Goal: Task Accomplishment & Management: Manage account settings

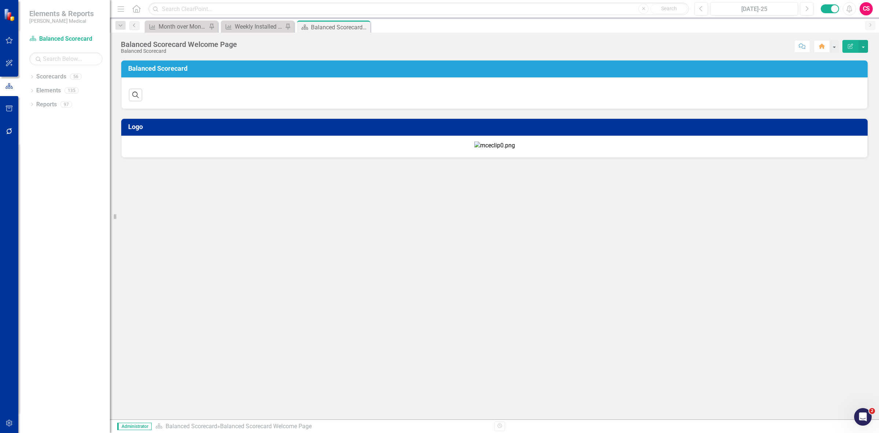
click at [10, 134] on button "button" at bounding box center [9, 131] width 16 height 15
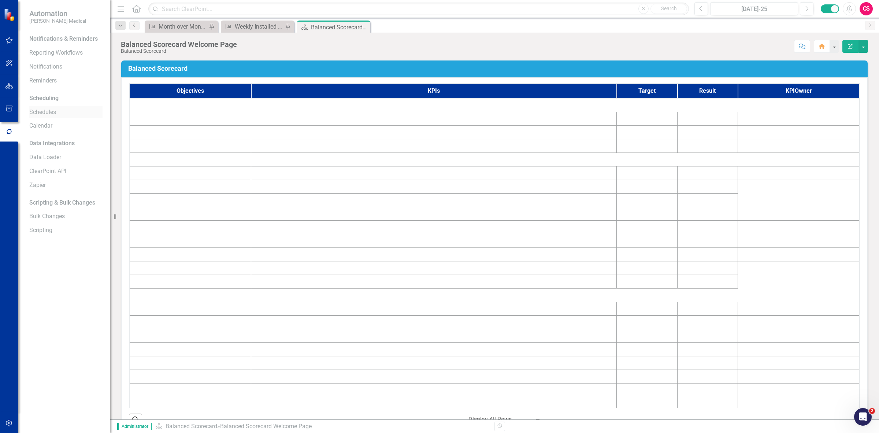
click at [51, 112] on link "Schedules" at bounding box center [65, 112] width 73 height 8
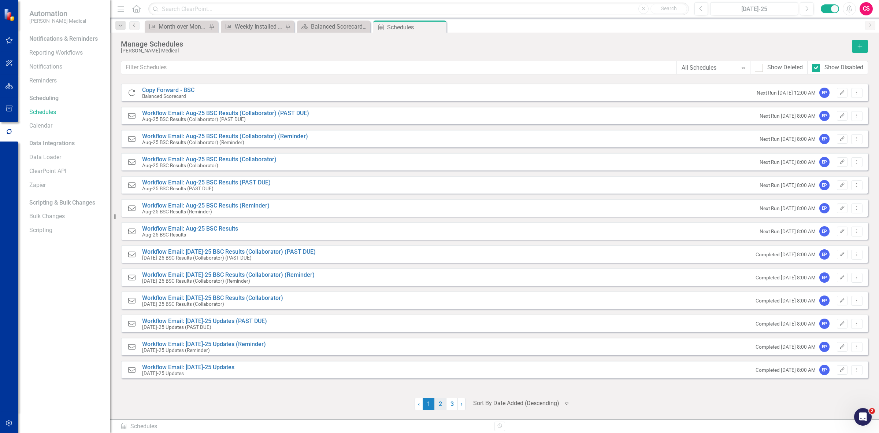
click at [438, 405] on link "2" at bounding box center [440, 403] width 12 height 12
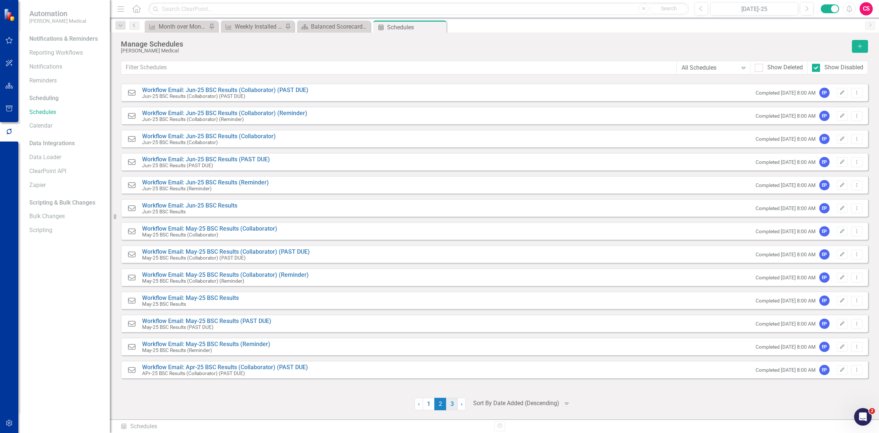
click at [451, 402] on link "3" at bounding box center [452, 403] width 12 height 12
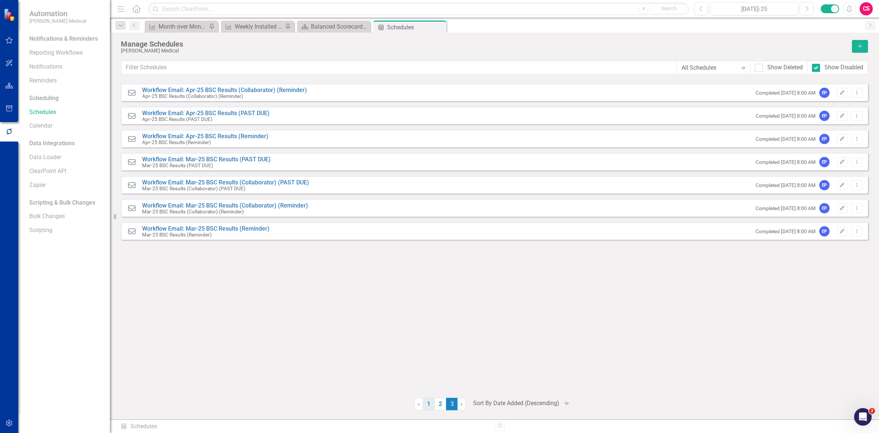
click at [425, 400] on link "1" at bounding box center [429, 403] width 12 height 12
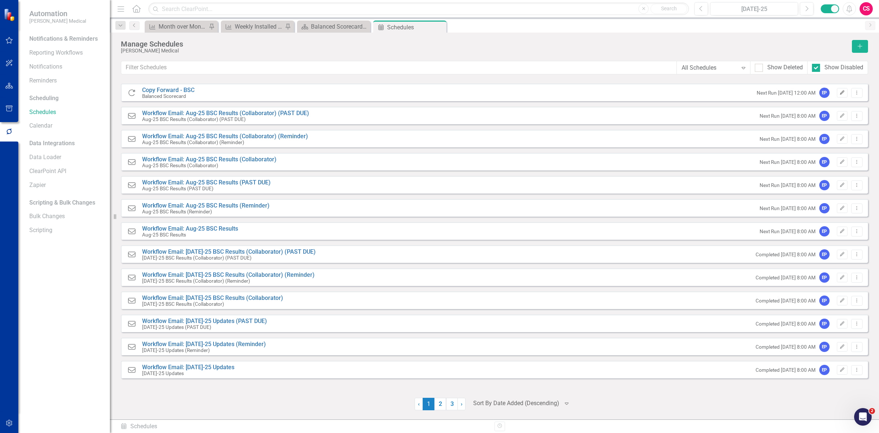
click at [841, 92] on icon "Edit" at bounding box center [842, 92] width 5 height 4
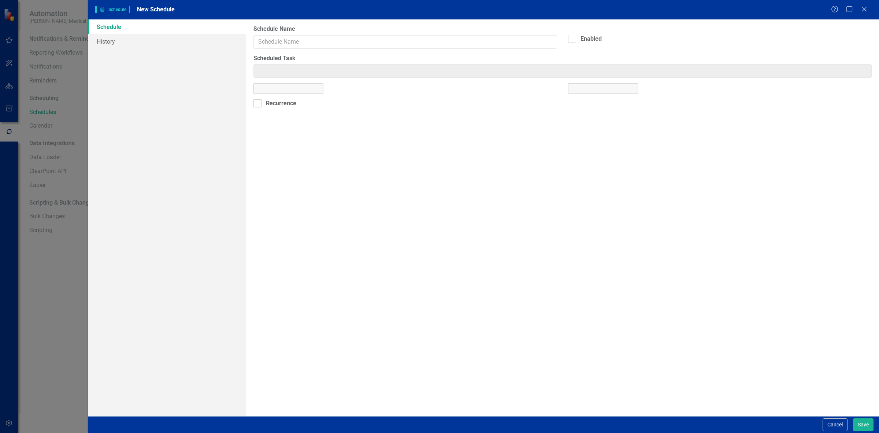
type input "Copy Forward - BSC"
checkbox input "true"
type input "Copy Forward: Balanced Scorecard"
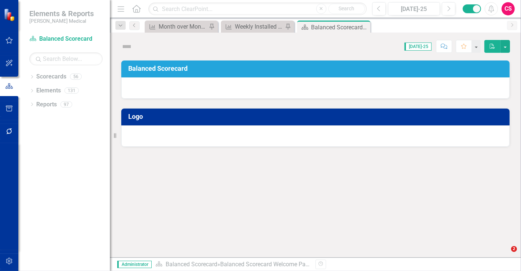
click at [10, 133] on icon "button" at bounding box center [9, 131] width 6 height 6
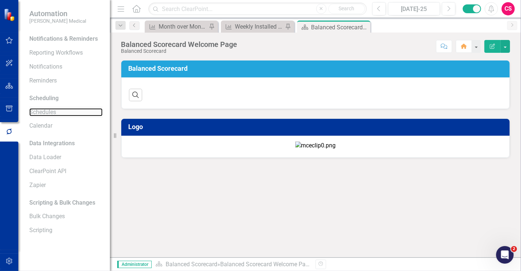
click at [48, 110] on link "Schedules" at bounding box center [65, 112] width 73 height 8
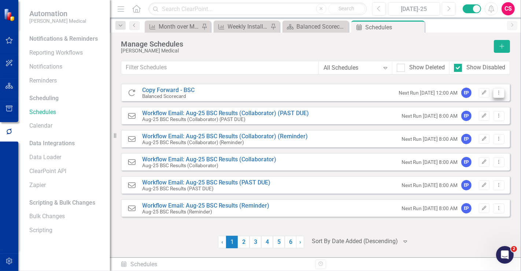
click at [500, 91] on icon "Dropdown Menu" at bounding box center [499, 92] width 6 height 5
click at [472, 122] on link "Copy Duplicate Schedule" at bounding box center [470, 118] width 67 height 14
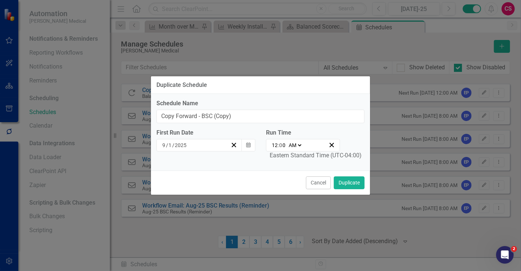
click at [312, 176] on button "Cancel" at bounding box center [318, 182] width 25 height 13
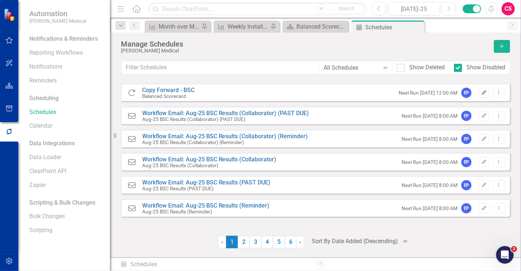
click at [482, 94] on icon "Edit" at bounding box center [483, 92] width 5 height 4
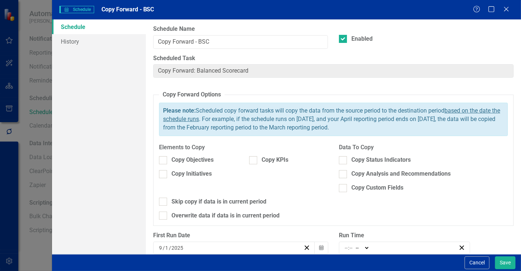
checkbox input "true"
type input "00:00"
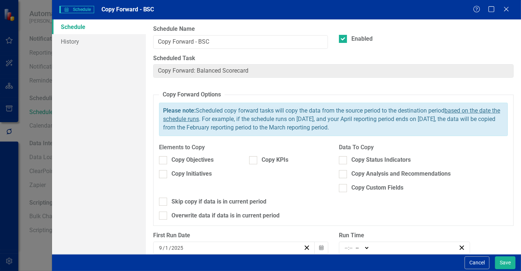
type input "12"
type input "0"
select select "am"
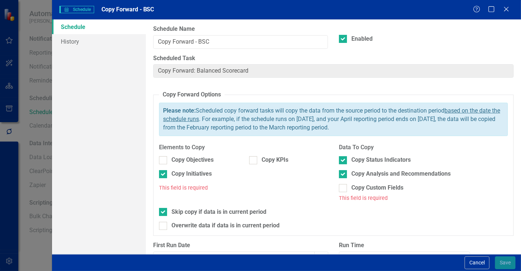
type input "1"
radio input "true"
type input "1"
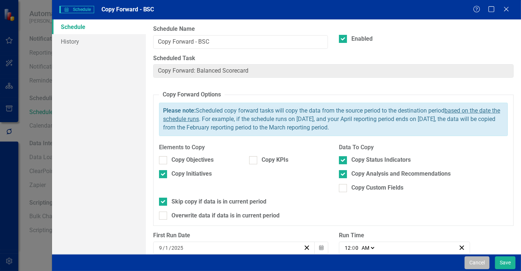
click at [470, 262] on button "Cancel" at bounding box center [476, 262] width 25 height 13
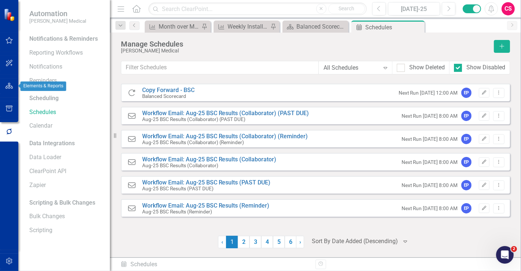
click at [12, 85] on icon "button" at bounding box center [9, 86] width 8 height 6
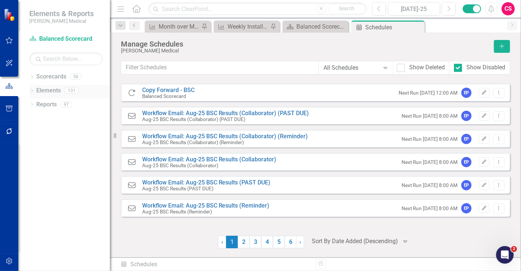
click at [33, 92] on icon "Dropdown" at bounding box center [31, 91] width 5 height 4
click at [34, 90] on div "Dropdown" at bounding box center [30, 90] width 6 height 5
click at [32, 76] on icon "Dropdown" at bounding box center [31, 77] width 5 height 4
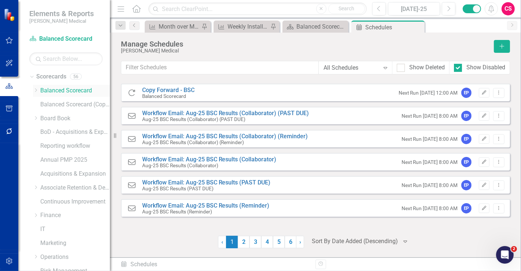
click at [37, 92] on icon "Dropdown" at bounding box center [35, 90] width 5 height 4
click at [37, 92] on icon "Dropdown" at bounding box center [35, 88] width 4 height 5
click at [41, 75] on link "Scorecards" at bounding box center [51, 77] width 30 height 8
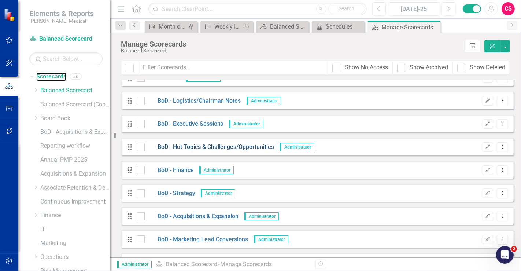
scroll to position [41, 0]
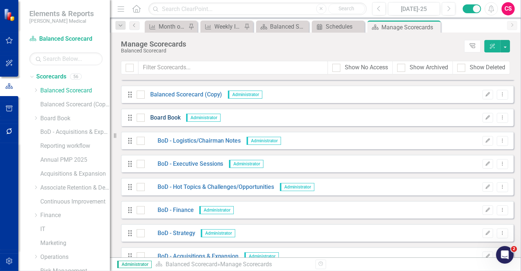
click at [172, 118] on link "Board Book" at bounding box center [163, 118] width 36 height 8
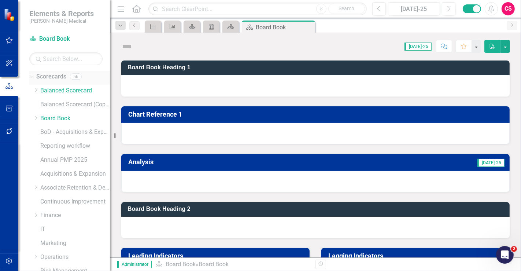
click at [33, 78] on icon "Dropdown" at bounding box center [31, 76] width 4 height 5
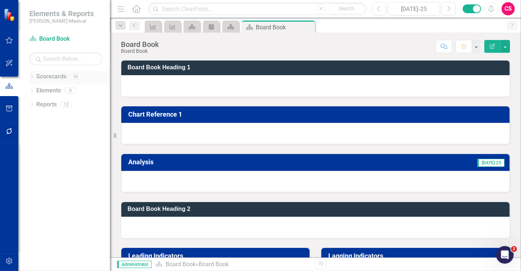
click at [53, 78] on link "Scorecards" at bounding box center [51, 77] width 30 height 8
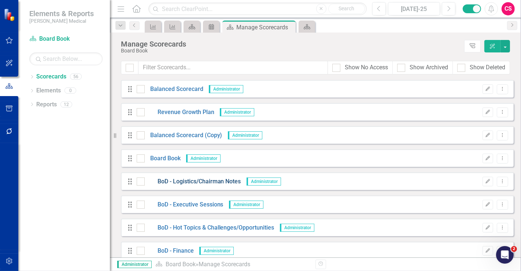
click at [178, 182] on link "BoD - Logistics/Chairman Notes" at bounding box center [193, 181] width 96 height 8
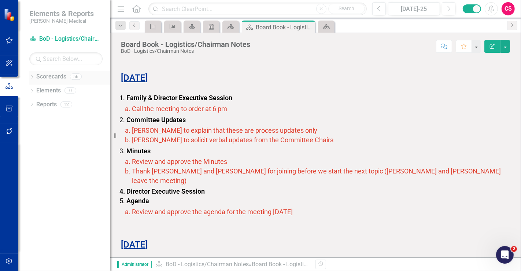
click at [57, 75] on link "Scorecards" at bounding box center [51, 77] width 30 height 8
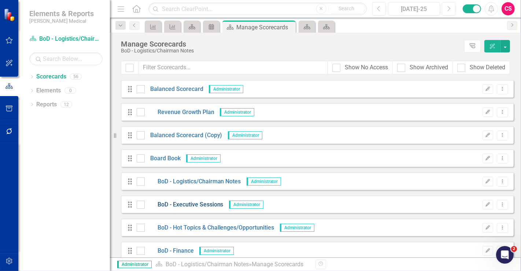
click at [180, 205] on link "BoD - Executive Sessions" at bounding box center [184, 204] width 79 height 8
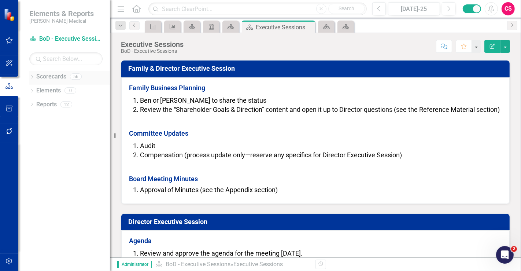
click at [54, 80] on link "Scorecards" at bounding box center [51, 77] width 30 height 8
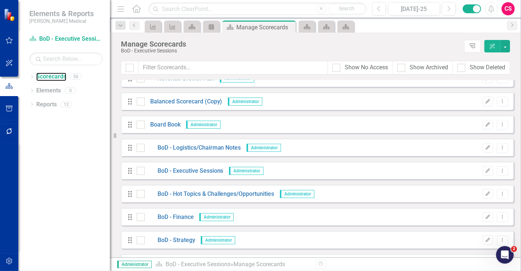
scroll to position [41, 0]
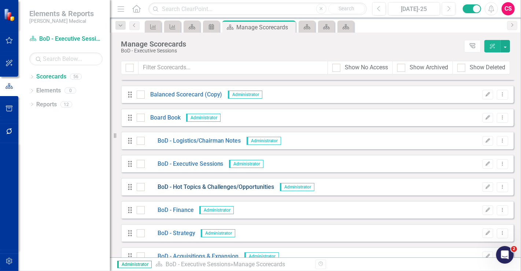
click at [182, 188] on link "BoD - Hot Topics & Challenges/Opportunities" at bounding box center [210, 187] width 130 height 8
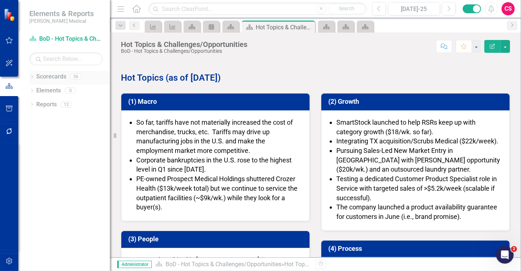
click at [54, 78] on link "Scorecards" at bounding box center [51, 77] width 30 height 8
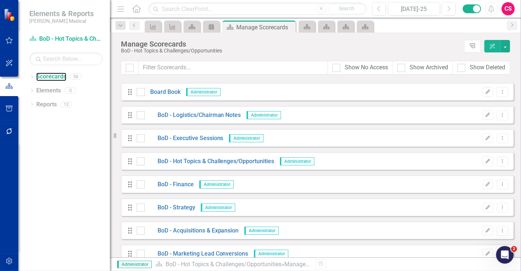
scroll to position [81, 0]
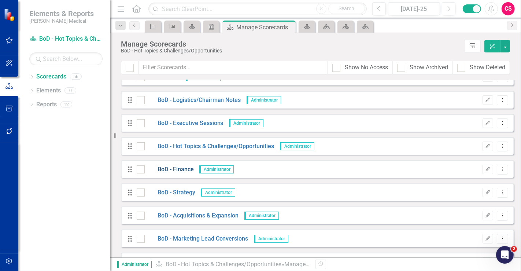
click at [179, 172] on link "BoD - Finance" at bounding box center [169, 169] width 49 height 8
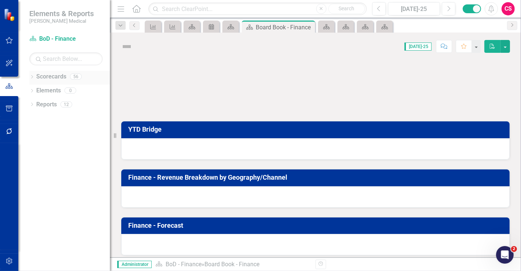
click at [56, 75] on link "Scorecards" at bounding box center [51, 77] width 30 height 8
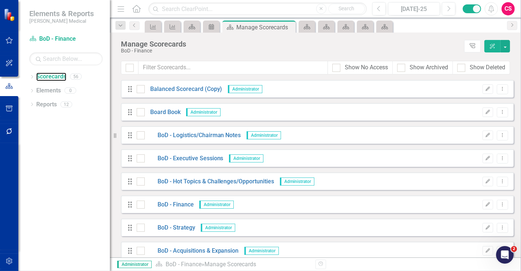
scroll to position [122, 0]
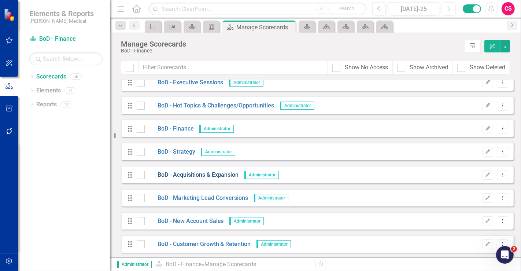
click at [188, 174] on link "BoD - Acquisitions & Expansion" at bounding box center [192, 175] width 94 height 8
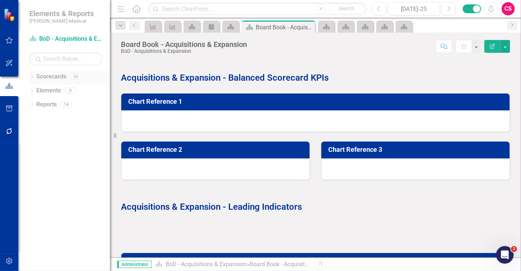
click at [50, 80] on link "Scorecards" at bounding box center [51, 77] width 30 height 8
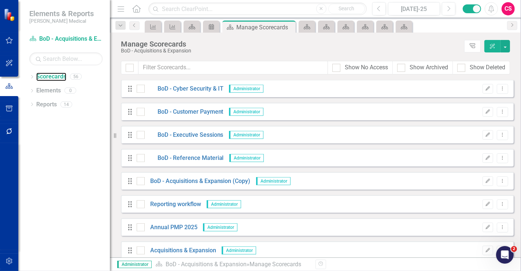
scroll to position [488, 0]
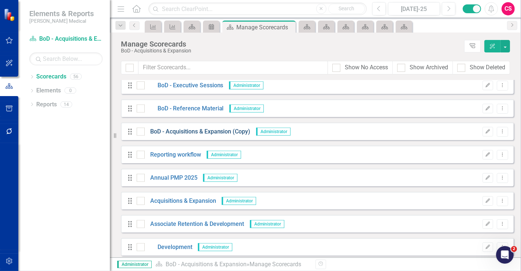
click at [179, 132] on link "BoD - Acquisitions & Expansion (Copy)" at bounding box center [198, 131] width 106 height 8
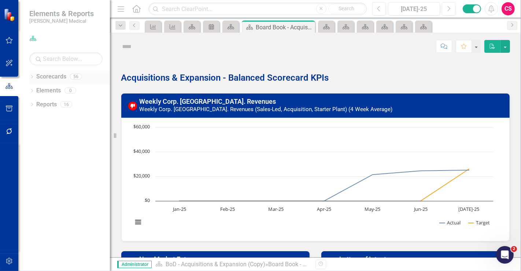
click at [50, 75] on link "Scorecards" at bounding box center [51, 77] width 30 height 8
click at [32, 77] on icon at bounding box center [32, 76] width 2 height 3
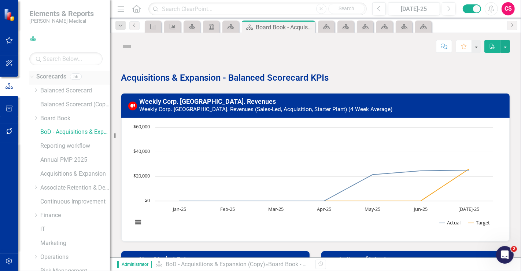
click at [45, 79] on link "Scorecards" at bounding box center [51, 77] width 30 height 8
click at [38, 77] on link "Scorecards" at bounding box center [51, 77] width 30 height 8
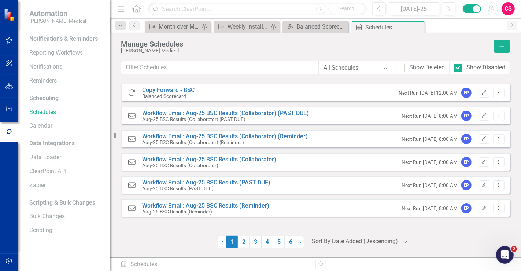
click at [481, 92] on button "Edit" at bounding box center [484, 93] width 11 height 10
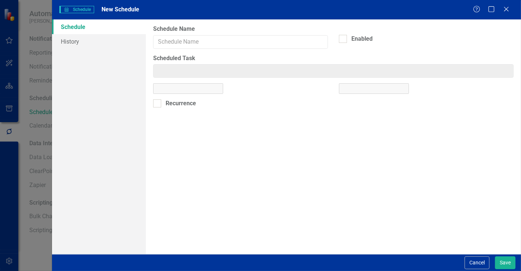
type input "Copy Forward - BSC"
checkbox input "true"
type input "Copy Forward: Balanced Scorecard"
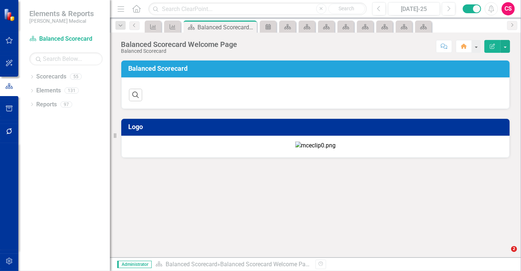
click at [45, 76] on link "Scorecards" at bounding box center [51, 77] width 30 height 8
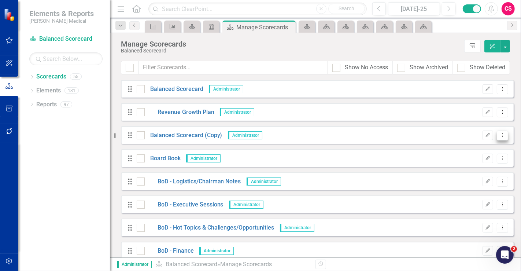
click at [499, 136] on icon "Dropdown Menu" at bounding box center [502, 135] width 6 height 5
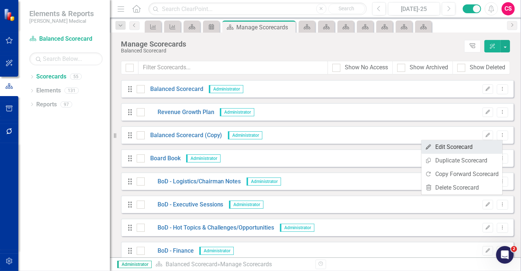
click at [451, 148] on link "Edit Edit Scorecard" at bounding box center [461, 147] width 81 height 14
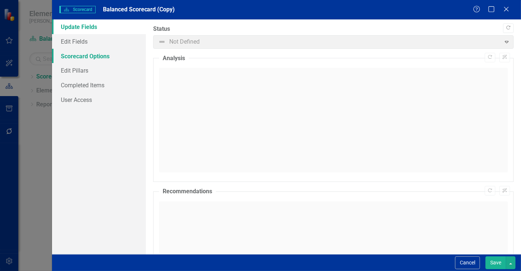
click at [101, 56] on link "Scorecard Options" at bounding box center [99, 56] width 94 height 15
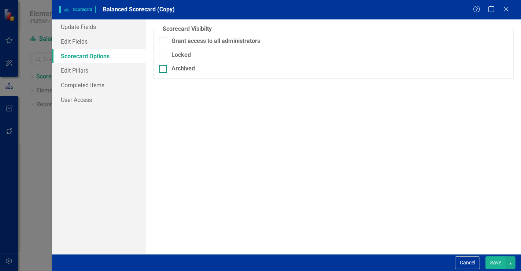
click at [190, 70] on div "Archived" at bounding box center [182, 68] width 23 height 8
click at [164, 70] on input "Archived" at bounding box center [161, 67] width 5 height 5
checkbox input "true"
click at [499, 257] on button "Save" at bounding box center [495, 262] width 21 height 13
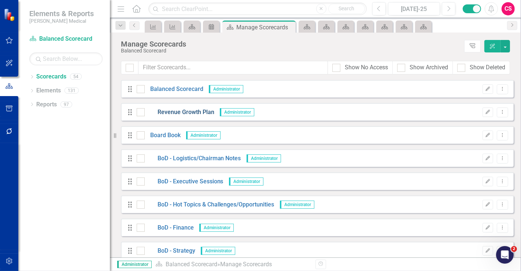
click at [197, 112] on link "Revenue Growth Plan" at bounding box center [180, 112] width 70 height 8
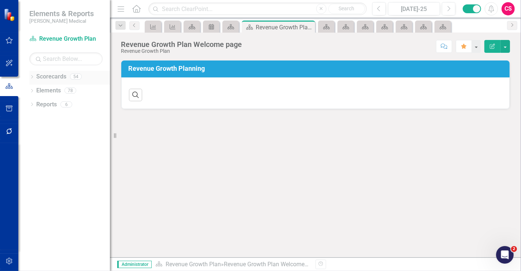
click at [44, 73] on link "Scorecards" at bounding box center [51, 77] width 30 height 8
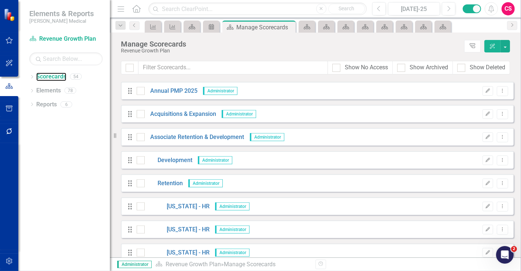
scroll to position [448, 0]
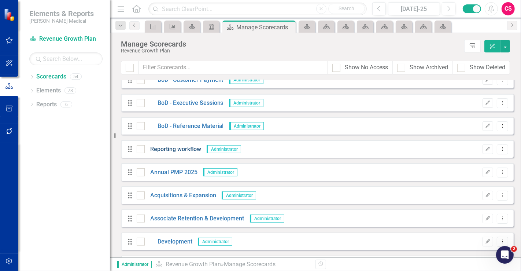
click at [170, 148] on link "Reporting workflow" at bounding box center [173, 149] width 56 height 8
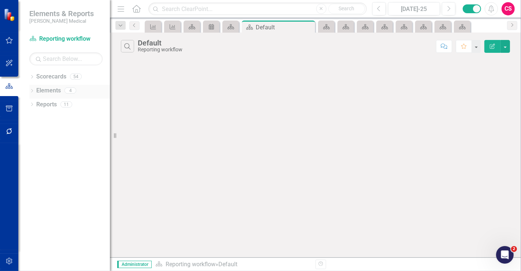
click at [51, 89] on link "Elements" at bounding box center [48, 90] width 25 height 8
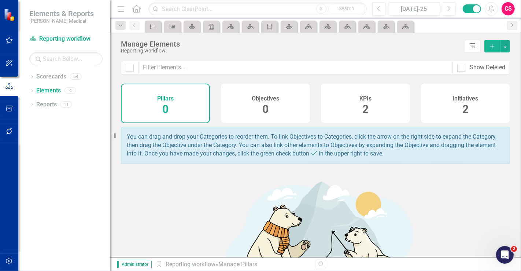
click at [390, 101] on div "KPIs 2" at bounding box center [365, 104] width 89 height 40
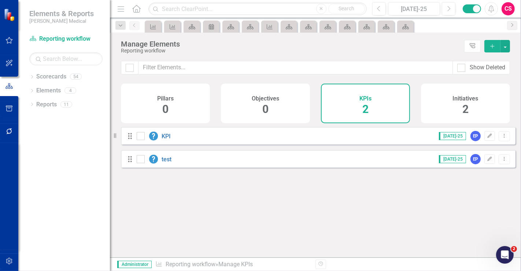
click at [441, 109] on div "Initiatives 2" at bounding box center [465, 104] width 89 height 40
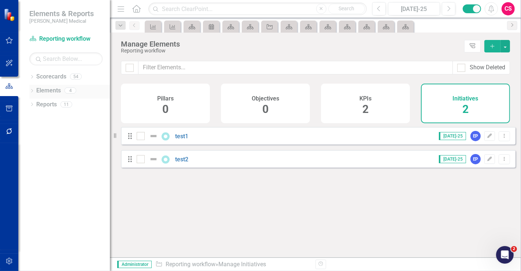
click at [44, 88] on link "Elements" at bounding box center [48, 90] width 25 height 8
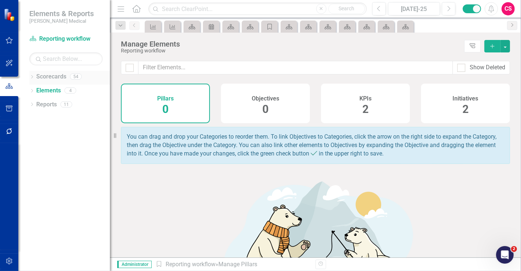
click at [52, 75] on link "Scorecards" at bounding box center [51, 77] width 30 height 8
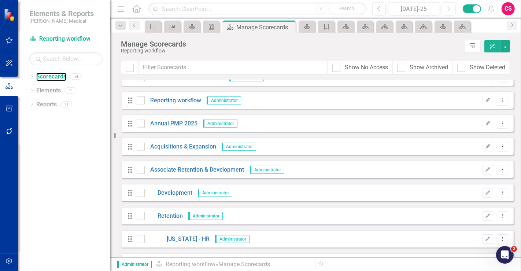
scroll to position [448, 0]
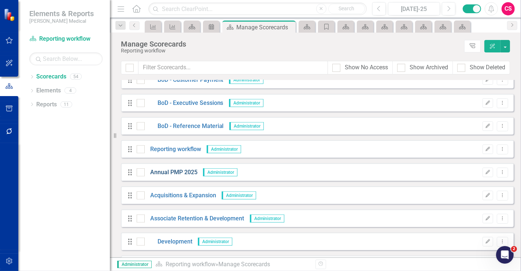
click at [167, 170] on link "Annual PMP 2025" at bounding box center [171, 172] width 53 height 8
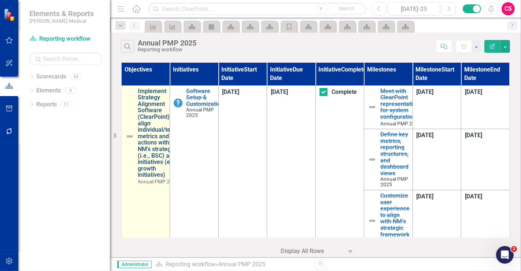
click at [144, 130] on link "Implement Strategy Alignment Software (ClearPoint) to align individual/team met…" at bounding box center [158, 133] width 41 height 90
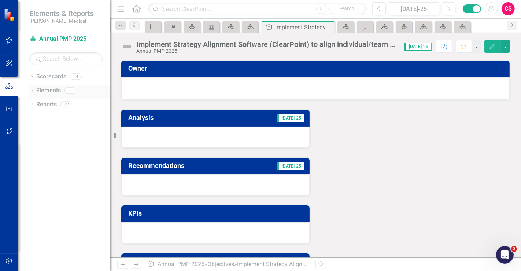
click at [46, 90] on link "Elements" at bounding box center [48, 90] width 25 height 8
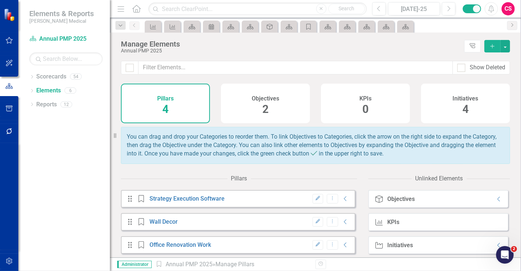
click at [293, 97] on div "Objectives 2" at bounding box center [265, 104] width 89 height 40
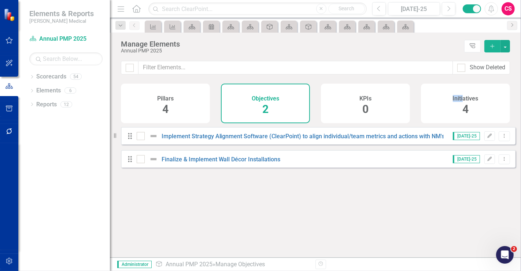
click at [463, 92] on div "Initiatives 4" at bounding box center [465, 104] width 89 height 40
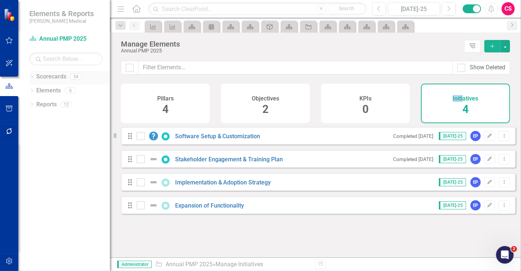
click at [47, 76] on link "Scorecards" at bounding box center [51, 77] width 30 height 8
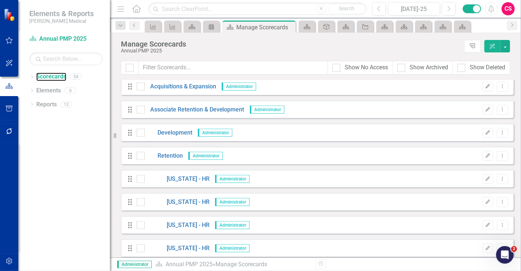
scroll to position [488, 0]
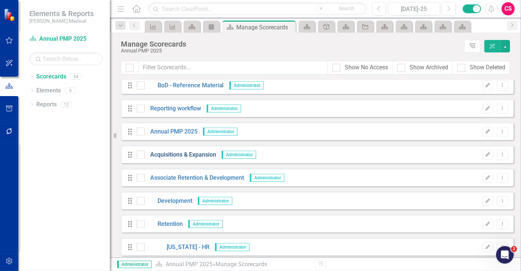
click at [165, 155] on link "Acquisitions & Expansion" at bounding box center [180, 155] width 71 height 8
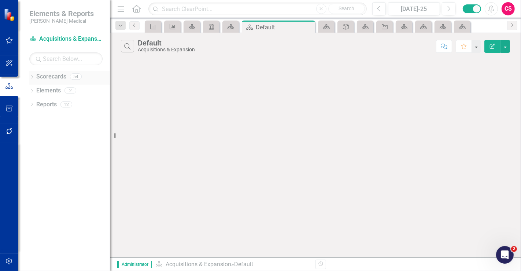
click at [39, 74] on link "Scorecards" at bounding box center [51, 77] width 30 height 8
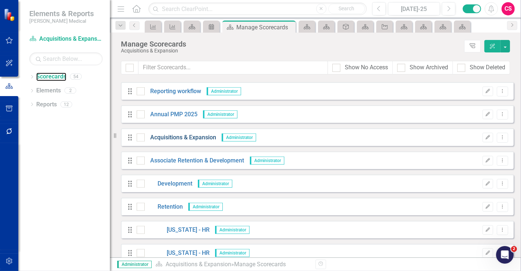
scroll to position [488, 0]
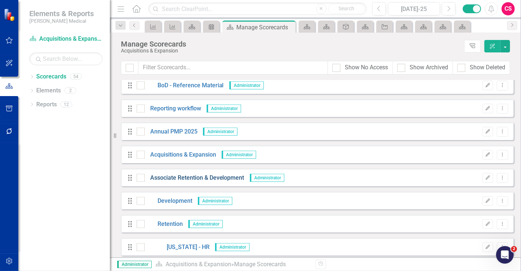
click at [177, 178] on link "Associate Retention & Development" at bounding box center [195, 178] width 100 height 8
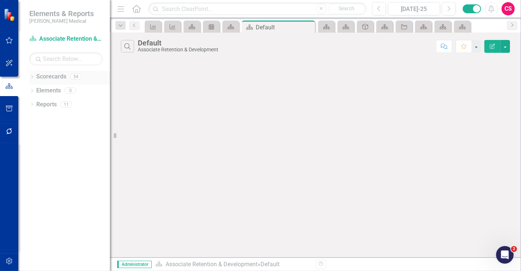
click at [43, 80] on link "Scorecards" at bounding box center [51, 77] width 30 height 8
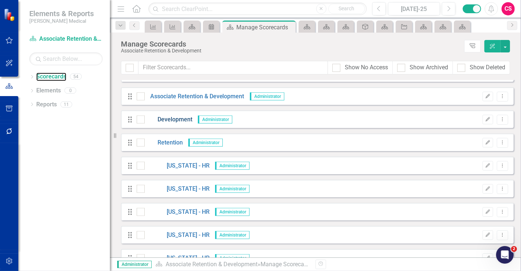
scroll to position [488, 0]
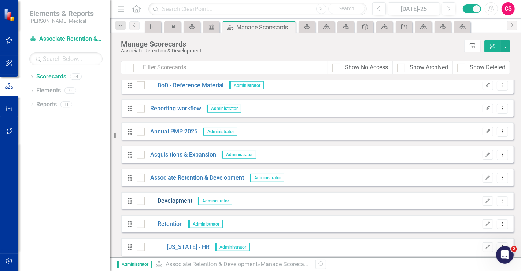
click at [172, 199] on link "Development" at bounding box center [169, 201] width 48 height 8
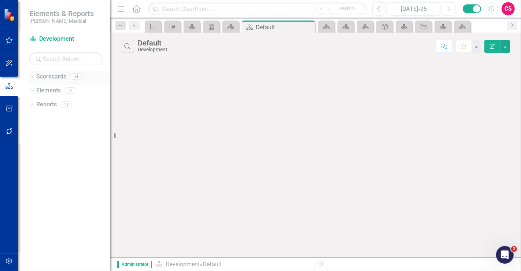
click at [52, 81] on div "Scorecards" at bounding box center [51, 77] width 30 height 12
click at [59, 77] on link "Scorecards" at bounding box center [51, 77] width 30 height 8
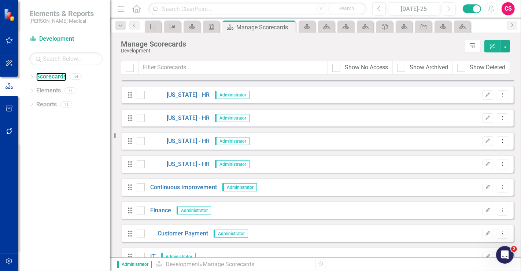
scroll to position [570, 0]
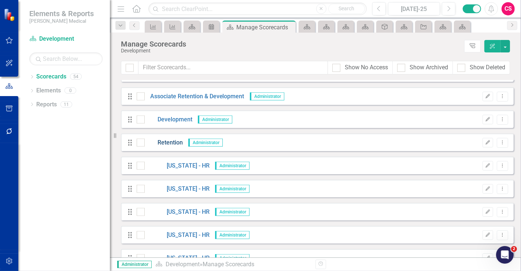
click at [163, 142] on link "Retention" at bounding box center [164, 142] width 38 height 8
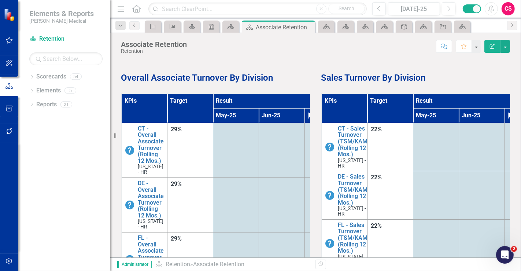
drag, startPoint x: 56, startPoint y: 173, endPoint x: 56, endPoint y: 164, distance: 8.8
click at [56, 169] on div "Dropdown Scorecards 54 Dropdown Balanced Scorecard Revenue Growth Plan Dropdown…" at bounding box center [64, 171] width 92 height 200
click at [43, 90] on link "Elements" at bounding box center [48, 90] width 25 height 8
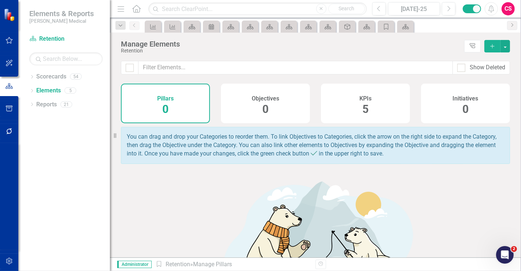
click at [344, 94] on div "KPIs 5" at bounding box center [365, 104] width 89 height 40
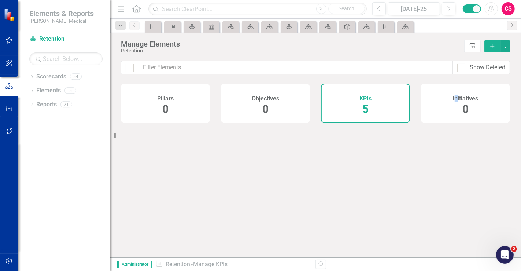
drag, startPoint x: 454, startPoint y: 98, endPoint x: 93, endPoint y: 69, distance: 362.4
click at [458, 99] on h4 "Initiatives" at bounding box center [466, 98] width 26 height 7
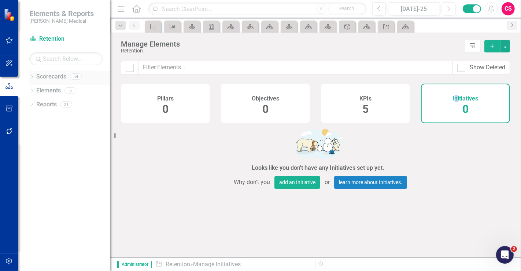
click at [59, 75] on link "Scorecards" at bounding box center [51, 77] width 30 height 8
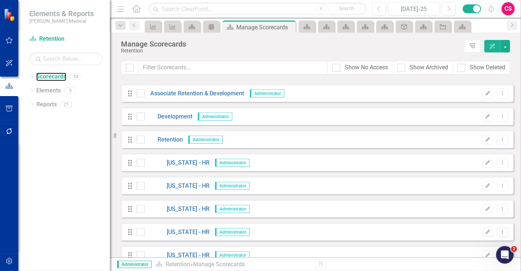
scroll to position [529, 0]
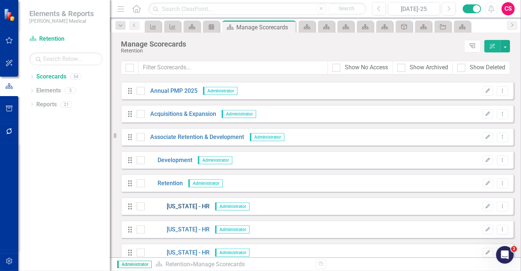
click at [177, 204] on link "[US_STATE] - HR" at bounding box center [177, 206] width 65 height 8
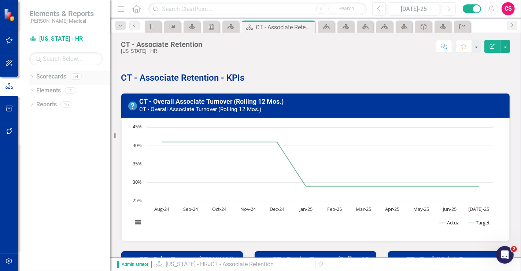
drag, startPoint x: 58, startPoint y: 68, endPoint x: 58, endPoint y: 72, distance: 4.0
click at [58, 68] on div "Scorecard Connecticut - HR Search Dropdown Scorecards 54 Dropdown Balanced Scor…" at bounding box center [64, 152] width 92 height 238
click at [57, 75] on link "Scorecards" at bounding box center [51, 77] width 30 height 8
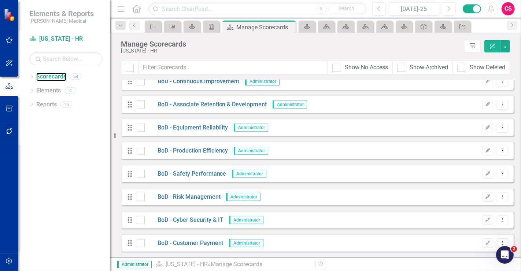
scroll to position [570, 0]
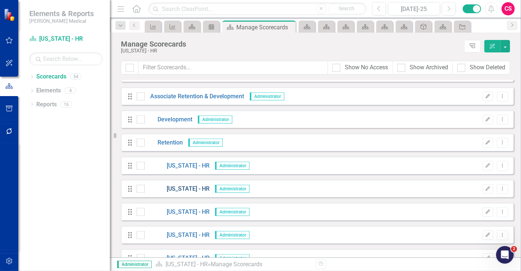
click at [178, 190] on link "[US_STATE] - HR" at bounding box center [177, 189] width 65 height 8
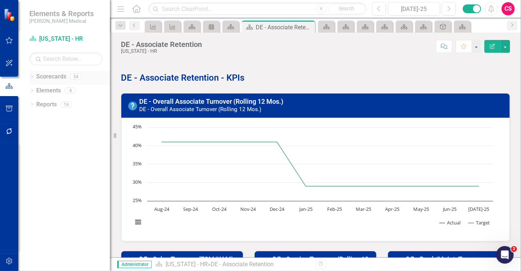
click at [47, 77] on link "Scorecards" at bounding box center [51, 77] width 30 height 8
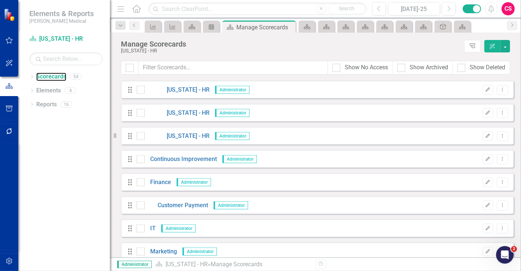
scroll to position [651, 0]
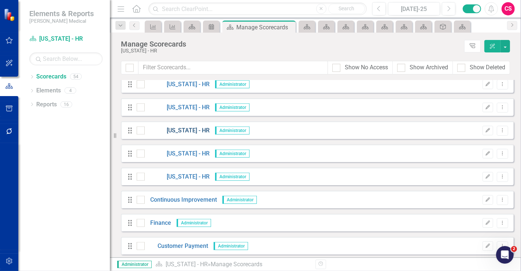
click at [180, 130] on link "[US_STATE] - HR" at bounding box center [177, 130] width 65 height 8
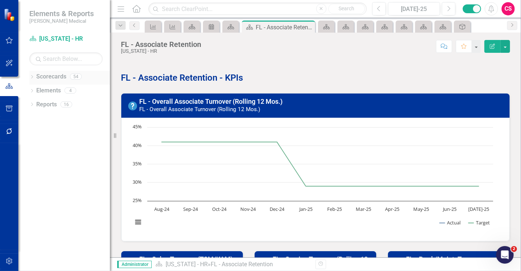
drag, startPoint x: 52, startPoint y: 66, endPoint x: 53, endPoint y: 74, distance: 8.1
click at [52, 67] on div "Scorecard Florida - HR Search Dropdown Scorecards 54 Dropdown Balanced Scorecar…" at bounding box center [64, 152] width 92 height 238
click at [54, 79] on link "Scorecards" at bounding box center [51, 77] width 30 height 8
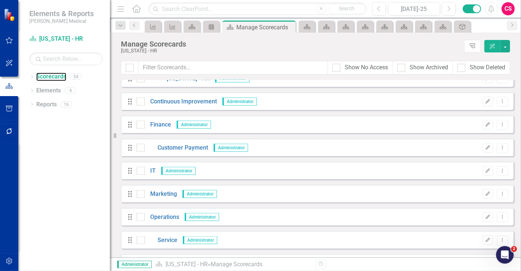
scroll to position [692, 0]
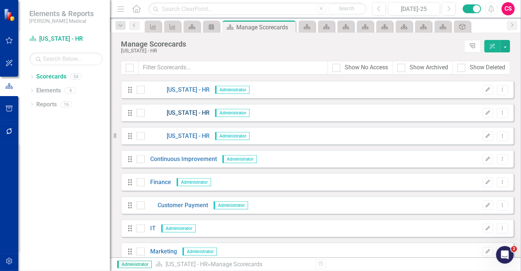
click at [188, 111] on link "[US_STATE] - HR" at bounding box center [177, 113] width 65 height 8
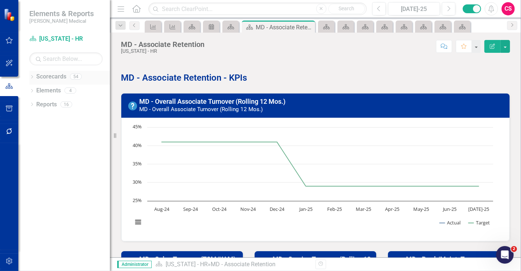
click at [39, 78] on link "Scorecards" at bounding box center [51, 77] width 30 height 8
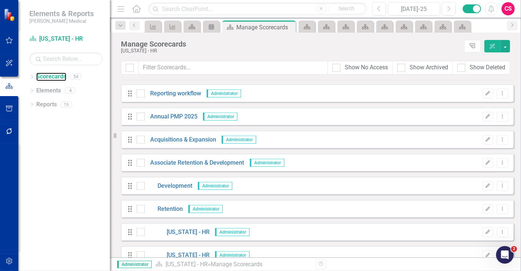
scroll to position [610, 0]
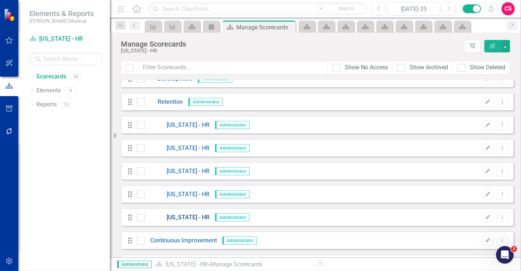
click at [170, 215] on link "[US_STATE] - HR" at bounding box center [177, 217] width 65 height 8
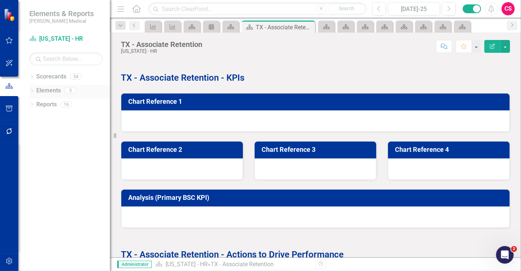
click at [47, 89] on link "Elements" at bounding box center [48, 90] width 25 height 8
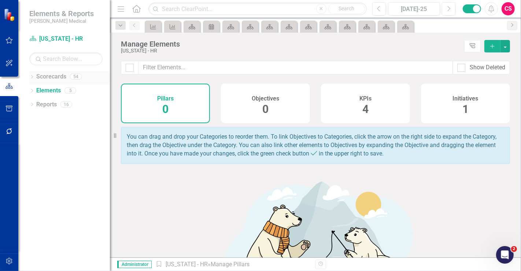
click at [45, 73] on link "Scorecards" at bounding box center [51, 77] width 30 height 8
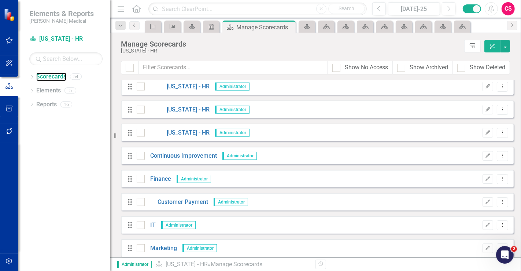
scroll to position [733, 0]
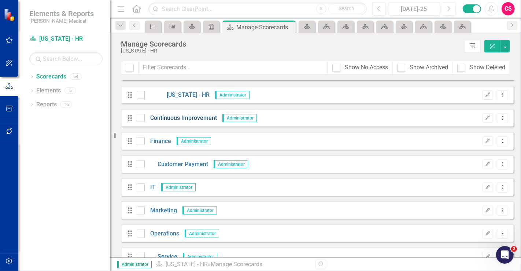
click at [161, 118] on link "Continuous Improvement" at bounding box center [181, 118] width 72 height 8
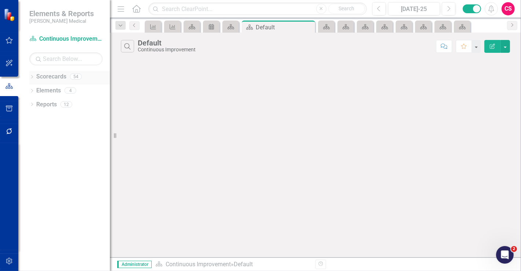
click at [40, 74] on link "Scorecards" at bounding box center [51, 77] width 30 height 8
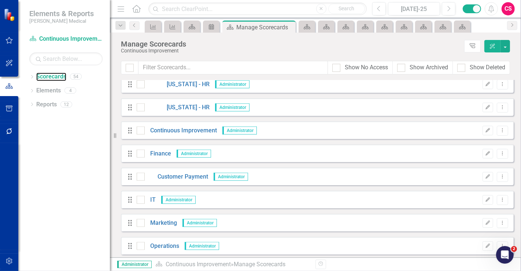
scroll to position [733, 0]
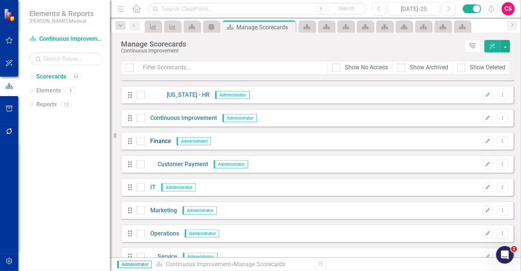
click at [154, 142] on link "Finance" at bounding box center [158, 141] width 26 height 8
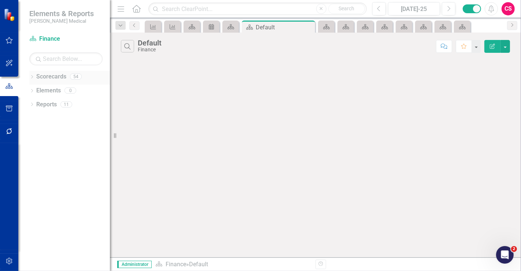
click at [39, 77] on link "Scorecards" at bounding box center [51, 77] width 30 height 8
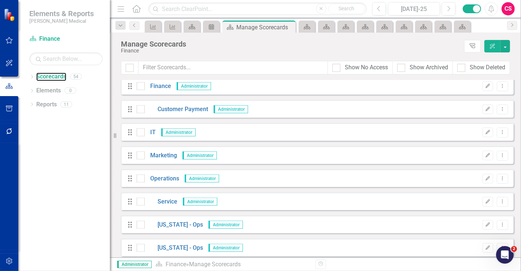
scroll to position [743, 0]
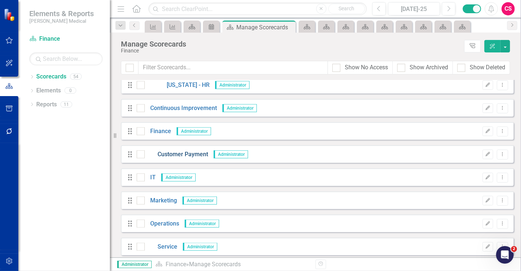
click at [168, 154] on link "Customer Payment" at bounding box center [176, 154] width 63 height 8
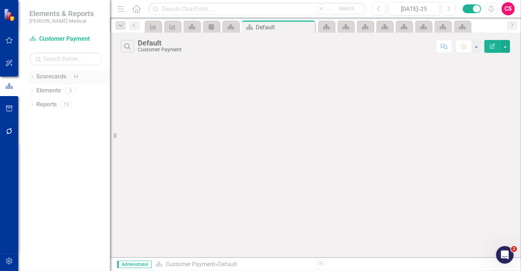
click at [56, 76] on link "Scorecards" at bounding box center [51, 77] width 30 height 8
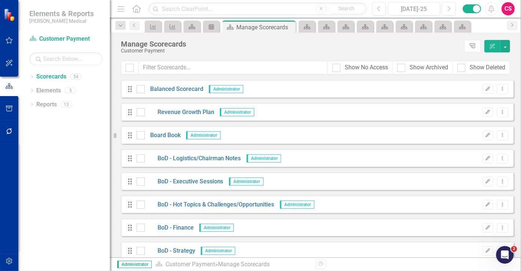
click at [53, 178] on div "Dropdown Scorecards 54 Dropdown Balanced Scorecard Revenue Growth Plan Dropdown…" at bounding box center [64, 171] width 92 height 200
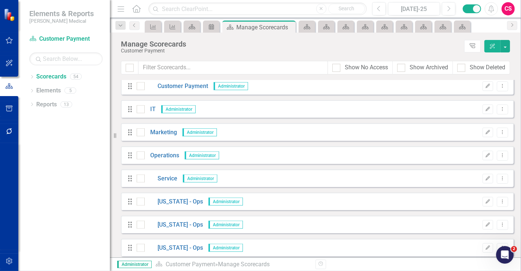
scroll to position [814, 0]
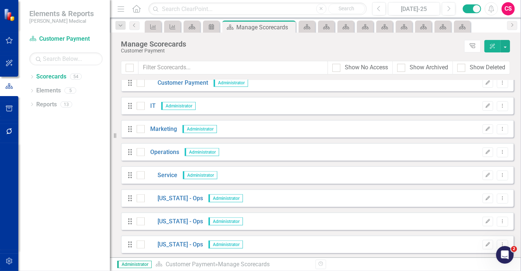
click at [155, 104] on div "Drag IT Administrator" at bounding box center [164, 106] width 75 height 8
click at [153, 103] on link "IT" at bounding box center [150, 106] width 11 height 8
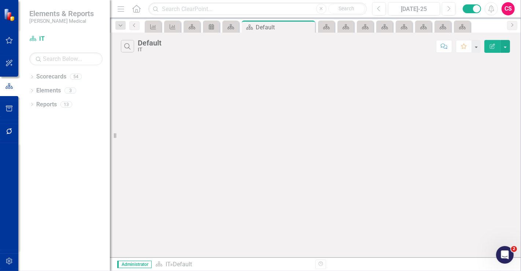
drag, startPoint x: 55, startPoint y: 172, endPoint x: 53, endPoint y: 165, distance: 7.2
click at [55, 171] on div "Dropdown Scorecards 54 Dropdown Balanced Scorecard Revenue Growth Plan Dropdown…" at bounding box center [64, 171] width 92 height 200
click at [60, 74] on link "Scorecards" at bounding box center [51, 77] width 30 height 8
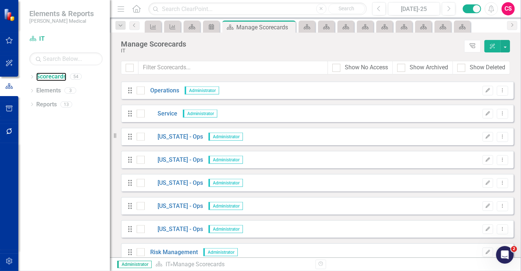
scroll to position [824, 0]
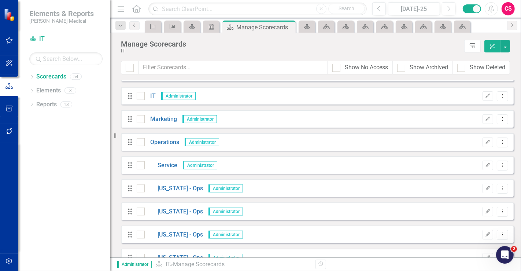
click at [169, 114] on div "Drag Marketing Administrator Edit Dropdown Menu" at bounding box center [317, 119] width 393 height 18
click at [169, 116] on link "Marketing" at bounding box center [161, 119] width 32 height 8
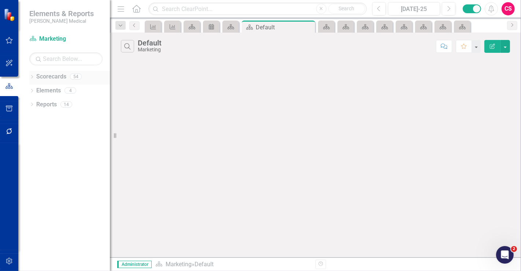
click at [49, 73] on link "Scorecards" at bounding box center [51, 77] width 30 height 8
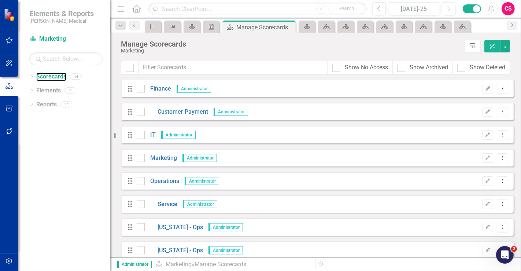
scroll to position [773, 0]
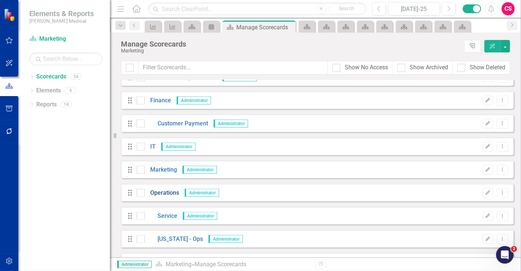
click at [167, 190] on link "Operations" at bounding box center [162, 193] width 34 height 8
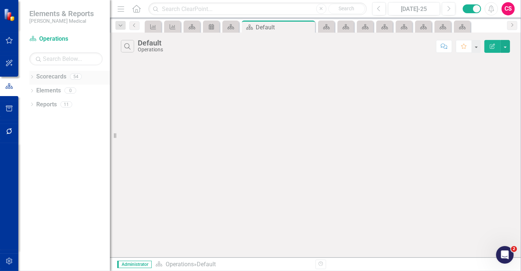
click at [53, 80] on link "Scorecards" at bounding box center [51, 77] width 30 height 8
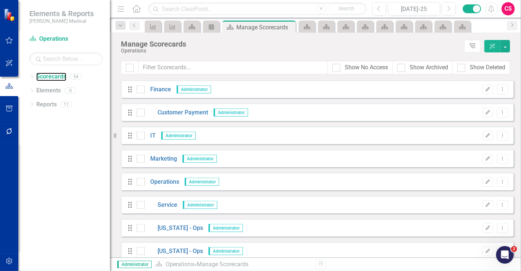
scroll to position [814, 0]
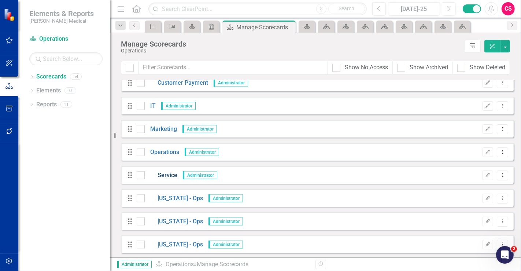
click at [165, 174] on link "Service" at bounding box center [161, 175] width 33 height 8
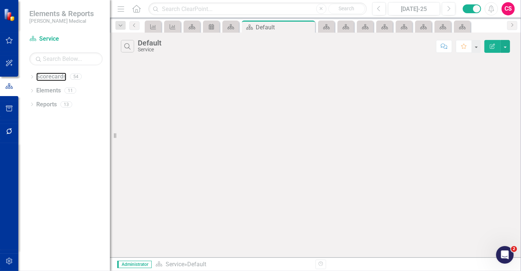
drag, startPoint x: 51, startPoint y: 74, endPoint x: 65, endPoint y: 70, distance: 14.1
click at [51, 74] on link "Scorecards" at bounding box center [51, 77] width 30 height 8
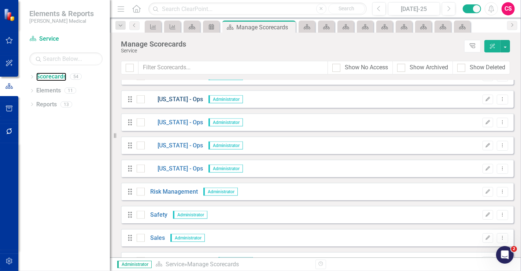
scroll to position [895, 0]
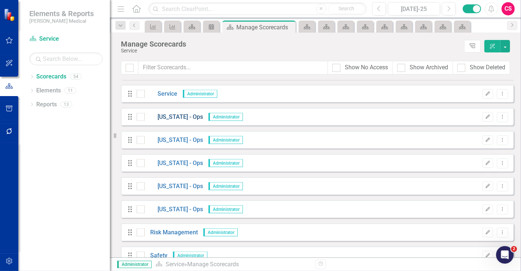
click at [173, 114] on link "[US_STATE] - Ops" at bounding box center [174, 117] width 58 height 8
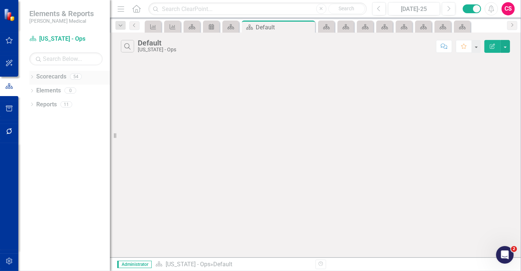
click at [53, 77] on link "Scorecards" at bounding box center [51, 77] width 30 height 8
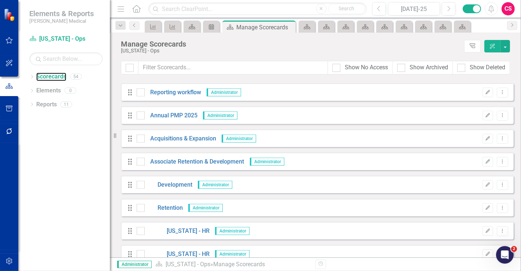
scroll to position [610, 0]
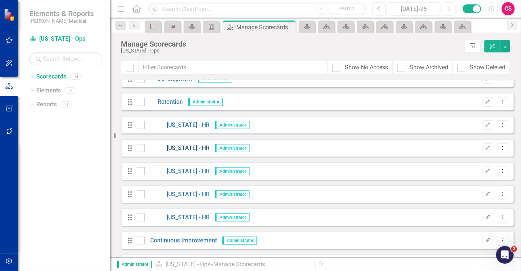
click at [181, 147] on link "[US_STATE] - HR" at bounding box center [177, 148] width 65 height 8
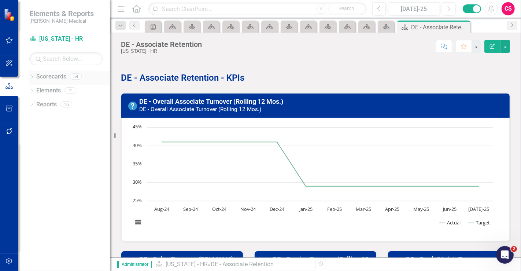
click at [58, 77] on link "Scorecards" at bounding box center [51, 77] width 30 height 8
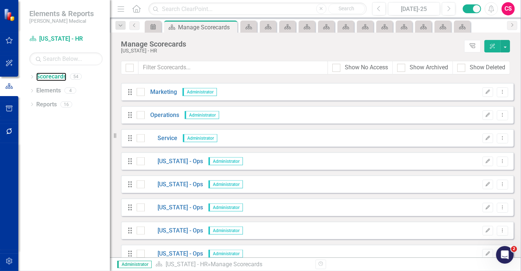
scroll to position [895, 0]
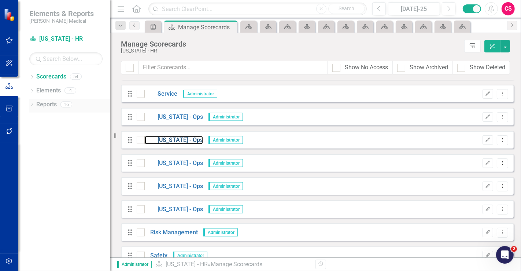
drag, startPoint x: 177, startPoint y: 139, endPoint x: 99, endPoint y: 101, distance: 86.8
click at [177, 139] on link "[US_STATE] - Ops" at bounding box center [174, 140] width 58 height 8
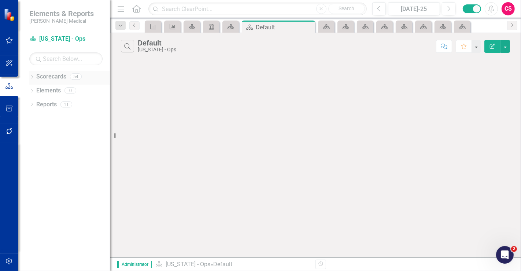
click at [62, 77] on link "Scorecards" at bounding box center [51, 77] width 30 height 8
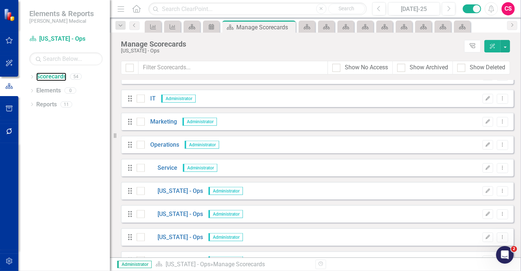
scroll to position [895, 0]
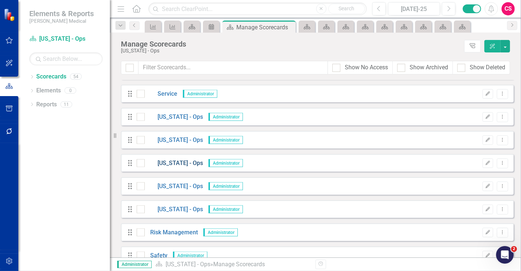
click at [170, 162] on link "[US_STATE] - Ops" at bounding box center [174, 163] width 58 height 8
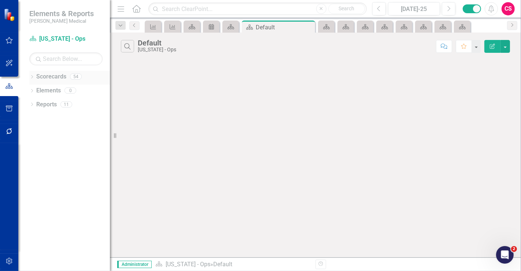
click at [51, 78] on link "Scorecards" at bounding box center [51, 77] width 30 height 8
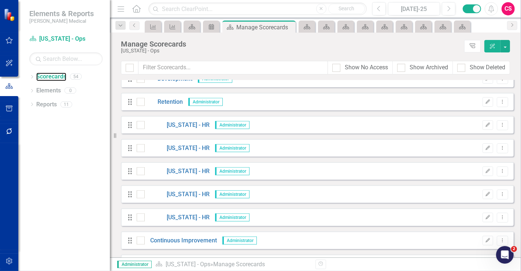
scroll to position [936, 0]
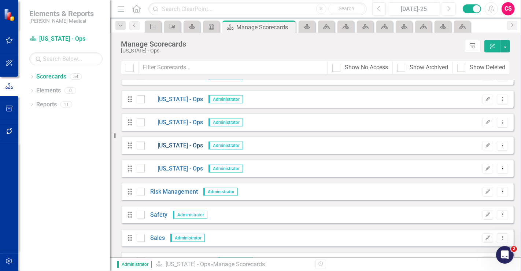
click at [169, 144] on link "[US_STATE] - Ops" at bounding box center [174, 145] width 58 height 8
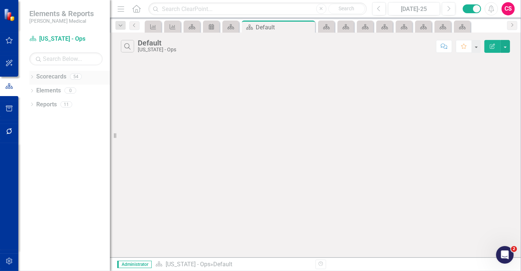
click at [55, 75] on link "Scorecards" at bounding box center [51, 77] width 30 height 8
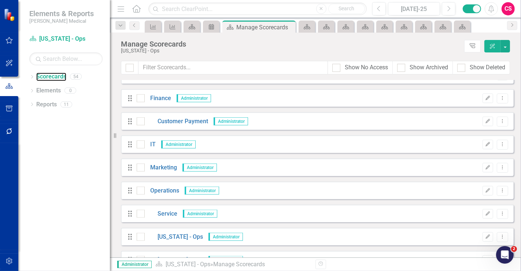
scroll to position [895, 0]
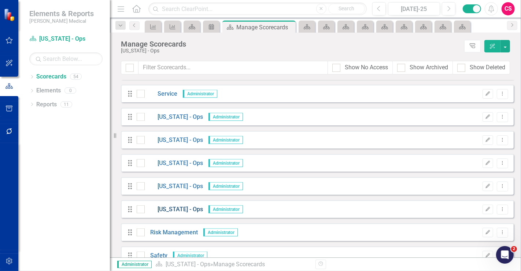
click at [175, 210] on link "[US_STATE] - Ops" at bounding box center [174, 209] width 58 height 8
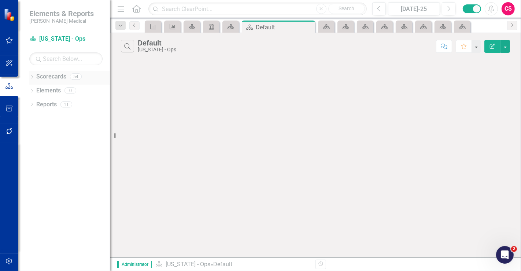
click at [60, 81] on div "Scorecards" at bounding box center [51, 77] width 30 height 12
click at [50, 81] on div "Scorecards" at bounding box center [51, 77] width 30 height 12
click at [63, 70] on div "Scorecard Texas - Ops Search Dropdown Scorecards 54 Dropdown Balanced Scorecard…" at bounding box center [64, 152] width 92 height 238
click at [58, 77] on link "Scorecards" at bounding box center [51, 77] width 30 height 8
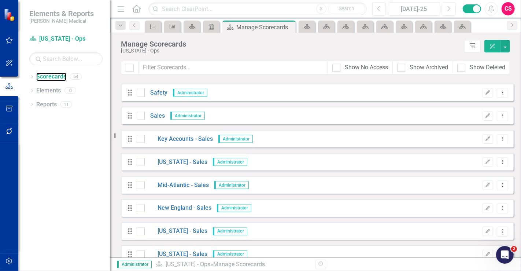
scroll to position [936, 0]
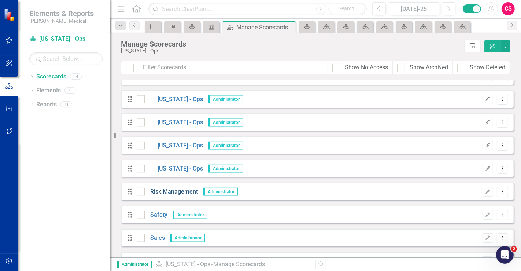
click at [184, 192] on link "Risk Management" at bounding box center [171, 192] width 53 height 8
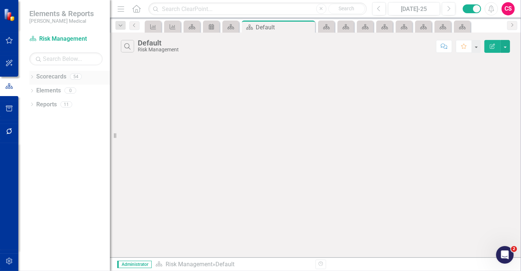
click at [46, 78] on link "Scorecards" at bounding box center [51, 77] width 30 height 8
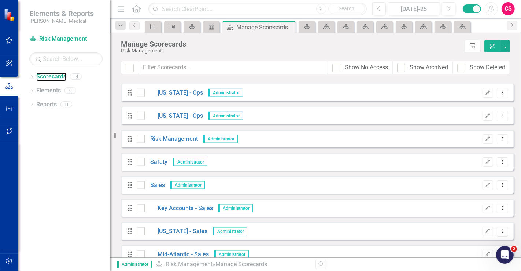
scroll to position [987, 0]
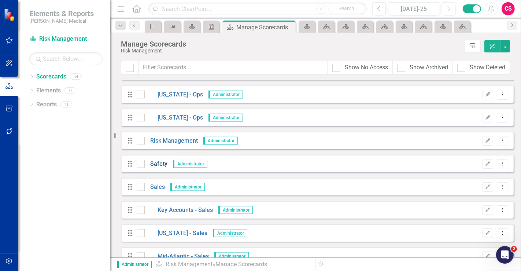
click at [161, 164] on link "Safety" at bounding box center [156, 164] width 23 height 8
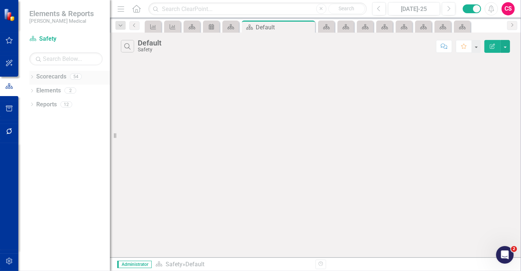
click at [59, 76] on link "Scorecards" at bounding box center [51, 77] width 30 height 8
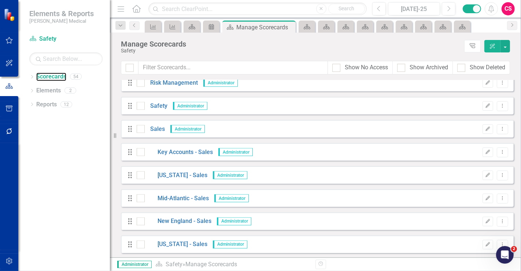
scroll to position [987, 0]
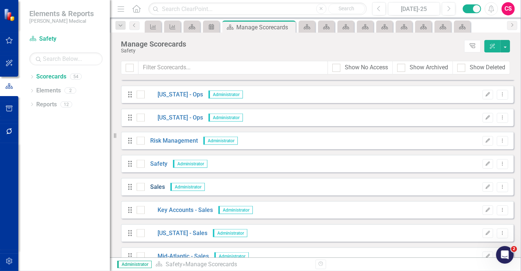
click at [159, 187] on link "Sales" at bounding box center [155, 187] width 20 height 8
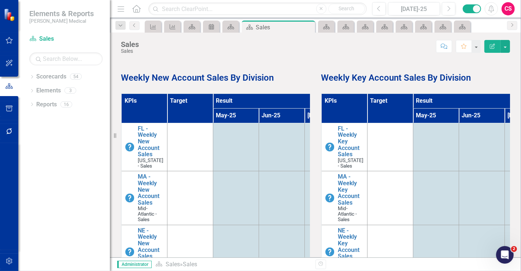
click at [41, 182] on div "Dropdown Scorecards 54 Dropdown Balanced Scorecard Revenue Growth Plan Dropdown…" at bounding box center [64, 171] width 92 height 200
click at [64, 79] on link "Scorecards" at bounding box center [51, 77] width 30 height 8
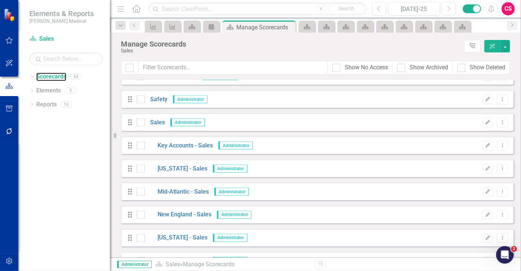
scroll to position [1068, 0]
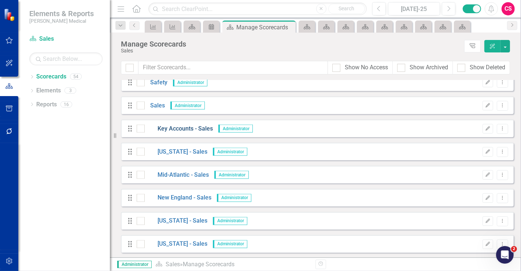
click at [173, 127] on link "Key Accounts - Sales" at bounding box center [179, 129] width 68 height 8
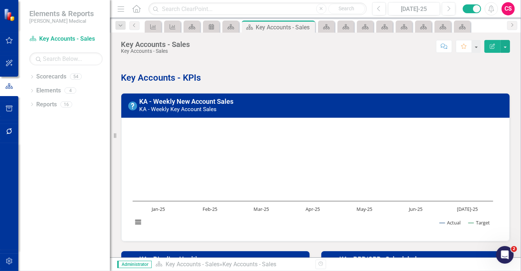
drag, startPoint x: 111, startPoint y: 67, endPoint x: 198, endPoint y: 62, distance: 87.7
click at [116, 62] on div "Resize" at bounding box center [113, 135] width 6 height 271
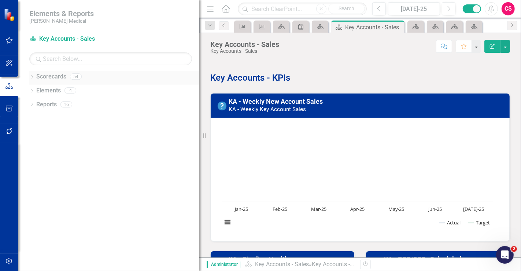
click at [51, 77] on link "Scorecards" at bounding box center [51, 77] width 30 height 8
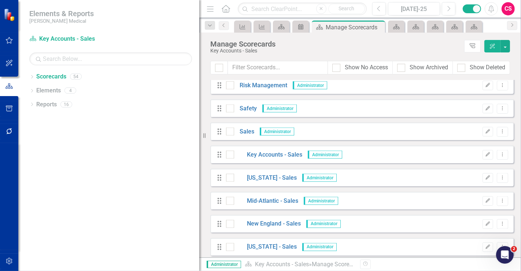
scroll to position [1068, 0]
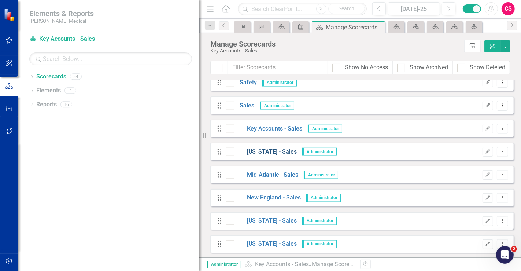
click at [264, 148] on link "[US_STATE] - Sales" at bounding box center [265, 152] width 63 height 8
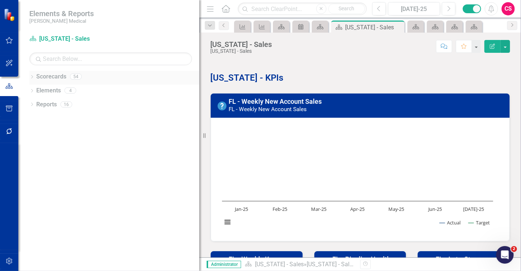
click at [55, 79] on link "Scorecards" at bounding box center [51, 77] width 30 height 8
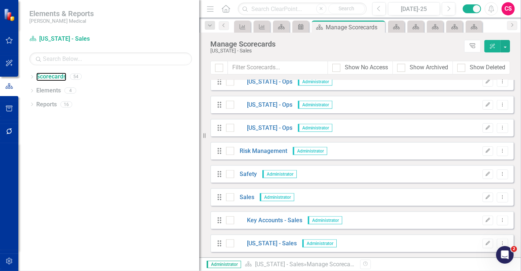
scroll to position [1068, 0]
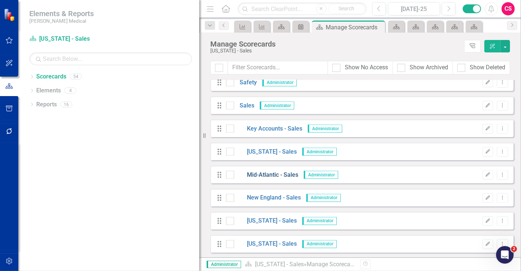
click at [278, 172] on link "Mid-Atlantic - Sales" at bounding box center [266, 175] width 64 height 8
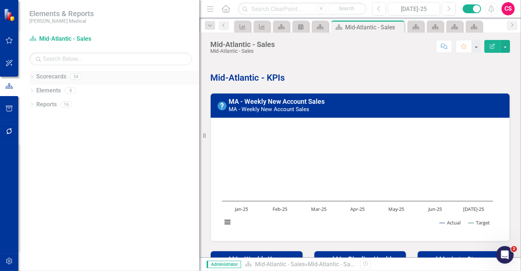
click at [52, 75] on link "Scorecards" at bounding box center [51, 77] width 30 height 8
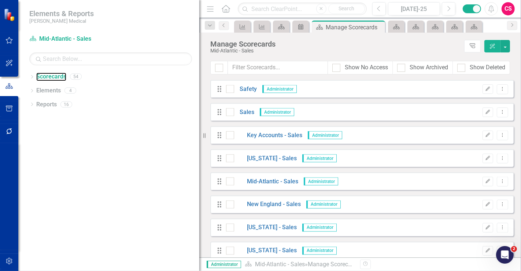
scroll to position [1068, 0]
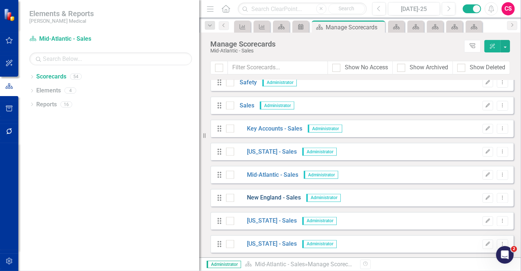
click at [260, 197] on link "New England - Sales" at bounding box center [267, 198] width 67 height 8
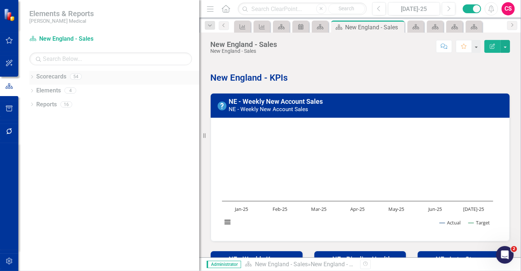
click at [55, 74] on link "Scorecards" at bounding box center [51, 77] width 30 height 8
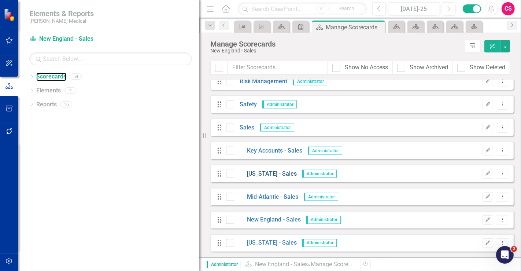
scroll to position [1068, 0]
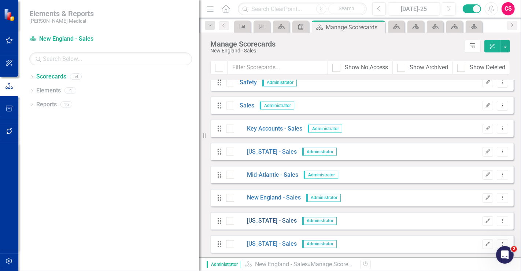
click at [266, 219] on link "[US_STATE] - Sales" at bounding box center [265, 221] width 63 height 8
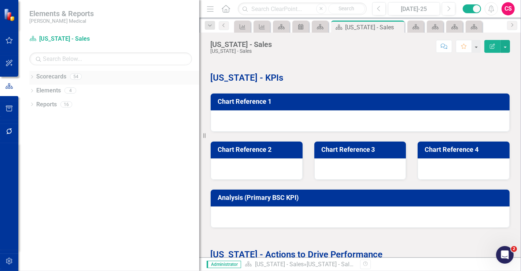
click at [53, 74] on link "Scorecards" at bounding box center [51, 77] width 30 height 8
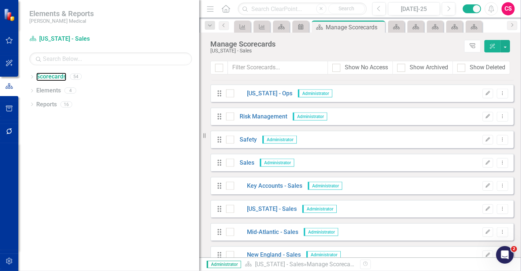
scroll to position [1068, 0]
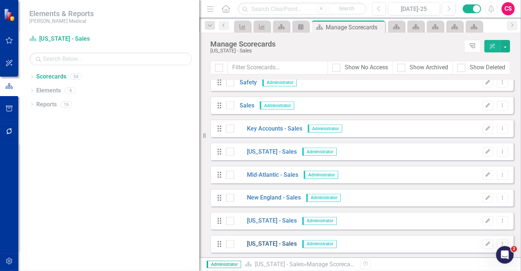
click at [259, 247] on link "[US_STATE] - Sales" at bounding box center [265, 244] width 63 height 8
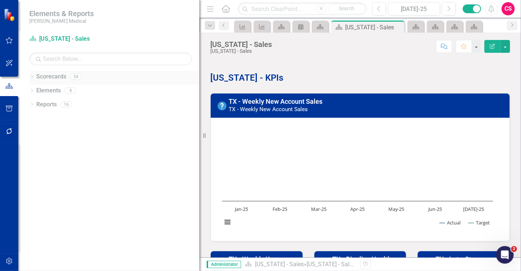
click at [40, 75] on link "Scorecards" at bounding box center [51, 77] width 30 height 8
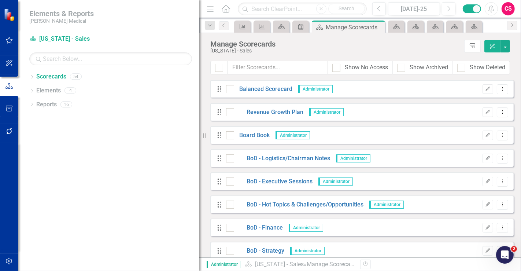
click at [10, 130] on icon "button" at bounding box center [9, 131] width 8 height 6
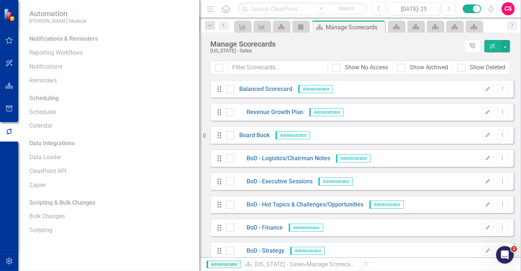
click at [103, 243] on div "Notifications & Reminders Reporting Workflows Notifications Reminders Schedulin…" at bounding box center [108, 152] width 181 height 238
click at [41, 112] on link "Schedules" at bounding box center [110, 112] width 163 height 8
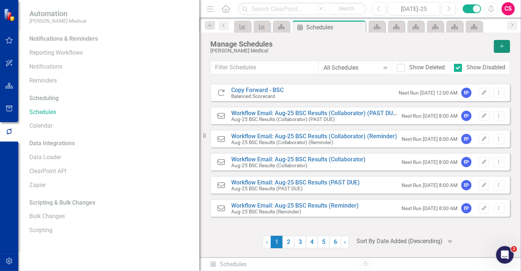
click at [501, 44] on icon "Add" at bounding box center [502, 46] width 7 height 5
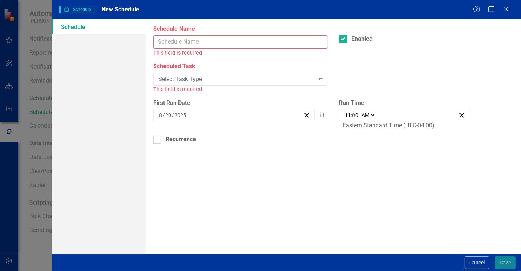
click at [193, 41] on input "Schedule Name" at bounding box center [240, 42] width 175 height 14
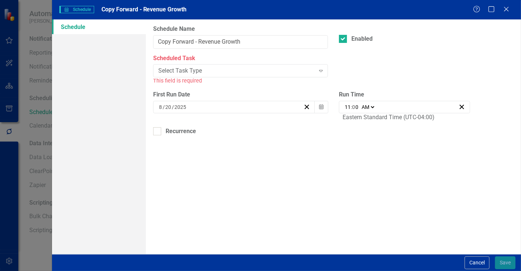
click at [215, 80] on div "This field is required" at bounding box center [240, 81] width 175 height 8
click at [211, 70] on div "Select Task Type" at bounding box center [236, 71] width 156 height 8
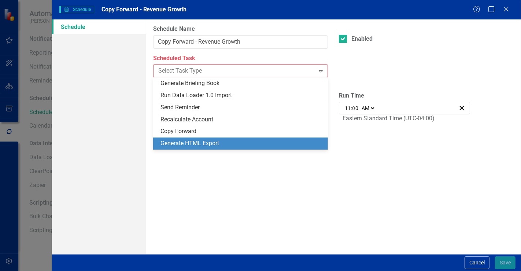
click at [193, 137] on div "Generate HTML Export" at bounding box center [240, 143] width 175 height 12
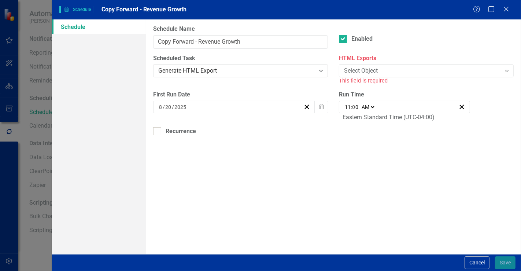
click at [203, 69] on div "Generate HTML Export" at bounding box center [236, 71] width 156 height 8
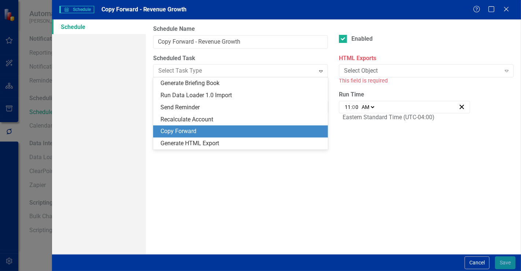
click at [188, 129] on div "Copy Forward" at bounding box center [241, 131] width 163 height 8
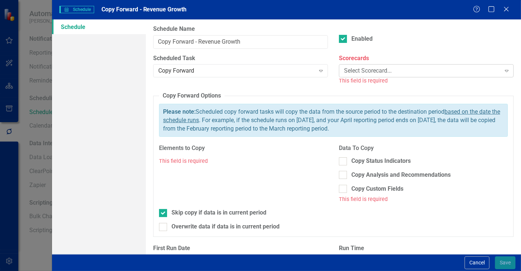
click at [352, 69] on div "Select Scorecard..." at bounding box center [422, 71] width 156 height 8
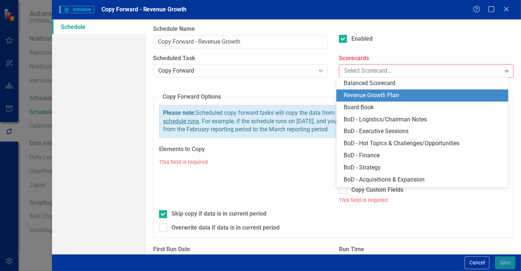
click at [362, 93] on div "Revenue Growth Plan" at bounding box center [424, 95] width 160 height 8
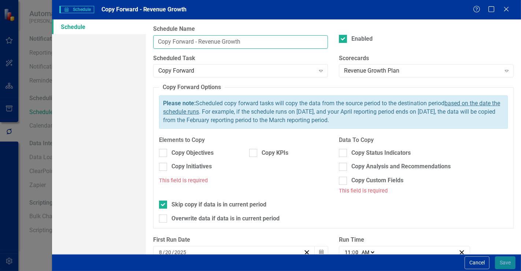
click at [263, 48] on input "Copy Forward - Revenue Growth" at bounding box center [240, 42] width 175 height 14
type input "Copy Forward - Revenue Growth Plan"
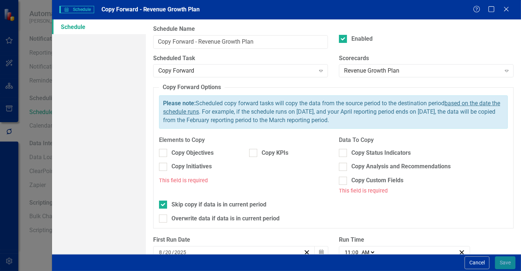
click at [184, 159] on div "Copy Objectives" at bounding box center [198, 156] width 90 height 14
click at [186, 162] on div "Copy Objectives Copy KPIs Copy Initiatives" at bounding box center [243, 163] width 180 height 28
click at [189, 163] on div "Copy Initiatives" at bounding box center [191, 166] width 40 height 8
click at [164, 163] on input "Copy Initiatives" at bounding box center [161, 165] width 5 height 5
checkbox input "true"
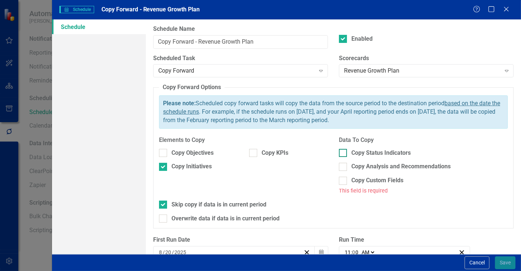
click at [341, 154] on div at bounding box center [343, 153] width 8 height 8
click at [341, 153] on input "Copy Status Indicators" at bounding box center [341, 151] width 5 height 5
checkbox input "true"
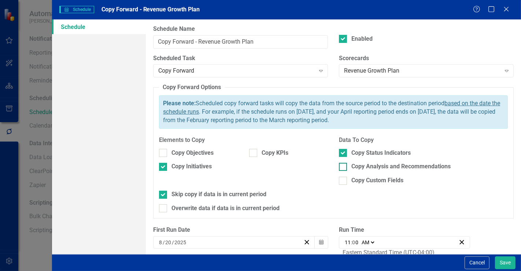
click at [342, 165] on div at bounding box center [343, 167] width 8 height 8
click at [342, 165] on input "Copy Analysis and Recommendations" at bounding box center [341, 165] width 5 height 5
checkbox input "true"
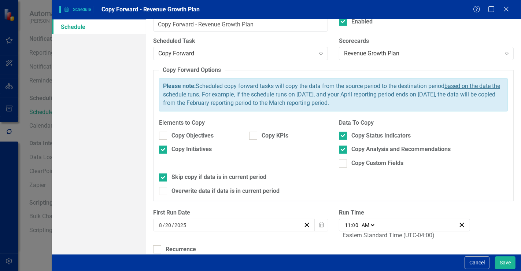
scroll to position [26, 0]
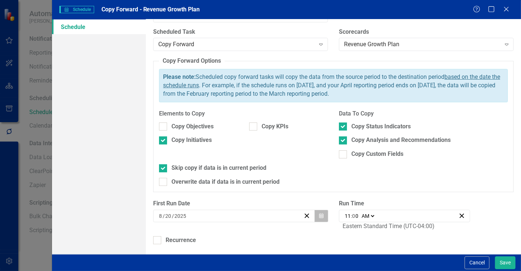
click at [319, 213] on icon "Calendar" at bounding box center [321, 215] width 4 height 5
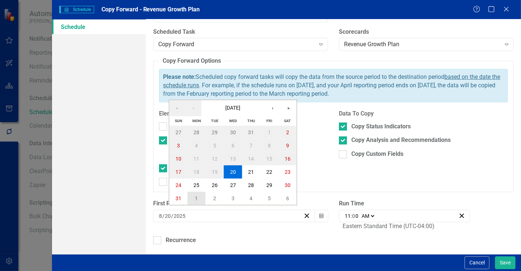
click at [201, 196] on button "1" at bounding box center [196, 198] width 18 height 13
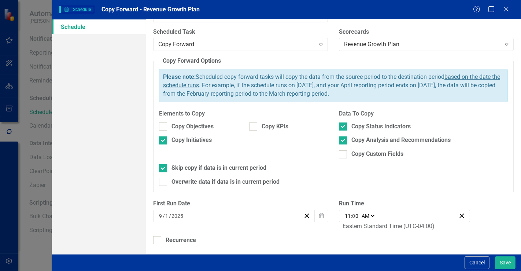
click at [371, 214] on select "AM PM" at bounding box center [368, 215] width 16 height 7
click at [346, 212] on input "11" at bounding box center [347, 215] width 7 height 7
type input "01:00"
type input "1"
type input "00:00"
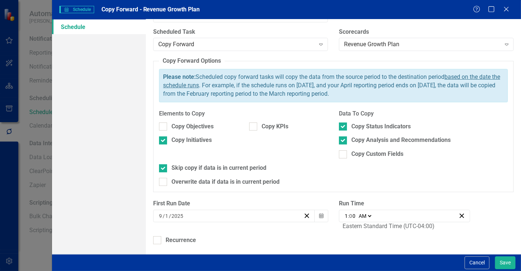
type input "12"
click at [324, 229] on div "First Run Date 9 / 1 / 2025 Calendar Run Time 00:00 12 : 0 0 AM PM Eastern Stan…" at bounding box center [333, 217] width 371 height 37
click at [179, 236] on div "Recurrence" at bounding box center [181, 240] width 30 height 8
click at [158, 236] on input "Recurrence" at bounding box center [155, 238] width 5 height 5
checkbox input "true"
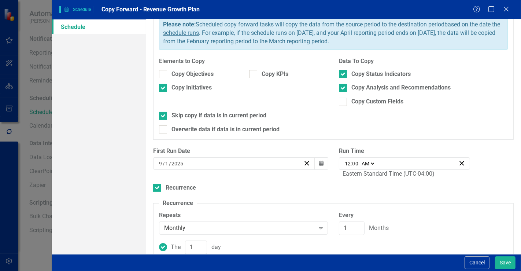
scroll to position [131, 0]
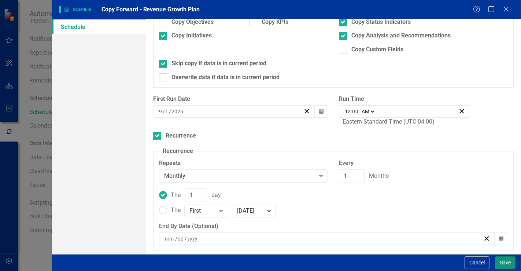
click at [510, 262] on button "Save" at bounding box center [505, 262] width 21 height 13
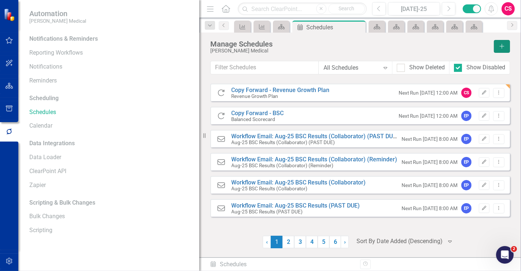
click at [504, 44] on icon "Add" at bounding box center [502, 46] width 7 height 5
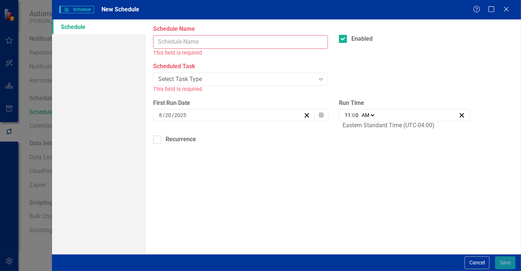
click at [234, 40] on input "Schedule Name" at bounding box center [240, 42] width 175 height 14
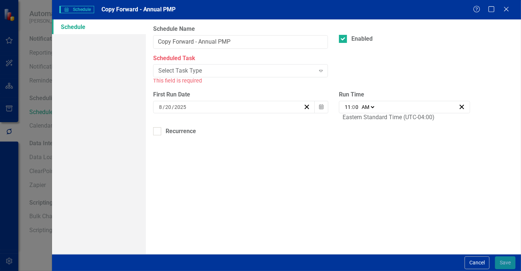
click at [229, 62] on label "Scheduled Task" at bounding box center [240, 58] width 175 height 8
click at [224, 76] on div "Select Task Type Expand" at bounding box center [240, 70] width 175 height 13
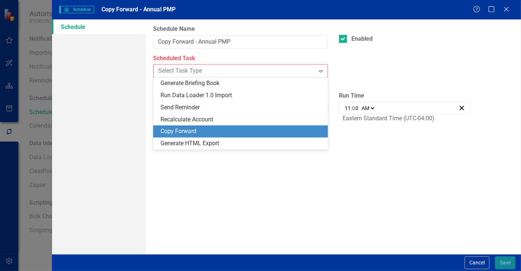
click at [197, 134] on div "Copy Forward" at bounding box center [241, 131] width 163 height 8
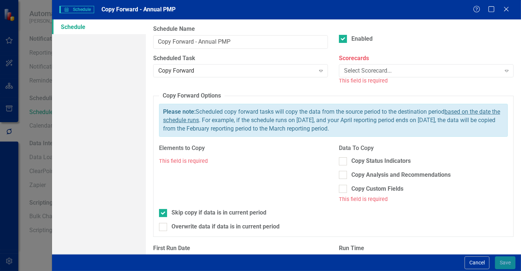
click at [369, 58] on label "Scorecards" at bounding box center [426, 58] width 175 height 8
click at [365, 70] on div "Select Scorecard..." at bounding box center [422, 71] width 156 height 8
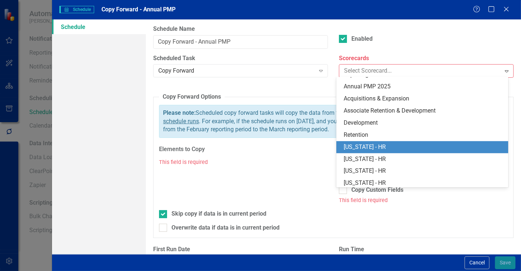
scroll to position [244, 0]
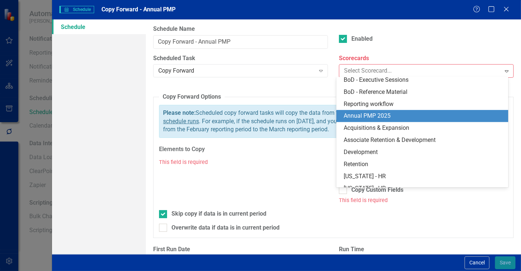
click at [374, 116] on div "Annual PMP 2025" at bounding box center [424, 116] width 160 height 8
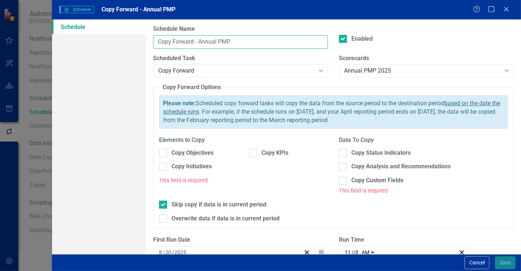
click at [262, 42] on input "Copy Forward - Annual PMP" at bounding box center [240, 42] width 175 height 14
type input "Copy Forward - Annual PMP 2025"
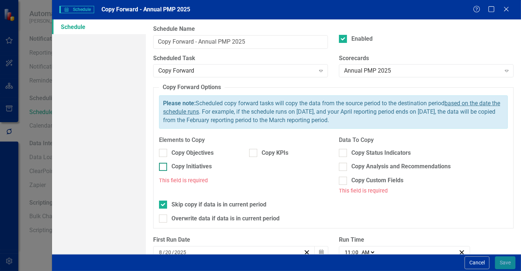
click at [195, 165] on div "Copy Initiatives" at bounding box center [191, 166] width 40 height 8
click at [164, 165] on input "Copy Initiatives" at bounding box center [161, 165] width 5 height 5
checkbox input "true"
click at [271, 153] on div "Copy KPIs" at bounding box center [275, 153] width 27 height 8
click at [254, 153] on input "Copy KPIs" at bounding box center [251, 151] width 5 height 5
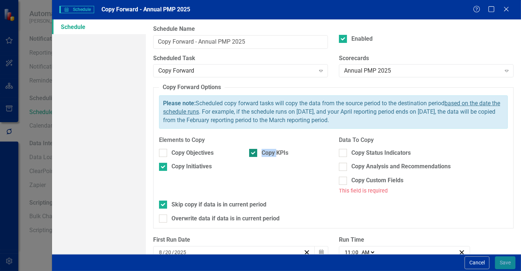
click at [271, 153] on div "Copy KPIs" at bounding box center [275, 153] width 27 height 8
click at [254, 153] on input "Copy KPIs" at bounding box center [251, 151] width 5 height 5
checkbox input "false"
click at [363, 150] on div "Copy Status Indicators" at bounding box center [380, 153] width 59 height 8
click at [344, 150] on input "Copy Status Indicators" at bounding box center [341, 151] width 5 height 5
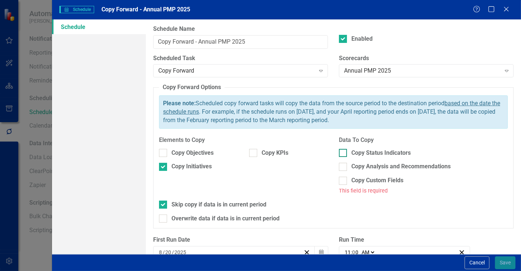
checkbox input "true"
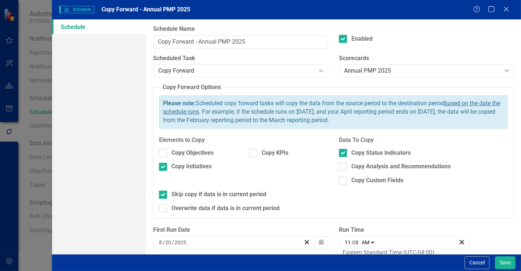
click at [356, 160] on div "Copy Status Indicators Copy Analysis and Recommendations Copy Custom Fields" at bounding box center [423, 167] width 169 height 36
click at [356, 163] on div "Copy Status Indicators Copy Analysis and Recommendations Copy Custom Fields" at bounding box center [423, 167] width 169 height 36
click at [355, 165] on div "Copy Analysis and Recommendations" at bounding box center [400, 166] width 99 height 8
click at [344, 165] on input "Copy Analysis and Recommendations" at bounding box center [341, 165] width 5 height 5
checkbox input "true"
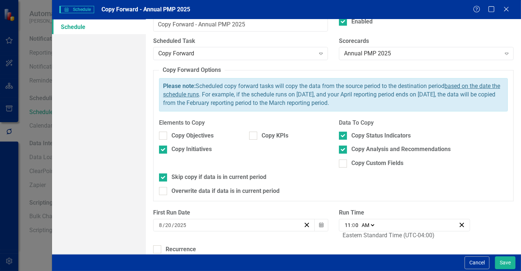
scroll to position [26, 0]
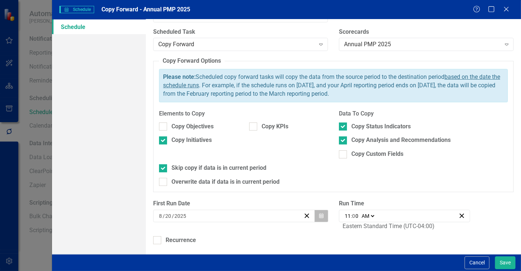
click at [319, 213] on icon "Calendar" at bounding box center [321, 215] width 4 height 5
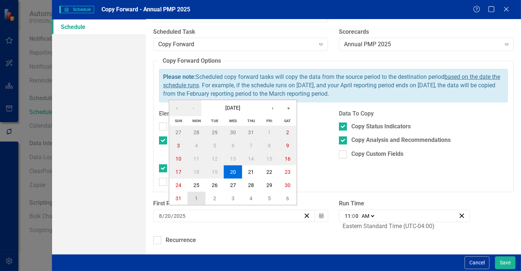
click at [200, 197] on button "1" at bounding box center [196, 198] width 18 height 13
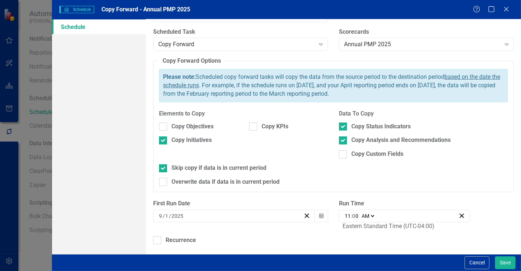
click at [344, 215] on input "11" at bounding box center [347, 215] width 7 height 7
type input "01:00"
type input "1"
type input "00:00"
type input "12"
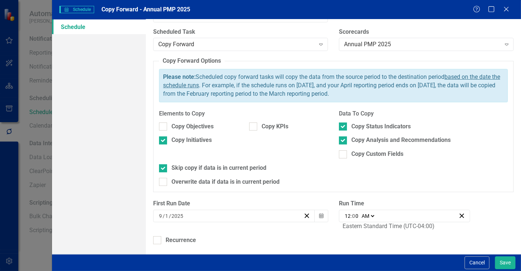
click at [299, 227] on div "First Run Date 9 / 1 / 2025 Calendar Run Time 00:00 12 : 0 0 AM PM Eastern Stan…" at bounding box center [333, 217] width 371 height 37
click at [185, 236] on div "Recurrence" at bounding box center [181, 240] width 30 height 8
click at [158, 236] on input "Recurrence" at bounding box center [155, 238] width 5 height 5
checkbox input "true"
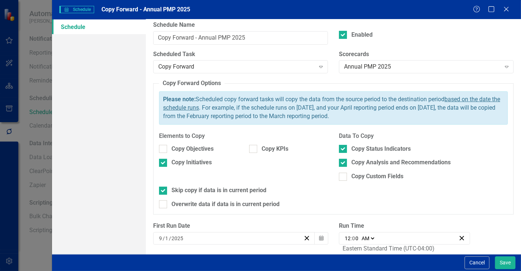
scroll to position [0, 0]
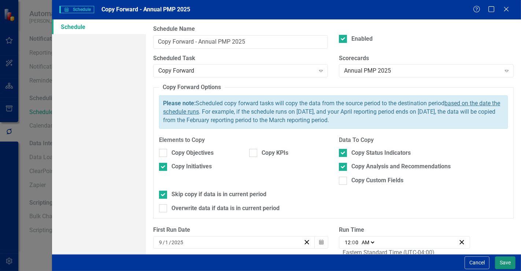
click at [503, 263] on button "Save" at bounding box center [505, 262] width 21 height 13
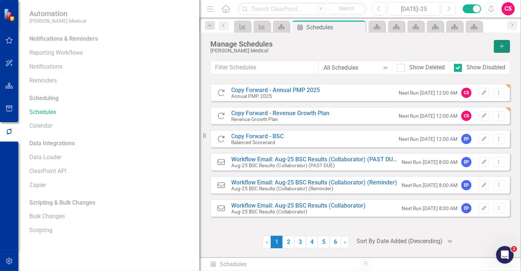
click at [503, 45] on icon "button" at bounding box center [502, 46] width 5 height 5
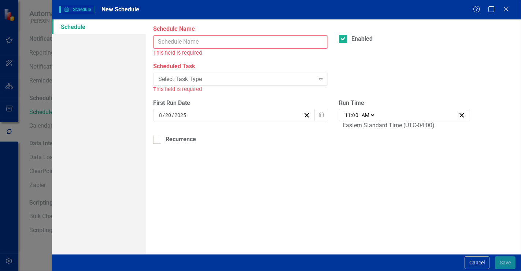
click at [187, 39] on input "Schedule Name" at bounding box center [240, 42] width 175 height 14
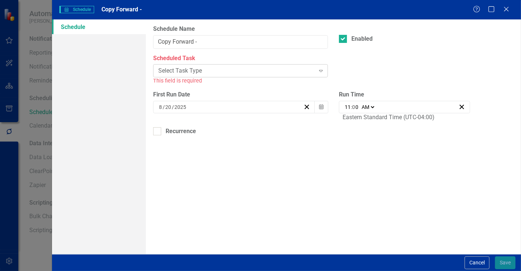
click at [180, 65] on div "Select Task Type Expand" at bounding box center [240, 70] width 175 height 13
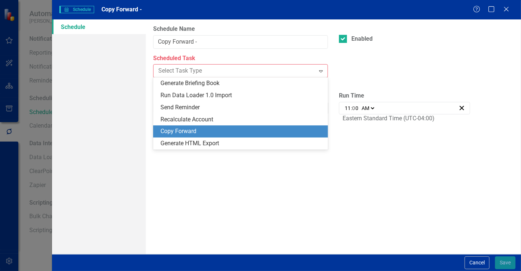
click at [178, 131] on div "Copy Forward" at bounding box center [241, 131] width 163 height 8
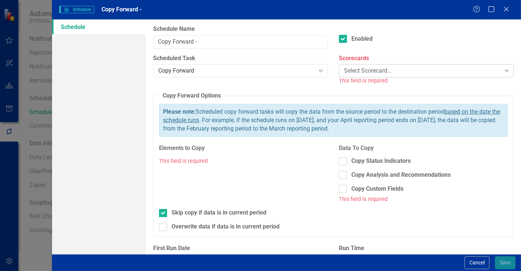
click at [355, 69] on div "Select Scorecard..." at bounding box center [422, 71] width 156 height 8
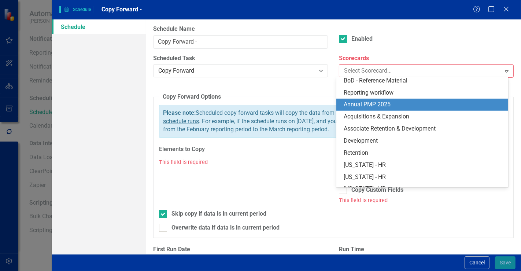
scroll to position [244, 0]
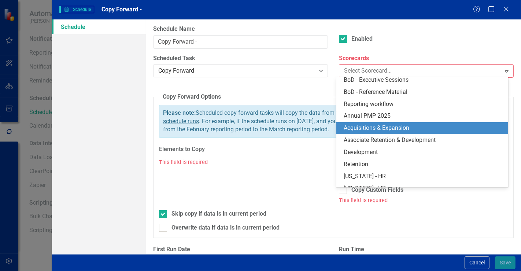
drag, startPoint x: 374, startPoint y: 127, endPoint x: 356, endPoint y: 110, distance: 25.1
click at [374, 127] on div "Acquisitions & Expansion" at bounding box center [424, 128] width 160 height 8
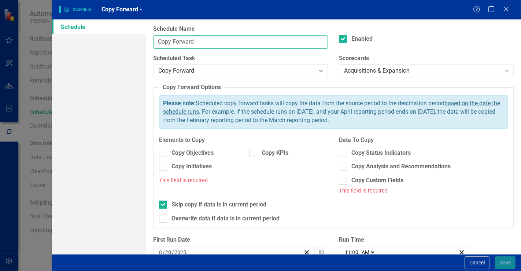
click at [232, 45] on input "Copy Forward -" at bounding box center [240, 42] width 175 height 14
type input "Copy Forward - Acquisitions & Expansion"
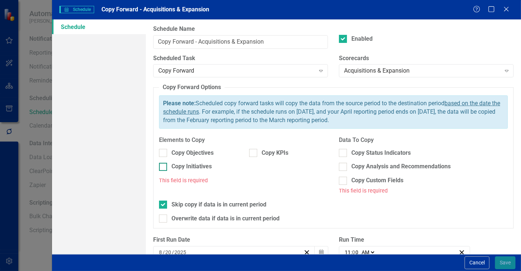
click at [203, 166] on div "Copy Initiatives" at bounding box center [191, 166] width 40 height 8
click at [164, 166] on input "Copy Initiatives" at bounding box center [161, 165] width 5 height 5
checkbox input "true"
drag, startPoint x: 345, startPoint y: 153, endPoint x: 346, endPoint y: 170, distance: 16.5
click at [345, 153] on div "Copy Status Indicators" at bounding box center [423, 153] width 169 height 8
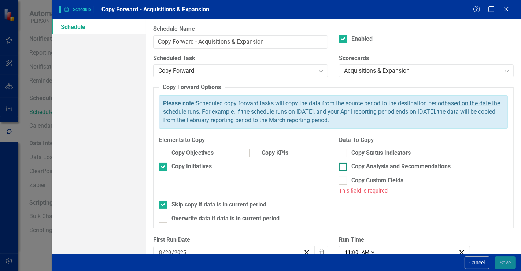
click at [344, 153] on input "Copy Status Indicators" at bounding box center [341, 151] width 5 height 5
checkbox input "true"
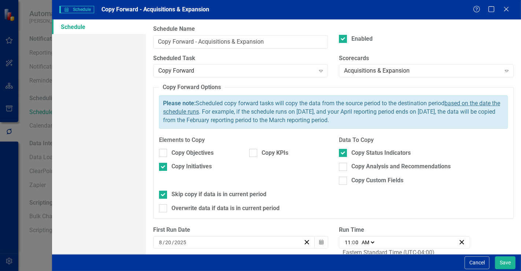
click at [345, 171] on div "Copy Status Indicators Copy Analysis and Recommendations Copy Custom Fields" at bounding box center [423, 167] width 169 height 36
click at [351, 170] on div "Copy Analysis and Recommendations" at bounding box center [400, 166] width 99 height 8
click at [344, 167] on input "Copy Analysis and Recommendations" at bounding box center [341, 165] width 5 height 5
checkbox input "true"
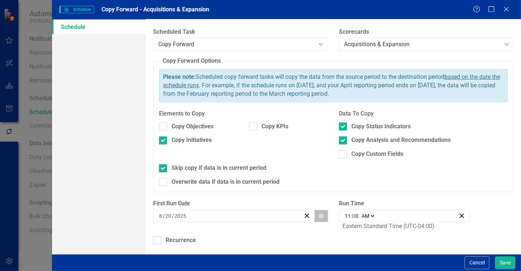
click at [316, 215] on button "Calendar" at bounding box center [321, 216] width 14 height 12
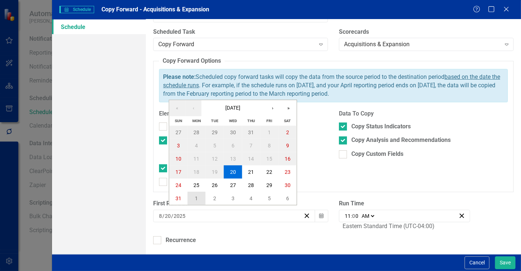
click at [196, 200] on abbr "1" at bounding box center [196, 198] width 3 height 6
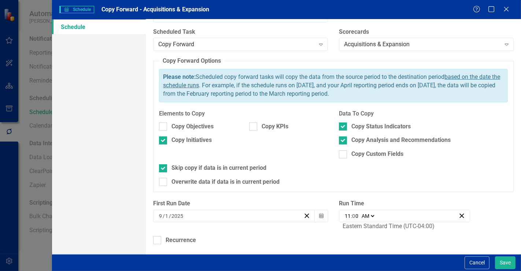
click at [344, 215] on input "11" at bounding box center [347, 215] width 7 height 7
type input "01:00"
type input "1"
type input "00:00"
type input "12"
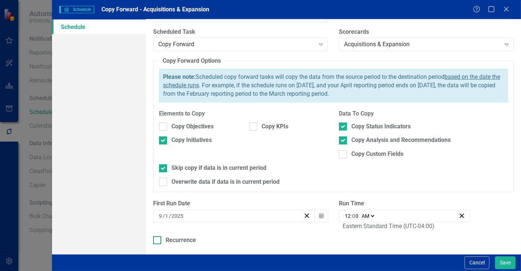
click at [183, 236] on div "Recurrence" at bounding box center [181, 240] width 30 height 8
click at [158, 236] on input "Recurrence" at bounding box center [155, 238] width 5 height 5
checkbox input "true"
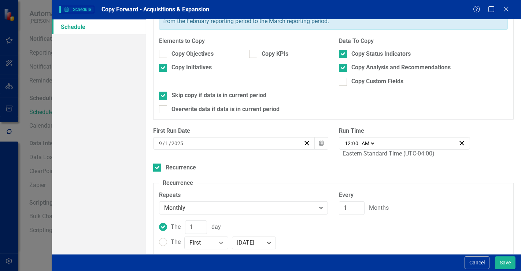
scroll to position [131, 0]
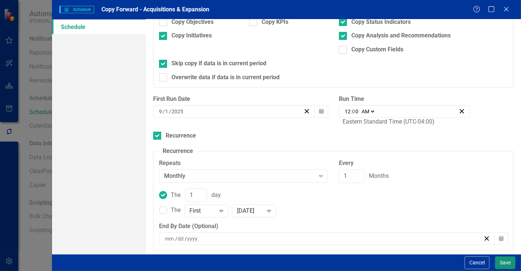
click at [501, 264] on button "Save" at bounding box center [505, 262] width 21 height 13
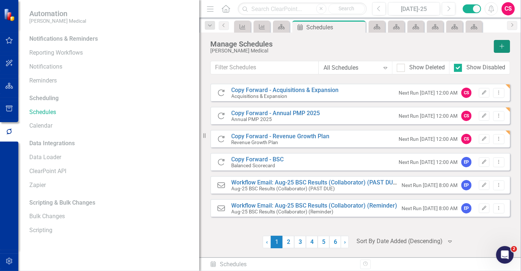
click at [500, 46] on icon "Add" at bounding box center [502, 46] width 7 height 5
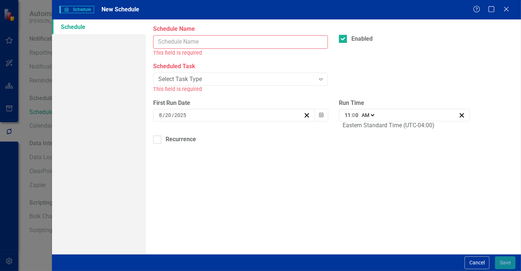
click at [200, 40] on input "Schedule Name" at bounding box center [240, 42] width 175 height 14
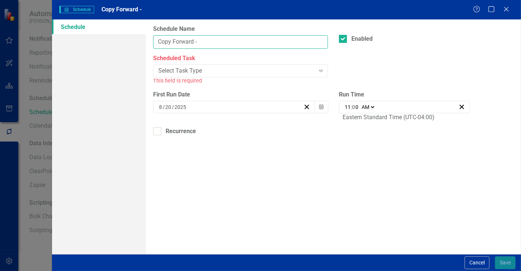
type input "Copy Forward -"
click at [162, 63] on div "Scheduled Task Select Task Type Expand This field is required" at bounding box center [240, 69] width 175 height 31
click at [167, 67] on div "Select Task Type" at bounding box center [236, 71] width 156 height 8
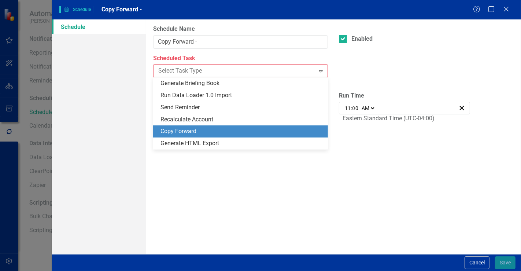
click at [183, 132] on div "Copy Forward" at bounding box center [241, 131] width 163 height 8
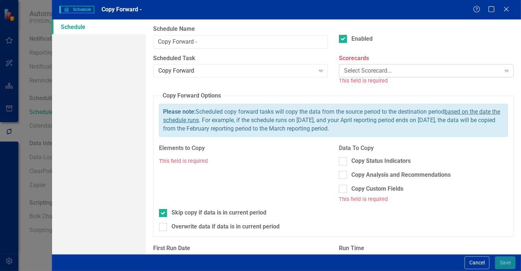
click at [355, 74] on div "Select Scorecard..." at bounding box center [422, 71] width 156 height 8
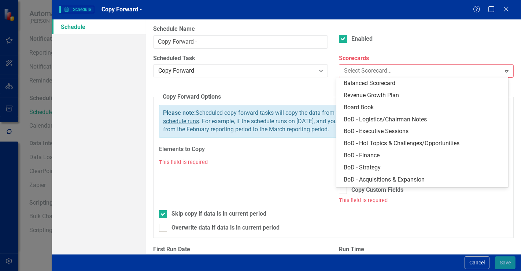
scroll to position [244, 0]
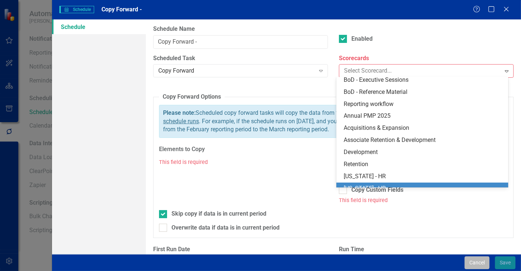
click at [473, 264] on button "Cancel" at bounding box center [476, 262] width 25 height 13
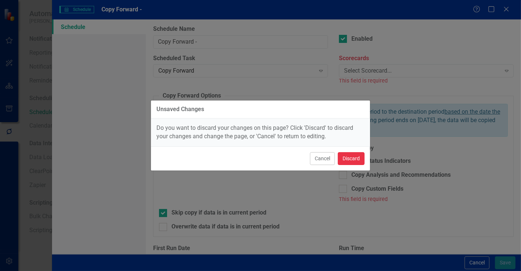
click at [360, 160] on button "Discard" at bounding box center [351, 158] width 27 height 13
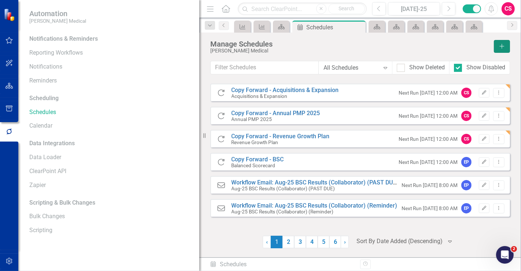
click at [501, 44] on icon "Add" at bounding box center [502, 46] width 7 height 5
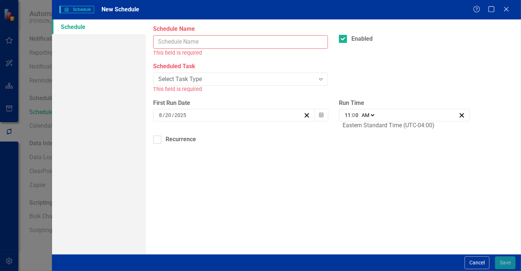
click at [197, 40] on input "Schedule Name" at bounding box center [240, 42] width 175 height 14
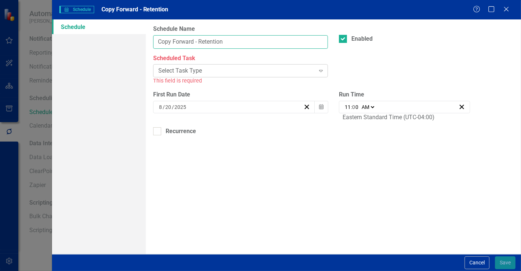
type input "Copy Forward - Retention"
click at [168, 70] on div "Select Task Type" at bounding box center [236, 71] width 156 height 8
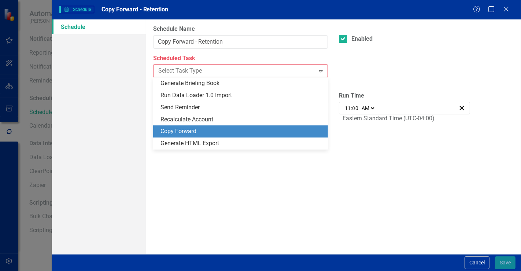
click at [186, 127] on div "Copy Forward" at bounding box center [241, 131] width 163 height 8
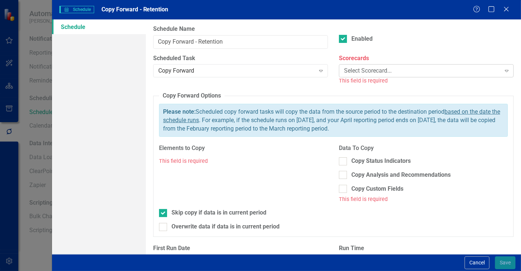
click at [373, 66] on div "Select Scorecard... Expand" at bounding box center [426, 70] width 175 height 13
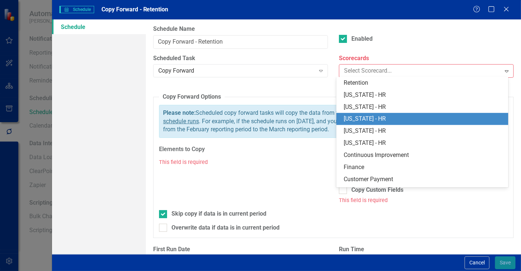
scroll to position [285, 0]
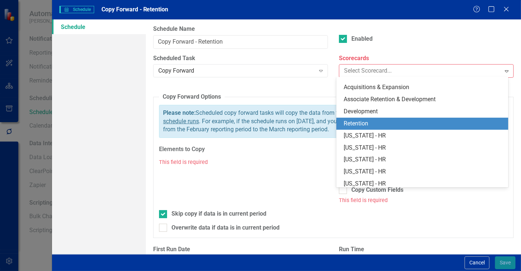
click at [369, 121] on div "Retention" at bounding box center [424, 123] width 160 height 8
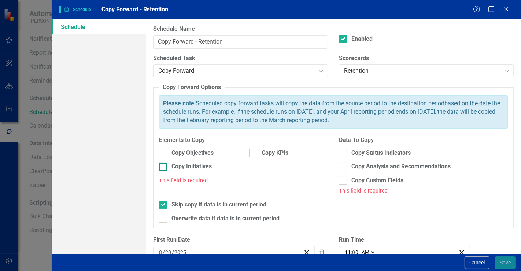
click at [192, 170] on div "Copy Initiatives" at bounding box center [191, 166] width 40 height 8
click at [164, 167] on input "Copy Initiatives" at bounding box center [161, 165] width 5 height 5
checkbox input "true"
click at [377, 154] on div "Copy Status Indicators" at bounding box center [380, 153] width 59 height 8
click at [344, 153] on input "Copy Status Indicators" at bounding box center [341, 151] width 5 height 5
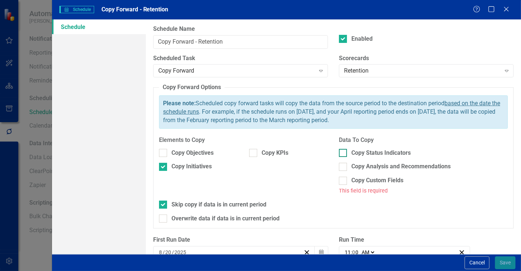
checkbox input "true"
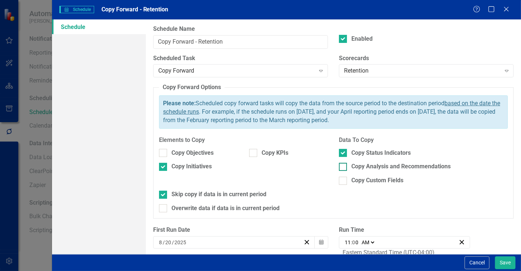
click at [366, 166] on div "Copy Analysis and Recommendations" at bounding box center [400, 166] width 99 height 8
click at [344, 166] on input "Copy Analysis and Recommendations" at bounding box center [341, 165] width 5 height 5
checkbox input "true"
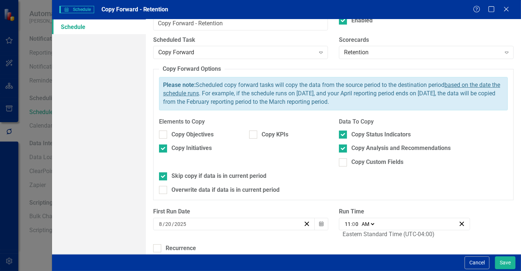
scroll to position [26, 0]
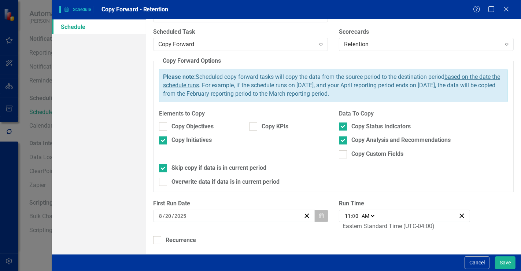
click at [316, 214] on button "Calendar" at bounding box center [321, 216] width 14 height 12
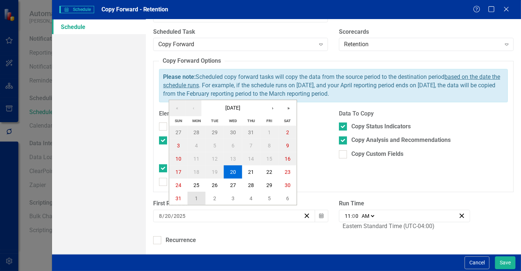
click at [196, 197] on abbr "1" at bounding box center [196, 198] width 3 height 6
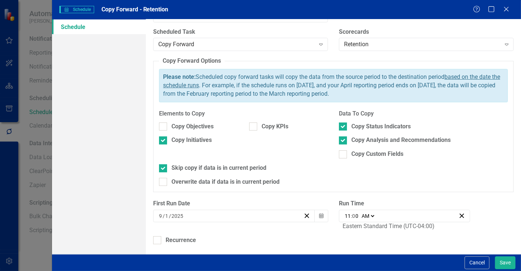
click at [345, 216] on input "11" at bounding box center [347, 215] width 7 height 7
type input "01:00"
type input "1"
type input "00:00"
type input "12"
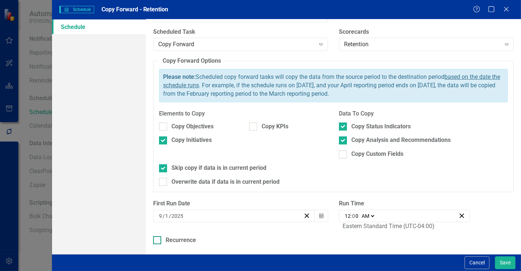
click at [311, 236] on div "Recurrence" at bounding box center [333, 240] width 360 height 8
click at [158, 236] on input "Recurrence" at bounding box center [155, 238] width 5 height 5
click at [194, 237] on div "Recurrence" at bounding box center [181, 240] width 30 height 8
click at [158, 237] on input "Recurrence" at bounding box center [155, 238] width 5 height 5
click at [182, 239] on div "Recurrence" at bounding box center [181, 240] width 30 height 8
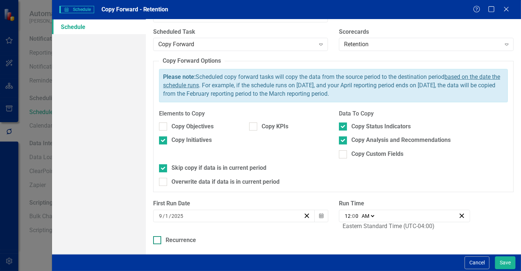
click at [158, 239] on input "Recurrence" at bounding box center [155, 238] width 5 height 5
checkbox input "true"
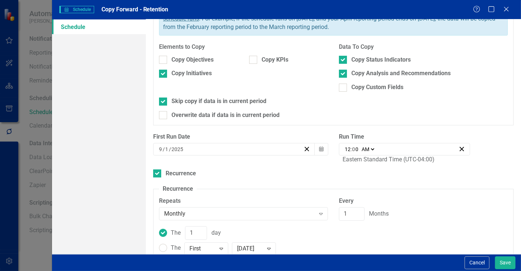
scroll to position [131, 0]
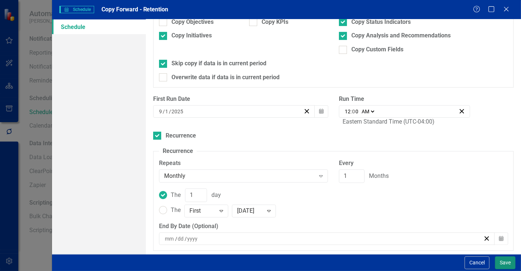
click at [502, 266] on button "Save" at bounding box center [505, 262] width 21 height 13
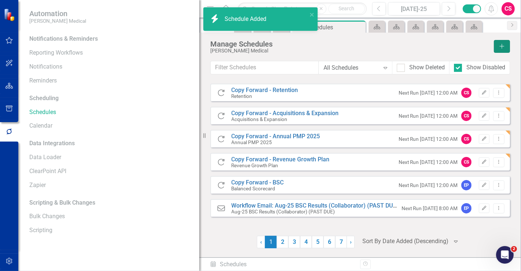
click at [501, 45] on icon "Add" at bounding box center [502, 46] width 7 height 5
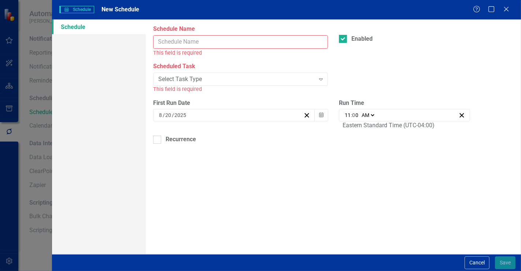
click at [181, 40] on input "Schedule Name" at bounding box center [240, 42] width 175 height 14
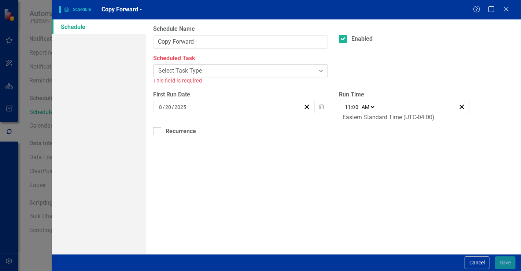
click at [208, 71] on div "Select Task Type" at bounding box center [236, 71] width 156 height 8
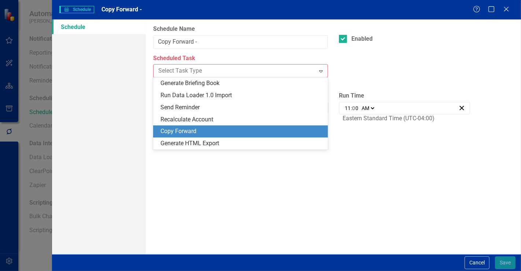
click at [192, 131] on div "Copy Forward" at bounding box center [241, 131] width 163 height 8
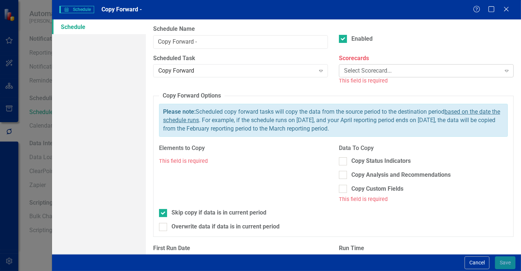
click at [363, 70] on div "Select Scorecard..." at bounding box center [422, 71] width 156 height 8
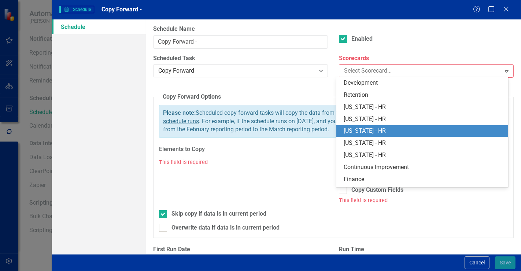
scroll to position [325, 0]
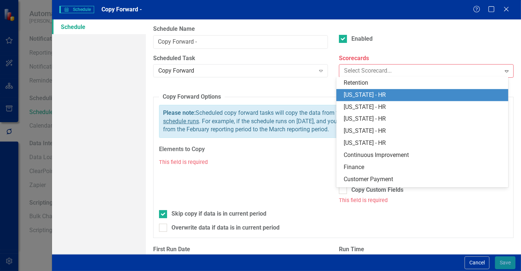
click at [371, 95] on div "[US_STATE] - HR" at bounding box center [424, 95] width 160 height 8
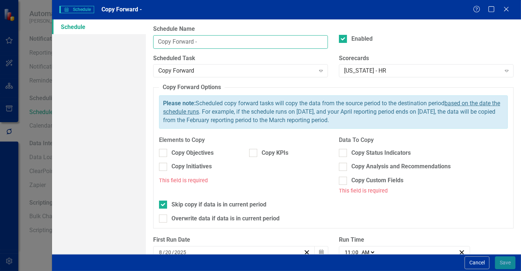
click at [223, 45] on input "Copy Forward -" at bounding box center [240, 42] width 175 height 14
type input "Copy Forward - Connecticut HR"
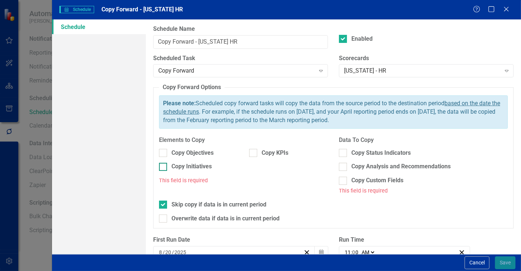
drag, startPoint x: 209, startPoint y: 164, endPoint x: 232, endPoint y: 171, distance: 23.9
click at [208, 165] on div "Copy Initiatives" at bounding box center [191, 166] width 40 height 8
click at [164, 165] on input "Copy Initiatives" at bounding box center [161, 165] width 5 height 5
checkbox input "true"
click at [352, 152] on div "Copy Status Indicators" at bounding box center [380, 153] width 59 height 8
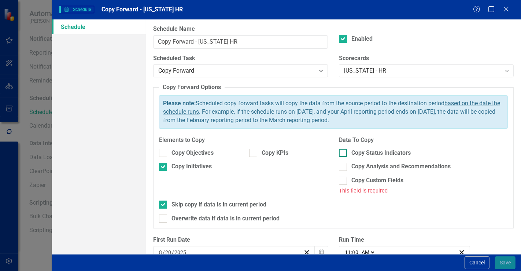
click at [344, 152] on input "Copy Status Indicators" at bounding box center [341, 151] width 5 height 5
checkbox input "true"
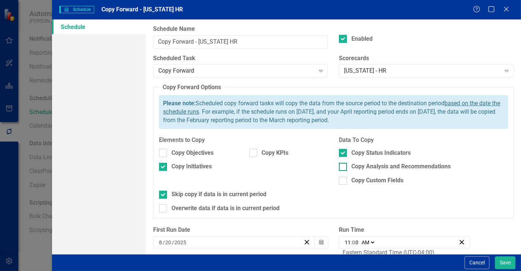
click at [345, 167] on div "Copy Analysis and Recommendations" at bounding box center [423, 166] width 169 height 8
click at [344, 167] on input "Copy Analysis and Recommendations" at bounding box center [341, 165] width 5 height 5
checkbox input "true"
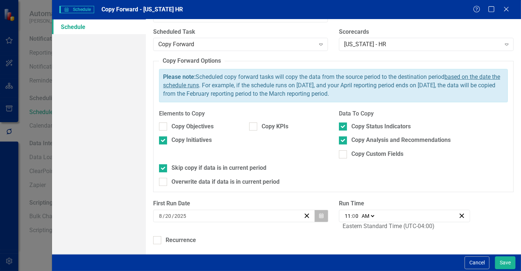
click at [320, 212] on button "Calendar" at bounding box center [321, 216] width 14 height 12
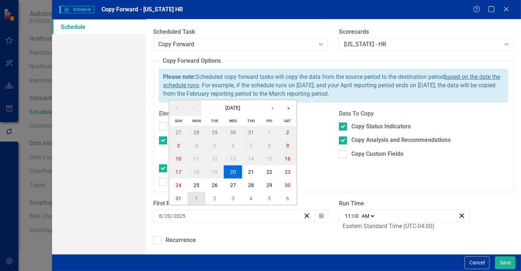
click at [199, 200] on button "1" at bounding box center [196, 198] width 18 height 13
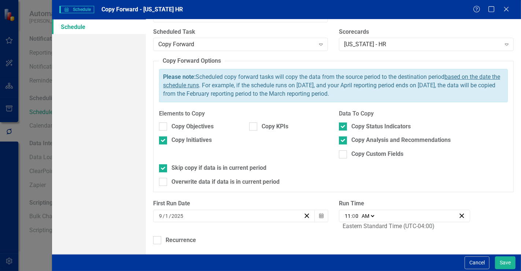
click at [344, 218] on input "11" at bounding box center [347, 215] width 7 height 7
type input "01:00"
type input "1"
type input "00:00"
type input "12"
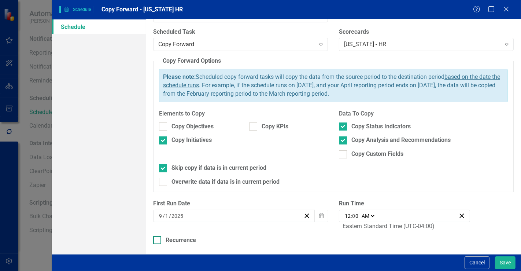
drag, startPoint x: 307, startPoint y: 240, endPoint x: 268, endPoint y: 238, distance: 39.3
click at [307, 240] on div "Recurrence" at bounding box center [333, 240] width 360 height 8
click at [158, 240] on input "Recurrence" at bounding box center [155, 238] width 5 height 5
checkbox input "true"
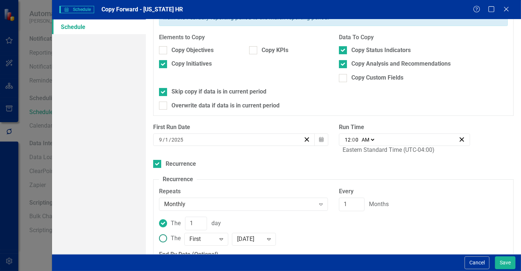
scroll to position [131, 0]
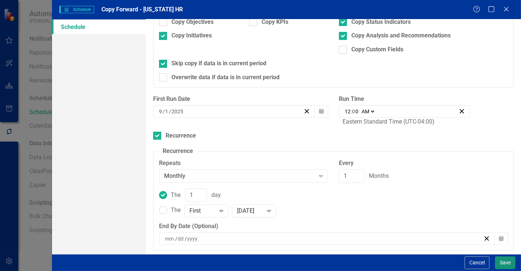
click at [503, 263] on button "Save" at bounding box center [505, 262] width 21 height 13
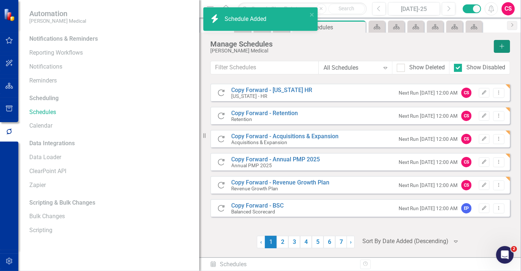
click at [503, 44] on icon "Add" at bounding box center [502, 46] width 7 height 5
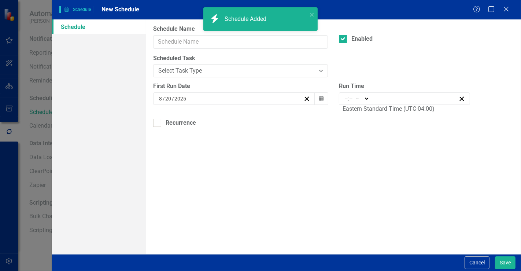
type input "11:00"
type input "11"
type input "0"
select select "am"
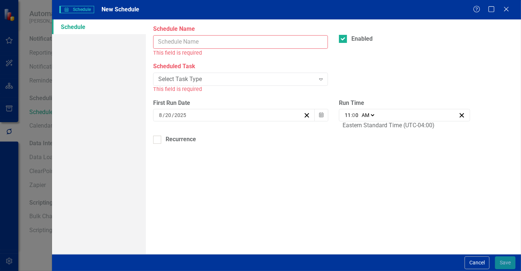
click at [184, 47] on input "Schedule Name" at bounding box center [240, 42] width 175 height 14
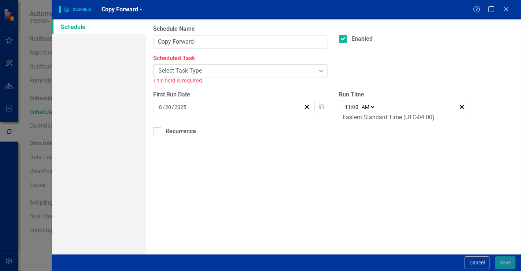
click at [215, 73] on div "Select Task Type" at bounding box center [236, 71] width 156 height 8
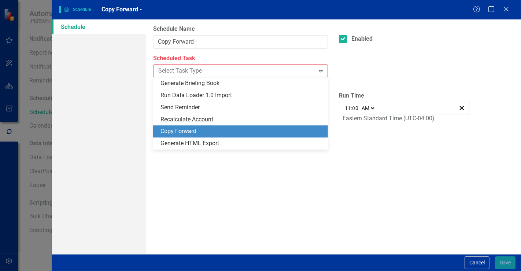
click at [181, 134] on div "Copy Forward" at bounding box center [241, 131] width 163 height 8
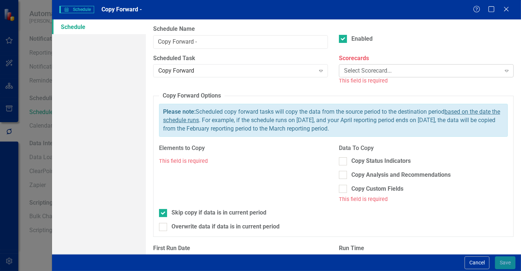
click at [373, 68] on div "Select Scorecard..." at bounding box center [422, 71] width 156 height 8
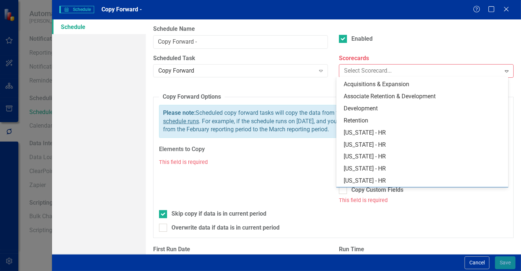
scroll to position [285, 0]
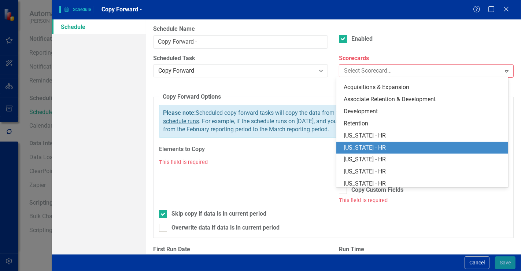
click at [371, 151] on div "[US_STATE] - HR" at bounding box center [424, 148] width 160 height 8
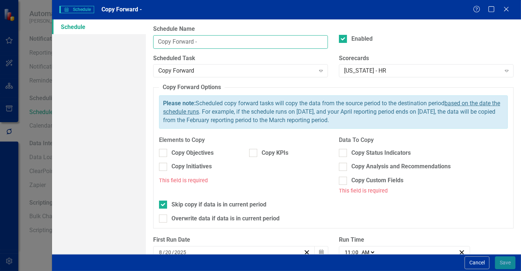
click at [223, 44] on input "Copy Forward -" at bounding box center [240, 42] width 175 height 14
type input "Copy Forward - Delaware HR"
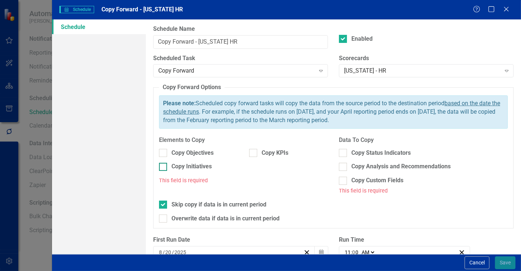
click at [182, 168] on div "Copy Initiatives" at bounding box center [191, 166] width 40 height 8
click at [164, 167] on input "Copy Initiatives" at bounding box center [161, 165] width 5 height 5
checkbox input "true"
click at [359, 152] on div "Copy Status Indicators" at bounding box center [380, 153] width 59 height 8
click at [344, 152] on input "Copy Status Indicators" at bounding box center [341, 151] width 5 height 5
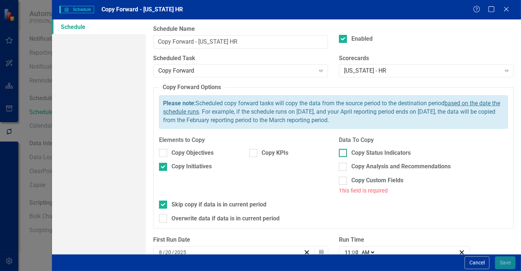
checkbox input "true"
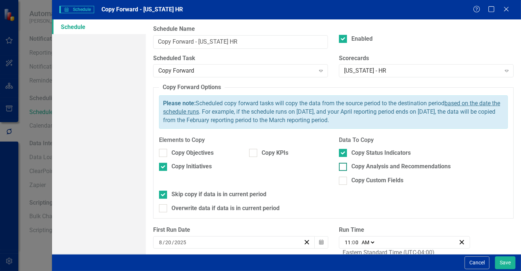
click at [359, 162] on div "Copy Analysis and Recommendations" at bounding box center [400, 166] width 99 height 8
click at [344, 163] on input "Copy Analysis and Recommendations" at bounding box center [341, 165] width 5 height 5
checkbox input "true"
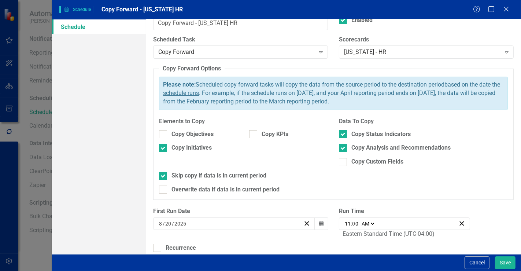
scroll to position [26, 0]
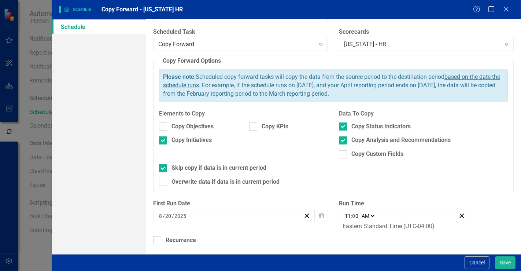
click at [322, 213] on button "Calendar" at bounding box center [321, 216] width 14 height 12
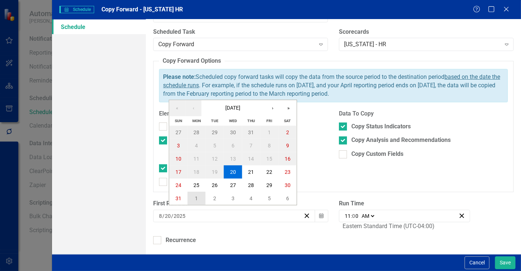
click at [202, 195] on button "1" at bounding box center [196, 198] width 18 height 13
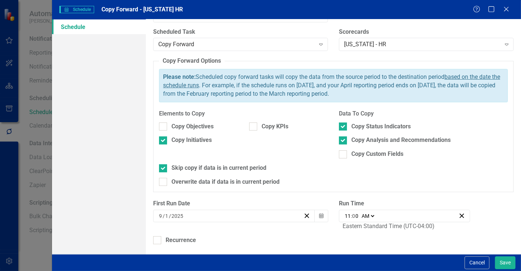
click at [343, 211] on div "11:00 11 : 0 0 AM PM" at bounding box center [404, 216] width 131 height 12
click at [346, 217] on input "11" at bounding box center [347, 215] width 7 height 7
click at [345, 216] on input "11" at bounding box center [347, 215] width 7 height 7
type input "01:00"
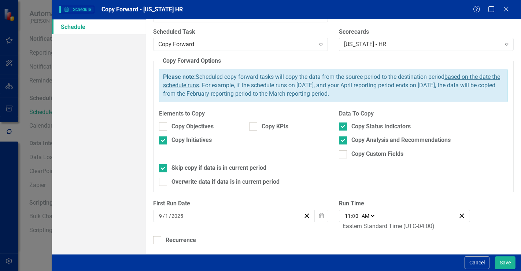
type input "1"
type input "00:00"
type input "12"
click at [315, 229] on div "First Run Date 9 / 1 / 2025 Calendar Run Time 00:00 12 : 0 0 AM PM Eastern Stan…" at bounding box center [333, 217] width 371 height 37
click at [179, 240] on div "Recurrence" at bounding box center [181, 240] width 30 height 8
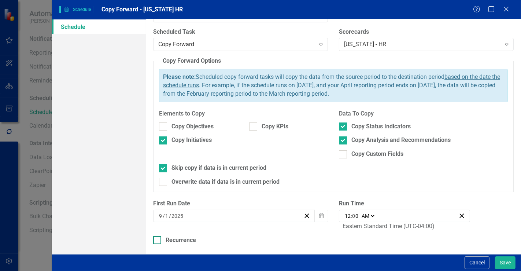
click at [158, 240] on input "Recurrence" at bounding box center [155, 238] width 5 height 5
checkbox input "true"
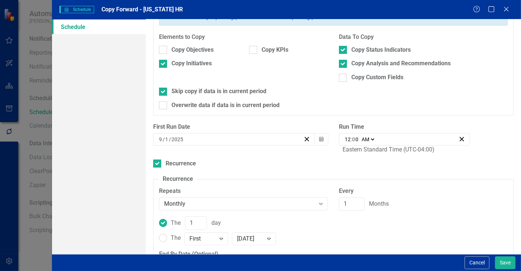
scroll to position [131, 0]
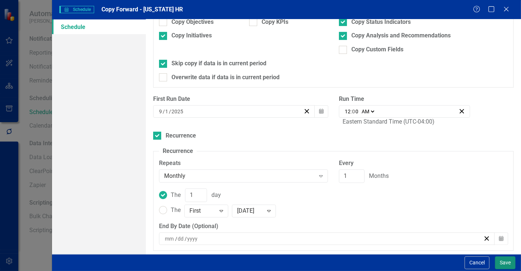
click at [502, 261] on button "Save" at bounding box center [505, 262] width 21 height 13
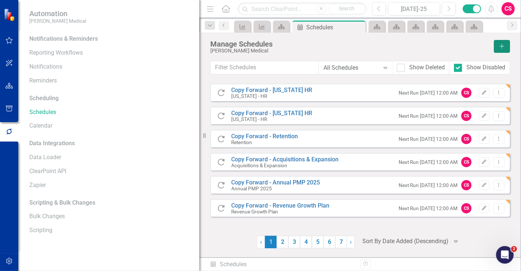
click at [500, 46] on icon "Add" at bounding box center [502, 46] width 7 height 5
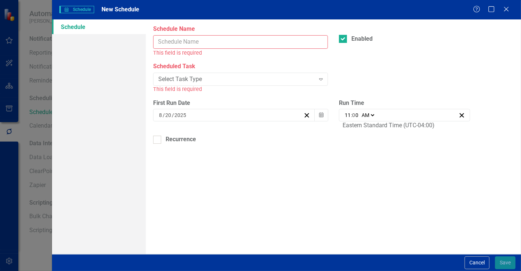
click at [203, 42] on input "Schedule Name" at bounding box center [240, 42] width 175 height 14
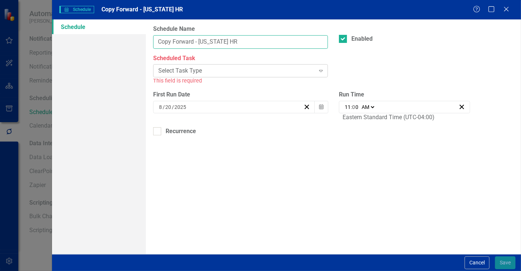
type input "Copy Forward - Florida HR"
click at [262, 69] on div "Select Task Type" at bounding box center [236, 71] width 156 height 8
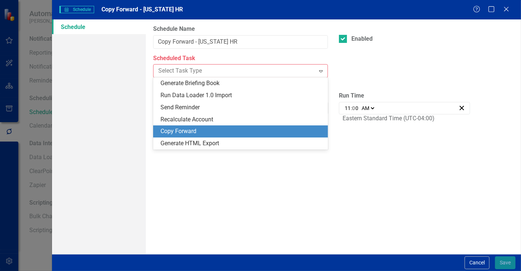
click at [202, 127] on div "Copy Forward" at bounding box center [240, 131] width 175 height 12
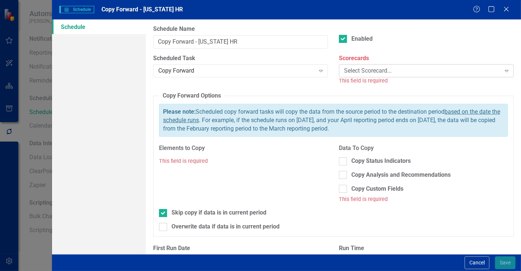
click at [354, 71] on div "Select Scorecard..." at bounding box center [422, 71] width 156 height 8
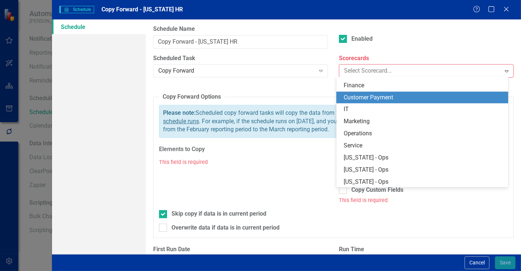
scroll to position [325, 0]
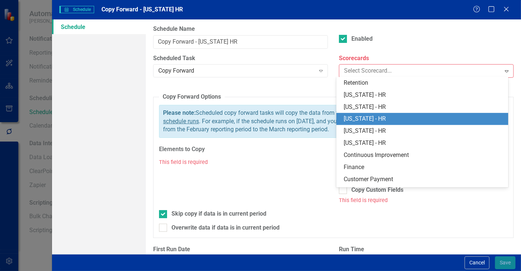
click at [369, 116] on div "[US_STATE] - HR" at bounding box center [424, 119] width 160 height 8
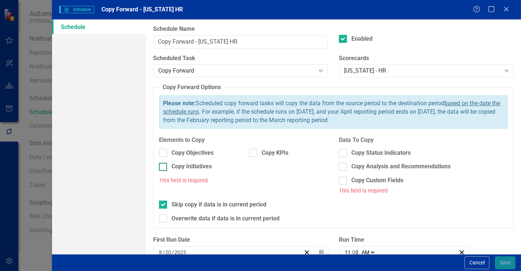
click at [201, 169] on div "Copy Initiatives" at bounding box center [191, 166] width 40 height 8
click at [164, 167] on input "Copy Initiatives" at bounding box center [161, 165] width 5 height 5
checkbox input "true"
click at [352, 154] on div "Copy Status Indicators" at bounding box center [380, 153] width 59 height 8
click at [344, 153] on input "Copy Status Indicators" at bounding box center [341, 151] width 5 height 5
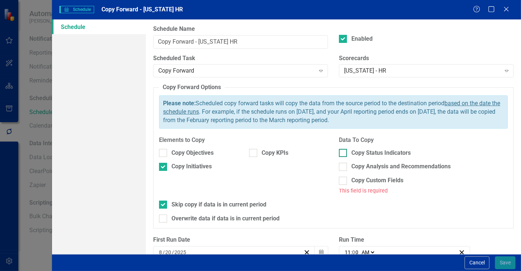
checkbox input "true"
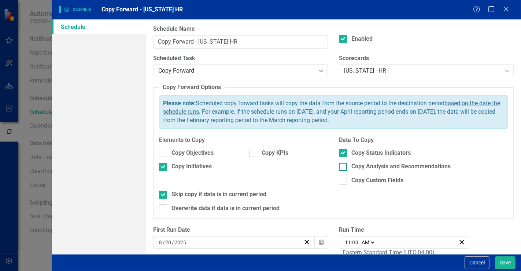
click at [352, 166] on div "Copy Analysis and Recommendations" at bounding box center [400, 166] width 99 height 8
click at [344, 166] on input "Copy Analysis and Recommendations" at bounding box center [341, 165] width 5 height 5
checkbox input "true"
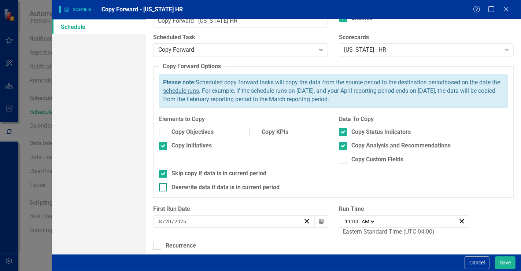
scroll to position [26, 0]
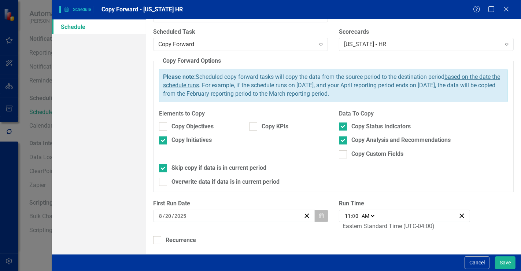
click at [315, 211] on button "Calendar" at bounding box center [321, 216] width 14 height 12
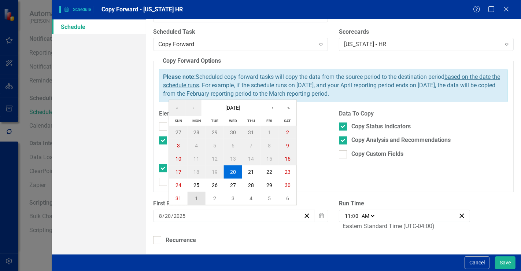
click at [201, 196] on button "1" at bounding box center [196, 198] width 18 height 13
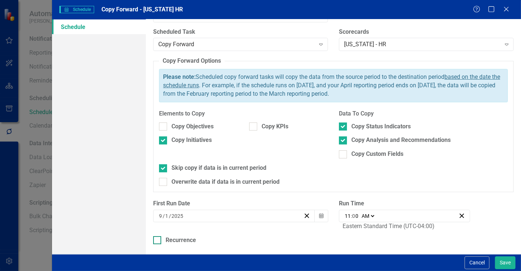
click at [160, 237] on div at bounding box center [157, 240] width 8 height 8
click at [158, 237] on input "Recurrence" at bounding box center [155, 238] width 5 height 5
checkbox input "true"
click at [344, 214] on input "11" at bounding box center [347, 215] width 7 height 7
type input "01:00"
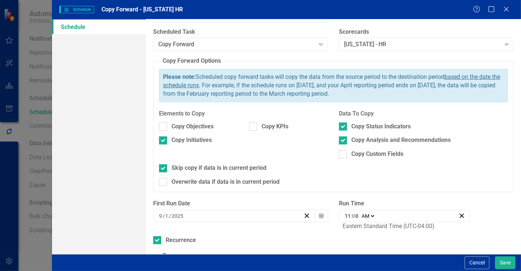
type input "1"
type input "00:00"
type input "12"
drag, startPoint x: 306, startPoint y: 238, endPoint x: 306, endPoint y: 232, distance: 7.0
click at [306, 238] on div "Recurrence" at bounding box center [333, 240] width 360 height 8
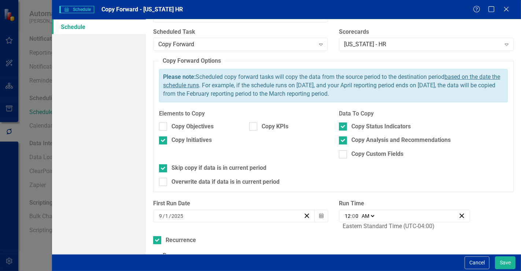
click at [158, 238] on input "Recurrence" at bounding box center [155, 238] width 5 height 5
click at [183, 232] on div "First Run Date 9 / 1 / 2025 Calendar Run Time 00:00 12 : 0 0 AM PM Eastern Stan…" at bounding box center [333, 217] width 371 height 37
click at [182, 236] on div "Recurrence" at bounding box center [181, 240] width 30 height 8
click at [158, 236] on input "Recurrence" at bounding box center [155, 238] width 5 height 5
checkbox input "true"
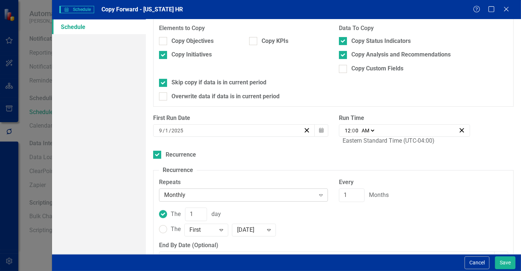
scroll to position [131, 0]
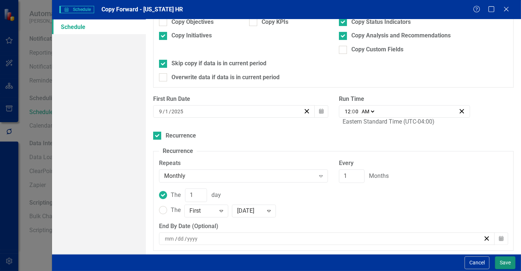
click at [506, 265] on button "Save" at bounding box center [505, 262] width 21 height 13
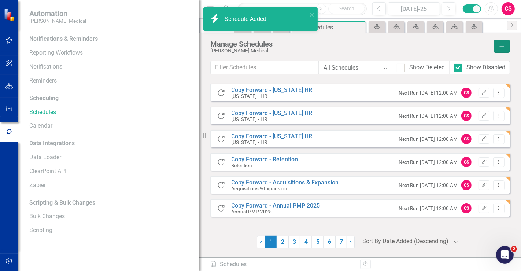
click at [501, 40] on button "Add" at bounding box center [502, 46] width 16 height 13
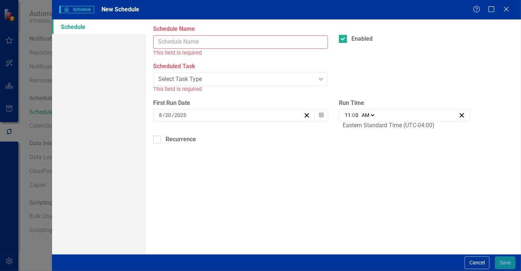
click at [231, 43] on input "Schedule Name" at bounding box center [240, 42] width 175 height 14
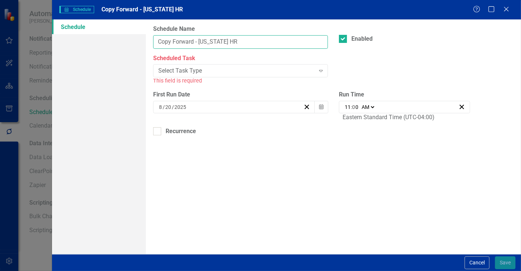
type input "Copy Forward - Maryland HR"
click at [289, 65] on div "Select Task Type Expand" at bounding box center [240, 70] width 175 height 13
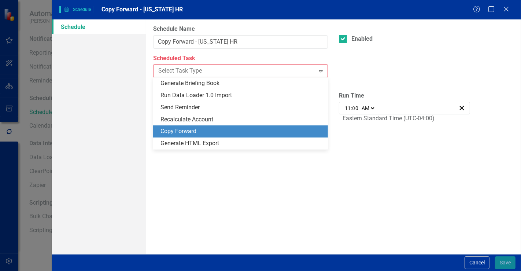
click at [211, 136] on div "Copy Forward" at bounding box center [240, 131] width 175 height 12
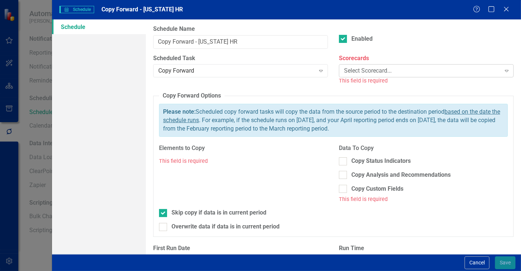
click at [375, 67] on div "Select Scorecard..." at bounding box center [422, 71] width 156 height 8
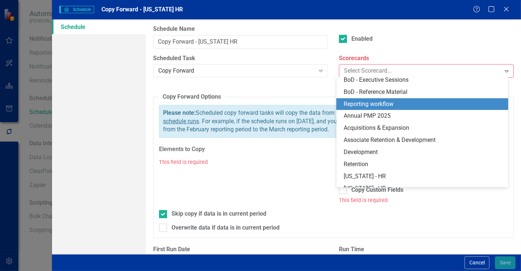
scroll to position [325, 0]
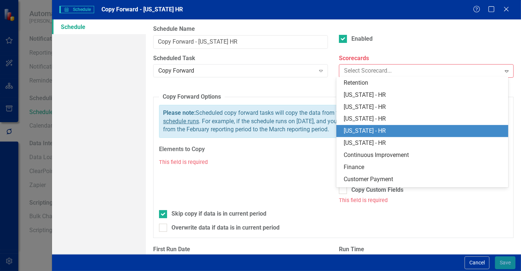
click at [374, 131] on div "[US_STATE] - HR" at bounding box center [424, 131] width 160 height 8
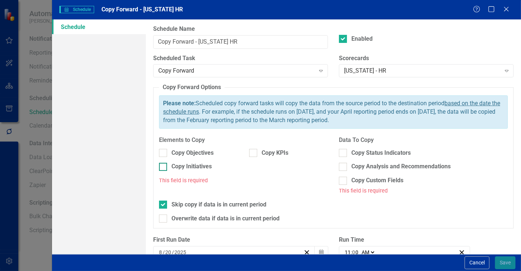
click at [197, 164] on div "Copy Initiatives" at bounding box center [191, 166] width 40 height 8
click at [164, 164] on input "Copy Initiatives" at bounding box center [161, 165] width 5 height 5
checkbox input "true"
click at [366, 152] on div "Copy Status Indicators" at bounding box center [380, 153] width 59 height 8
click at [344, 152] on input "Copy Status Indicators" at bounding box center [341, 151] width 5 height 5
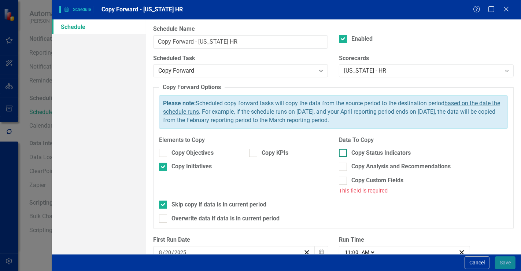
checkbox input "true"
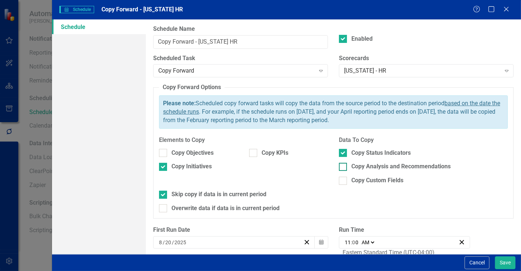
drag, startPoint x: 355, startPoint y: 165, endPoint x: 352, endPoint y: 163, distance: 3.9
click at [355, 166] on div "Copy Analysis and Recommendations" at bounding box center [400, 166] width 99 height 8
click at [344, 166] on input "Copy Analysis and Recommendations" at bounding box center [341, 165] width 5 height 5
checkbox input "true"
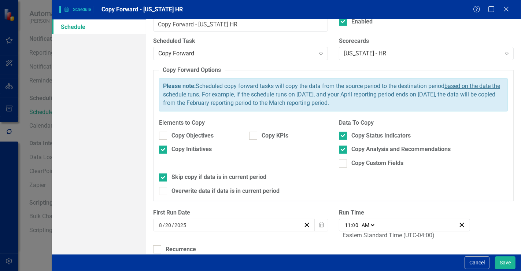
scroll to position [26, 0]
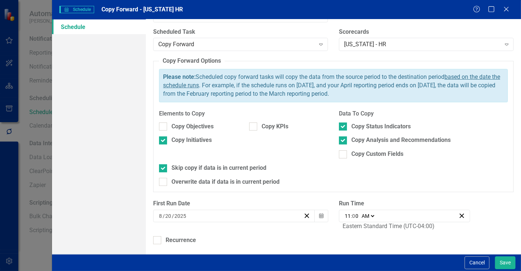
click at [159, 215] on input "8" at bounding box center [161, 215] width 4 height 7
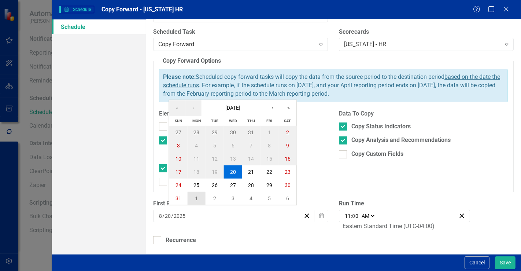
click at [199, 198] on button "1" at bounding box center [196, 198] width 18 height 13
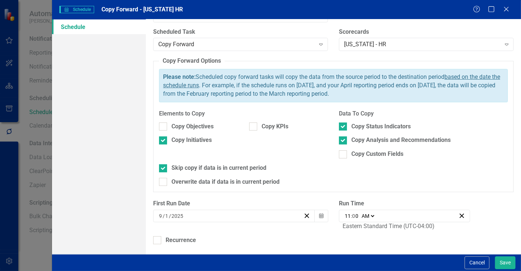
click at [347, 212] on input "11" at bounding box center [347, 215] width 7 height 7
type input "01:00"
type input "1"
type input "00:00"
type input "12"
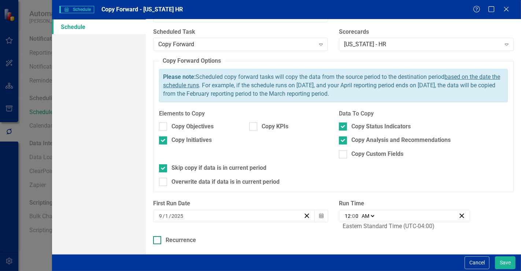
click at [183, 241] on div "Recurrence" at bounding box center [181, 240] width 30 height 8
click at [158, 241] on input "Recurrence" at bounding box center [155, 238] width 5 height 5
checkbox input "true"
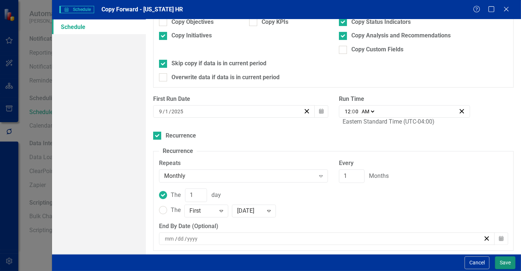
click at [497, 263] on button "Save" at bounding box center [505, 262] width 21 height 13
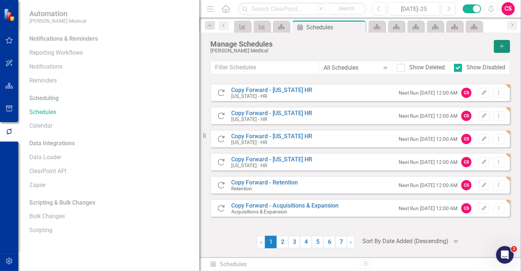
click at [496, 47] on button "Add" at bounding box center [502, 46] width 16 height 13
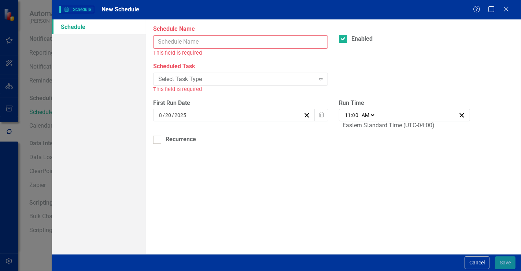
click at [204, 38] on input "Schedule Name" at bounding box center [240, 42] width 175 height 14
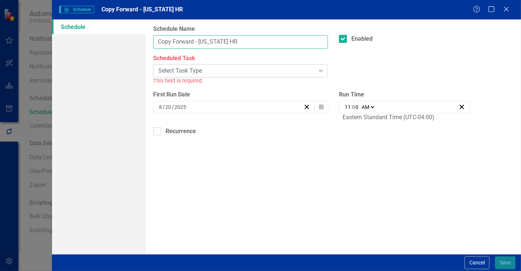
type input "Copy Forward - Texas HR"
click at [218, 70] on div "Select Task Type" at bounding box center [236, 71] width 156 height 8
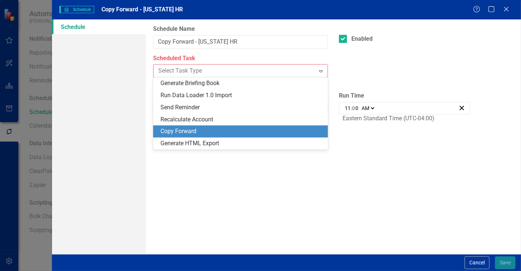
click at [200, 131] on div "Copy Forward" at bounding box center [241, 131] width 163 height 8
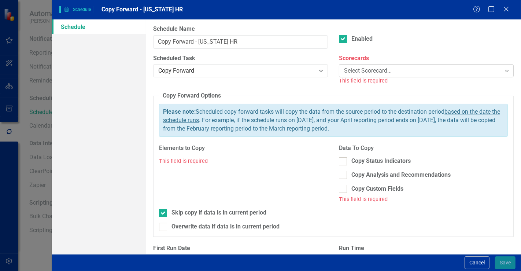
click at [359, 75] on div "Select Scorecard..." at bounding box center [422, 71] width 156 height 8
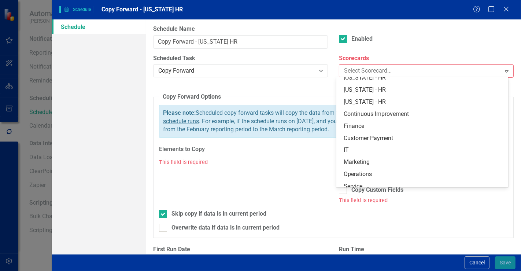
scroll to position [325, 0]
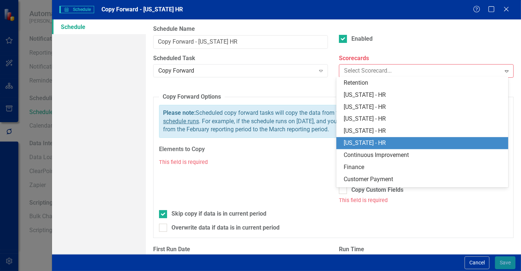
click at [370, 143] on div "[US_STATE] - HR" at bounding box center [424, 143] width 160 height 8
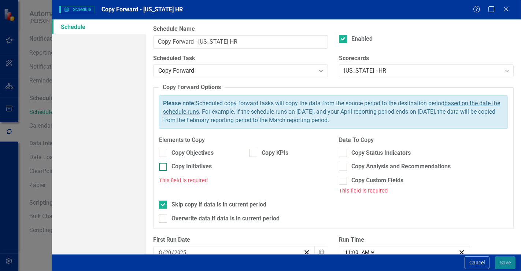
click at [182, 165] on div "Copy Initiatives" at bounding box center [191, 166] width 40 height 8
click at [164, 165] on input "Copy Initiatives" at bounding box center [161, 165] width 5 height 5
checkbox input "true"
click at [342, 152] on div at bounding box center [343, 153] width 8 height 8
click at [342, 152] on input "Copy Status Indicators" at bounding box center [341, 151] width 5 height 5
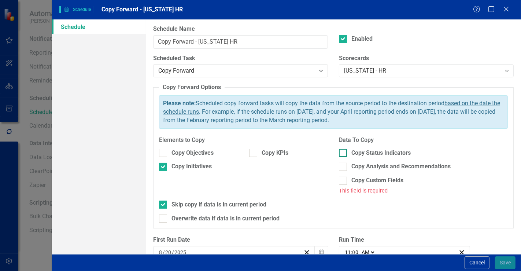
checkbox input "true"
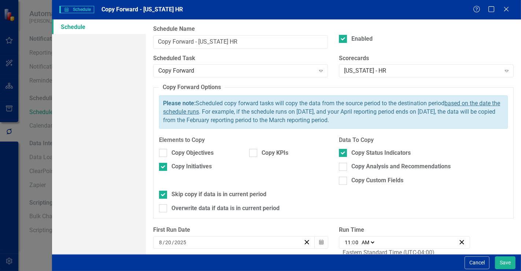
click at [344, 161] on div "Copy Status Indicators Copy Analysis and Recommendations Copy Custom Fields" at bounding box center [423, 167] width 169 height 36
click at [340, 166] on input "Copy Analysis and Recommendations" at bounding box center [341, 165] width 5 height 5
checkbox input "true"
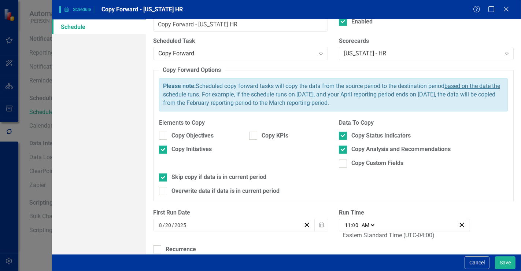
scroll to position [26, 0]
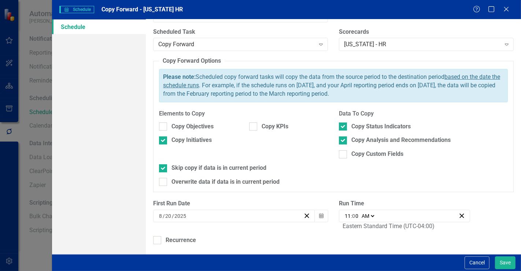
click at [168, 213] on input "20" at bounding box center [168, 215] width 7 height 7
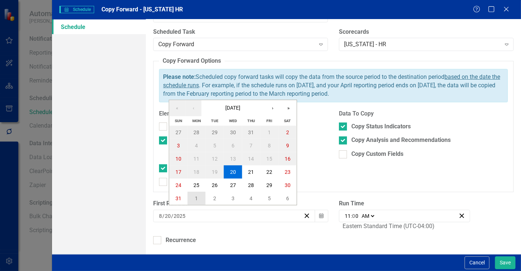
click at [197, 196] on abbr "1" at bounding box center [196, 198] width 3 height 6
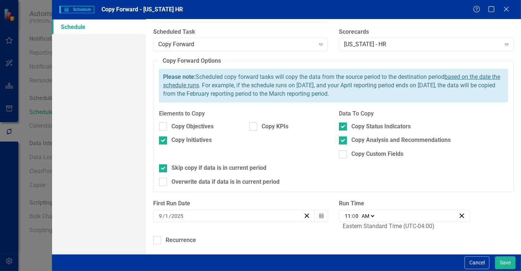
click at [345, 212] on input "11" at bounding box center [347, 215] width 7 height 7
click at [345, 215] on input "11" at bounding box center [347, 215] width 7 height 7
type input "01:00"
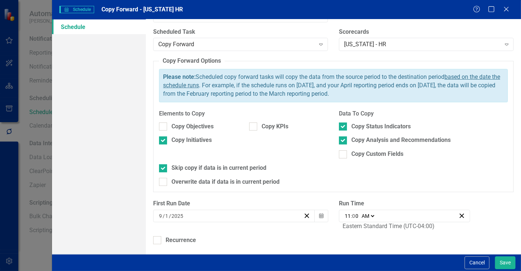
type input "1"
type input "00:00"
type input "12"
click at [178, 238] on div "Recurrence" at bounding box center [181, 240] width 30 height 8
click at [158, 238] on input "Recurrence" at bounding box center [155, 238] width 5 height 5
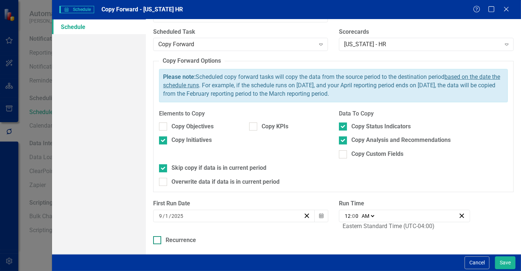
checkbox input "true"
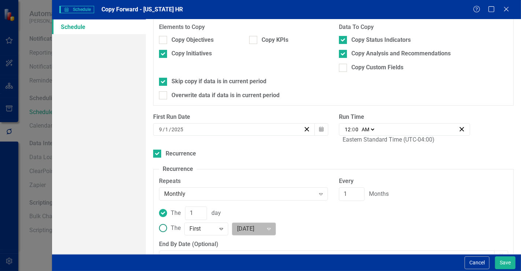
scroll to position [131, 0]
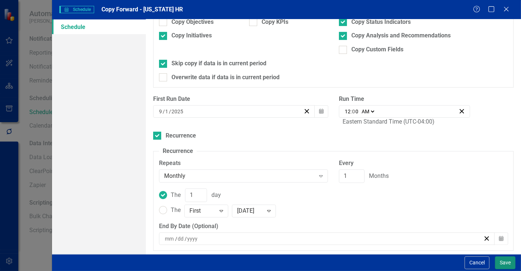
click at [502, 262] on button "Save" at bounding box center [505, 262] width 21 height 13
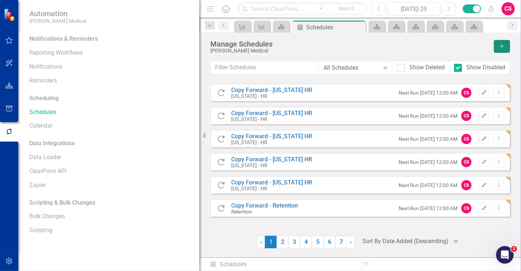
click at [502, 49] on button "Add" at bounding box center [502, 46] width 16 height 13
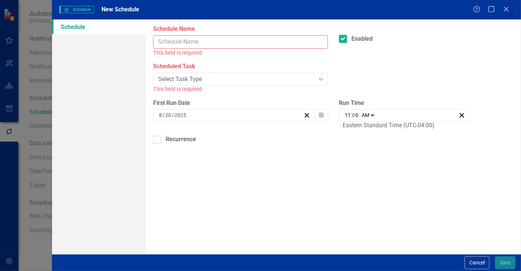
click at [211, 39] on input "Schedule Name" at bounding box center [240, 42] width 175 height 14
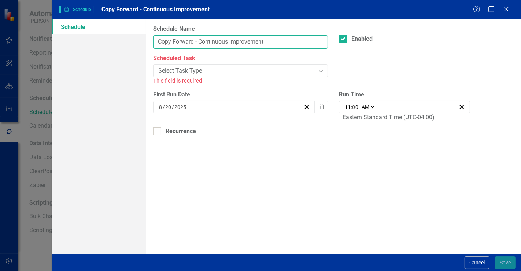
type input "Copy Forward - Continuous Improvement"
click at [198, 80] on div "This field is required" at bounding box center [240, 81] width 175 height 8
click at [197, 77] on div "This field is required" at bounding box center [240, 81] width 175 height 8
click at [197, 75] on div "Select Task Type Expand" at bounding box center [240, 70] width 175 height 13
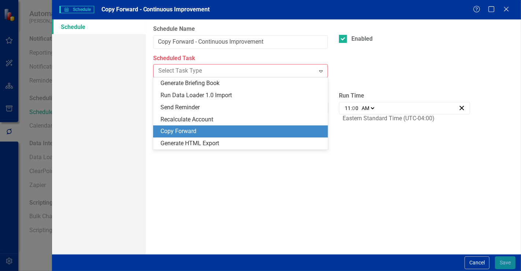
click at [193, 129] on div "Copy Forward" at bounding box center [241, 131] width 163 height 8
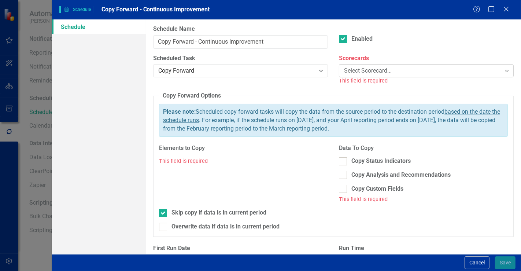
click at [417, 67] on div "Select Scorecard..." at bounding box center [422, 71] width 156 height 8
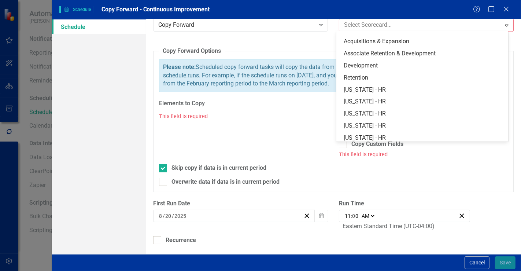
scroll to position [366, 0]
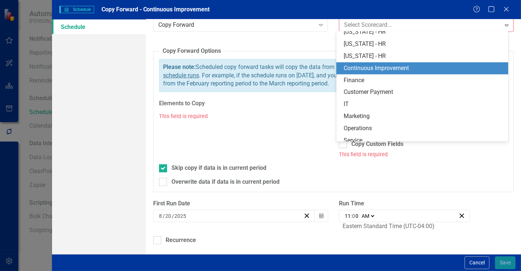
click at [389, 64] on div "Continuous Improvement" at bounding box center [424, 68] width 160 height 8
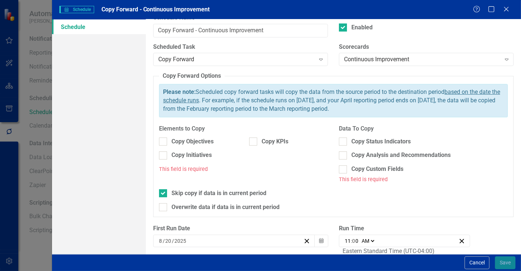
scroll to position [0, 0]
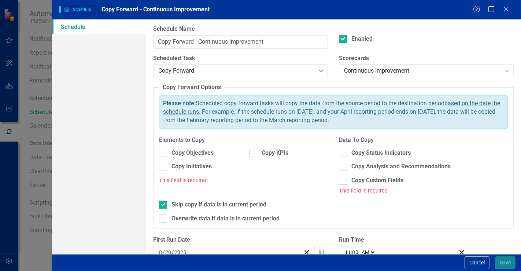
click at [200, 172] on div "Copy Initiatives" at bounding box center [198, 169] width 90 height 14
click at [200, 166] on div "Copy Initiatives" at bounding box center [191, 166] width 40 height 8
click at [164, 166] on input "Copy Initiatives" at bounding box center [161, 165] width 5 height 5
checkbox input "true"
click at [373, 156] on div "Copy Status Indicators Copy Analysis and Recommendations Copy Custom Fields" at bounding box center [423, 167] width 169 height 36
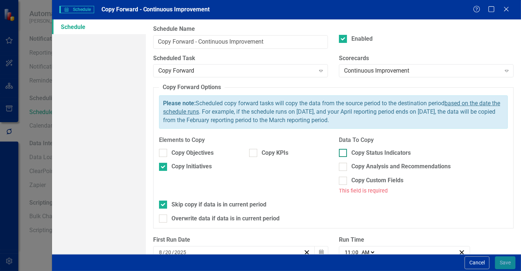
click at [364, 149] on div "Copy Status Indicators" at bounding box center [380, 153] width 59 height 8
click at [344, 149] on input "Copy Status Indicators" at bounding box center [341, 151] width 5 height 5
checkbox input "true"
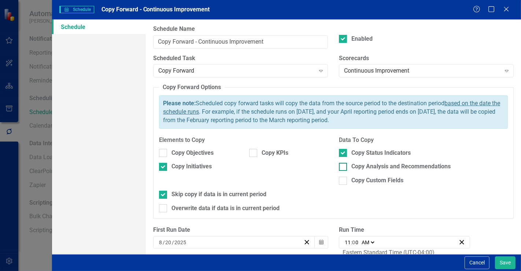
click at [361, 166] on div "Copy Analysis and Recommendations" at bounding box center [400, 166] width 99 height 8
click at [344, 166] on input "Copy Analysis and Recommendations" at bounding box center [341, 165] width 5 height 5
checkbox input "true"
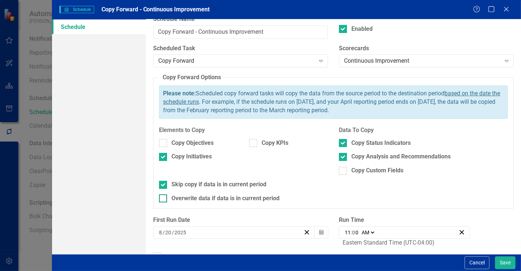
scroll to position [26, 0]
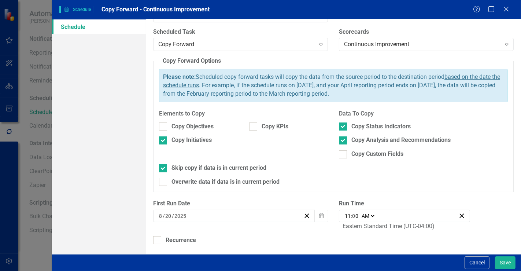
click at [162, 213] on input "8" at bounding box center [161, 215] width 4 height 7
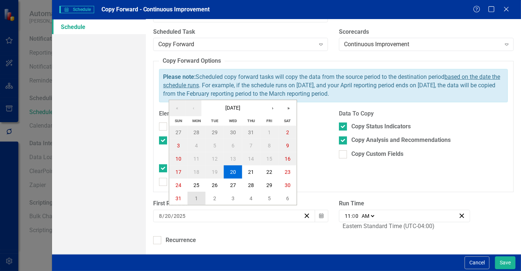
click at [194, 192] on button "1" at bounding box center [196, 198] width 18 height 13
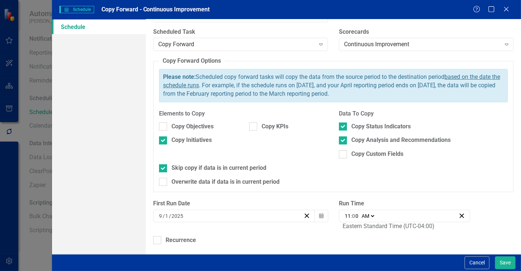
click at [345, 214] on input "11" at bounding box center [347, 215] width 7 height 7
type input "01:00"
type input "1"
type input "00:00"
type input "12"
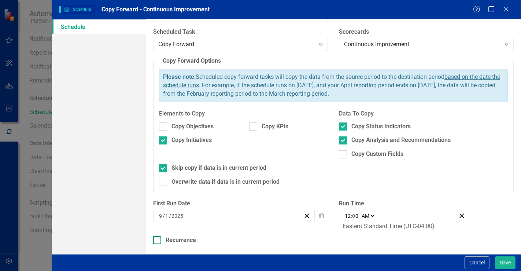
click at [169, 241] on div "Recurrence" at bounding box center [181, 240] width 30 height 8
click at [158, 241] on input "Recurrence" at bounding box center [155, 238] width 5 height 5
checkbox input "true"
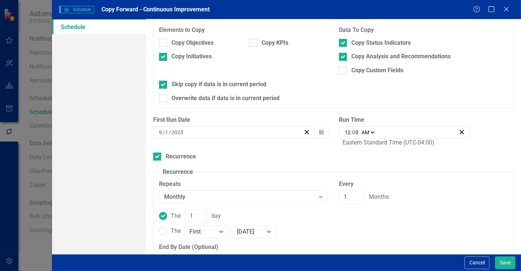
scroll to position [131, 0]
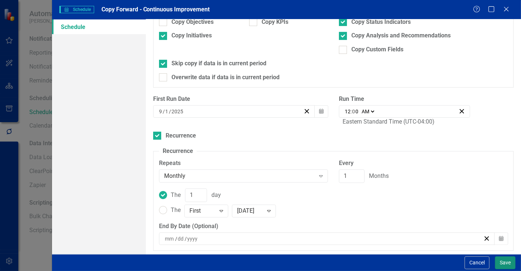
click at [502, 263] on button "Save" at bounding box center [505, 262] width 21 height 13
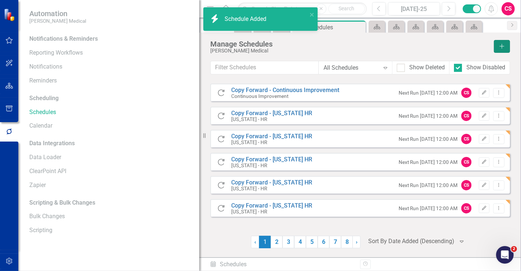
click at [504, 44] on icon "Add" at bounding box center [502, 46] width 7 height 5
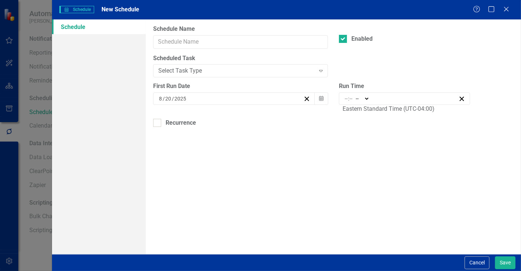
type input "11:00"
type input "11"
type input "0"
select select "am"
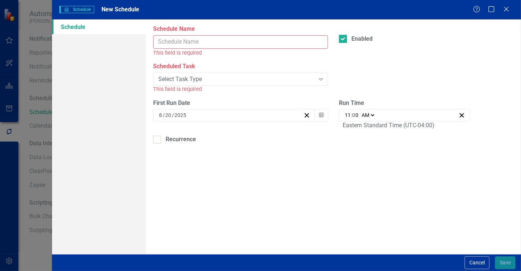
click at [201, 39] on input "Schedule Name" at bounding box center [240, 42] width 175 height 14
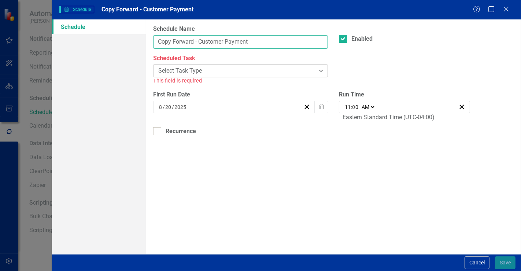
type input "Copy Forward - Customer Payment"
click at [182, 73] on div "Select Task Type" at bounding box center [236, 71] width 156 height 8
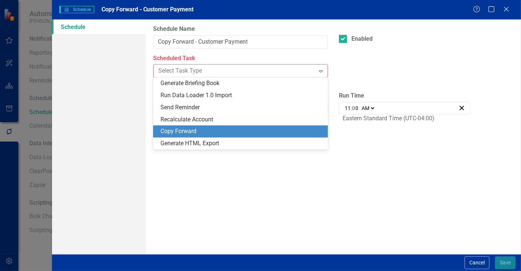
click at [218, 129] on div "Copy Forward" at bounding box center [241, 131] width 163 height 8
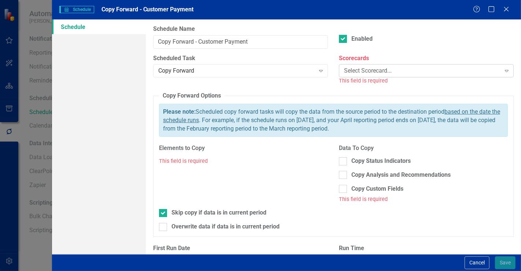
click at [411, 71] on div "Select Scorecard..." at bounding box center [422, 71] width 156 height 8
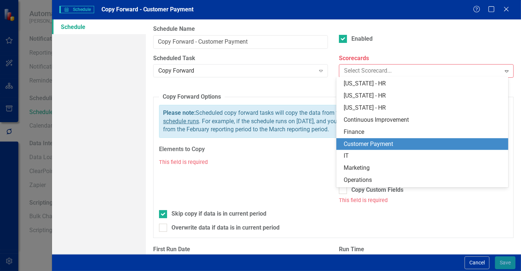
scroll to position [407, 0]
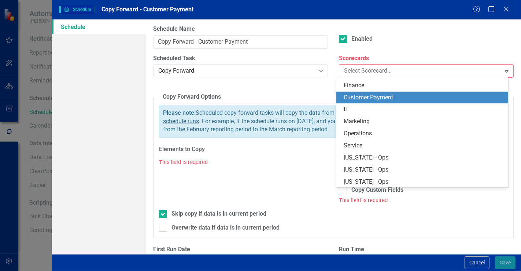
click at [390, 97] on div "Customer Payment" at bounding box center [424, 97] width 160 height 8
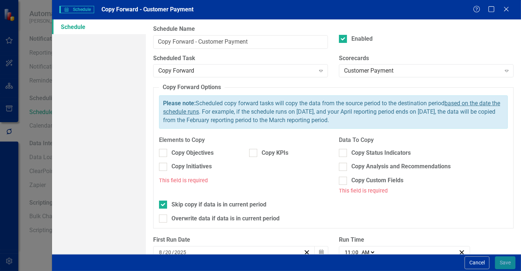
click at [200, 172] on div "Copy Initiatives" at bounding box center [198, 169] width 90 height 14
click at [206, 164] on div "Copy Initiatives" at bounding box center [191, 166] width 40 height 8
click at [164, 164] on input "Copy Initiatives" at bounding box center [161, 165] width 5 height 5
checkbox input "true"
click at [356, 158] on div "Copy Status Indicators Copy Analysis and Recommendations Copy Custom Fields" at bounding box center [423, 167] width 169 height 36
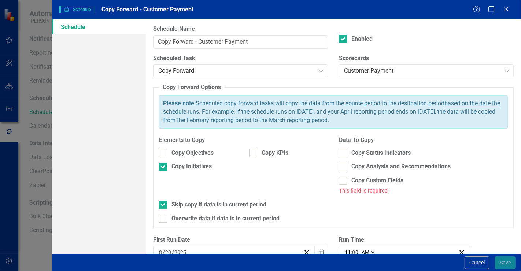
click at [355, 158] on div "Copy Status Indicators Copy Analysis and Recommendations Copy Custom Fields" at bounding box center [423, 167] width 169 height 36
click at [354, 156] on div "Copy Status Indicators" at bounding box center [380, 153] width 59 height 8
click at [344, 153] on input "Copy Status Indicators" at bounding box center [341, 151] width 5 height 5
checkbox input "true"
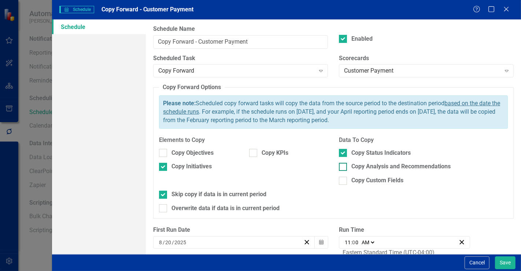
drag, startPoint x: 351, startPoint y: 169, endPoint x: 347, endPoint y: 167, distance: 4.3
click at [351, 169] on div "Copy Analysis and Recommendations" at bounding box center [400, 166] width 99 height 8
click at [344, 167] on input "Copy Analysis and Recommendations" at bounding box center [341, 165] width 5 height 5
checkbox input "true"
click at [319, 237] on button "Calendar" at bounding box center [321, 242] width 14 height 12
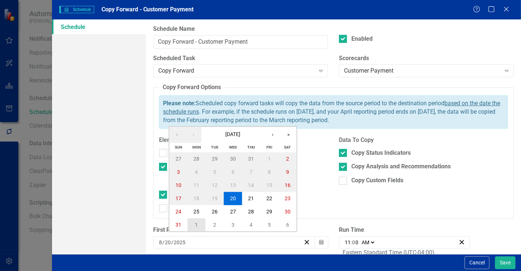
click at [200, 221] on button "1" at bounding box center [196, 224] width 18 height 13
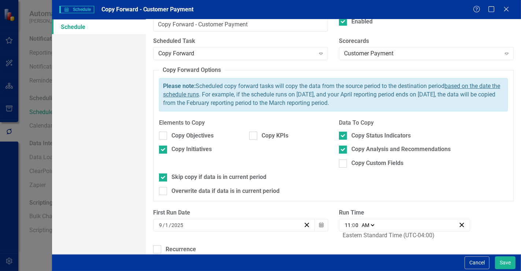
scroll to position [26, 0]
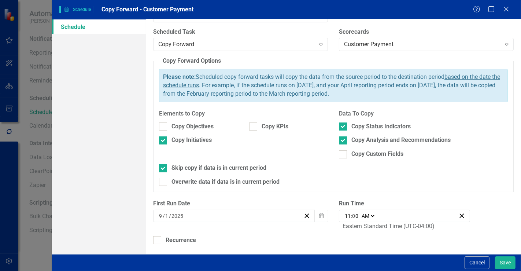
click at [344, 213] on input "11" at bounding box center [347, 215] width 7 height 7
type input "01:00"
type input "1"
type input "00:00"
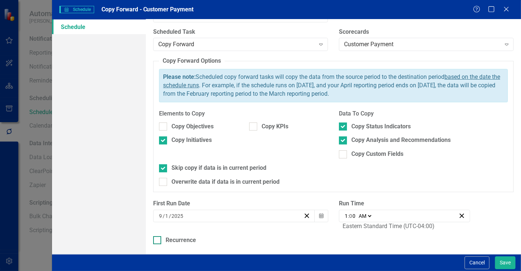
type input "12"
click at [307, 240] on div "Recurrence" at bounding box center [333, 240] width 360 height 8
click at [158, 240] on input "Recurrence" at bounding box center [155, 238] width 5 height 5
checkbox input "true"
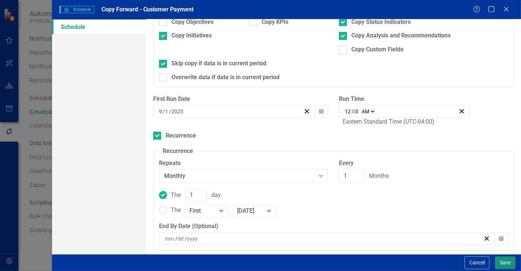
click at [509, 261] on button "Save" at bounding box center [505, 262] width 21 height 13
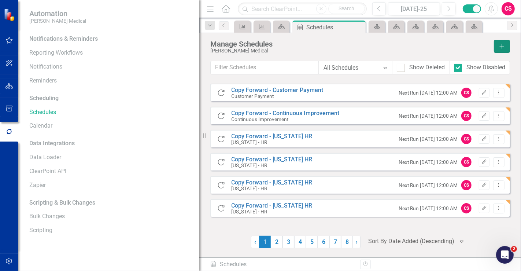
click at [497, 47] on button "Add" at bounding box center [502, 46] width 16 height 13
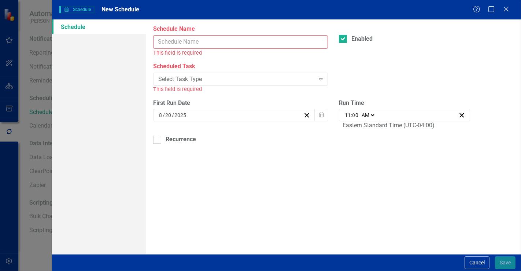
click at [185, 39] on input "Schedule Name" at bounding box center [240, 42] width 175 height 14
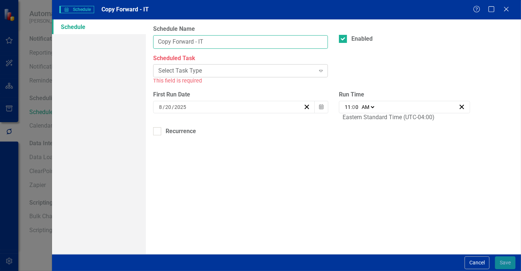
type input "Copy Forward - IT"
click at [184, 67] on div "Select Task Type" at bounding box center [236, 71] width 156 height 8
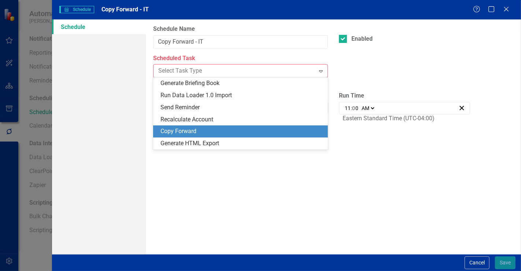
click at [190, 128] on div "Copy Forward" at bounding box center [241, 131] width 163 height 8
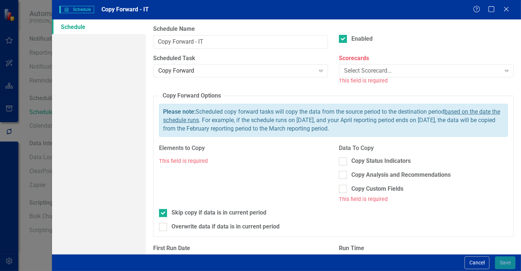
click at [399, 63] on div "Scorecards Select Scorecard... Expand This field is required" at bounding box center [426, 69] width 175 height 31
click at [390, 74] on div "Select Scorecard..." at bounding box center [422, 71] width 156 height 8
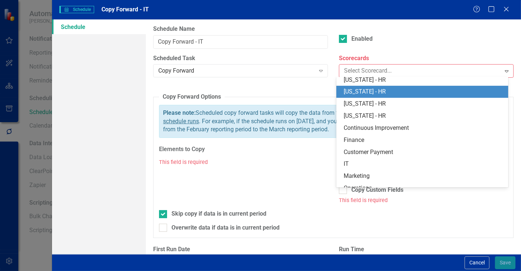
scroll to position [407, 0]
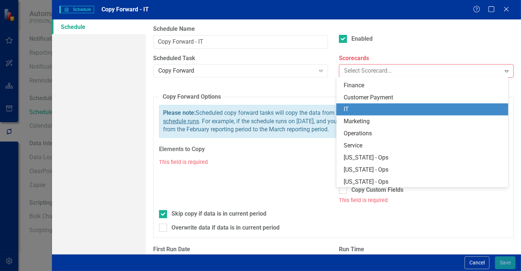
click at [386, 105] on div "IT" at bounding box center [424, 109] width 160 height 8
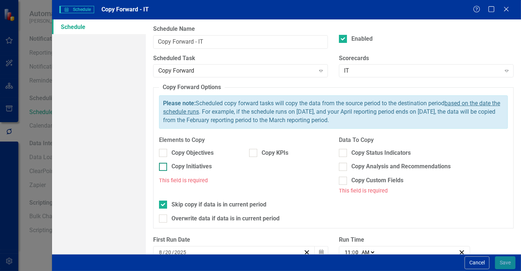
click at [208, 165] on div "Copy Initiatives" at bounding box center [191, 166] width 40 height 8
click at [164, 165] on input "Copy Initiatives" at bounding box center [161, 165] width 5 height 5
checkbox input "true"
click at [354, 155] on div "Copy Status Indicators" at bounding box center [380, 153] width 59 height 8
click at [344, 153] on input "Copy Status Indicators" at bounding box center [341, 151] width 5 height 5
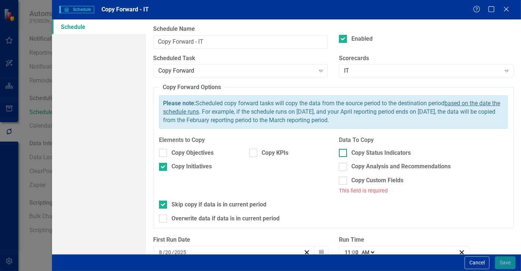
checkbox input "true"
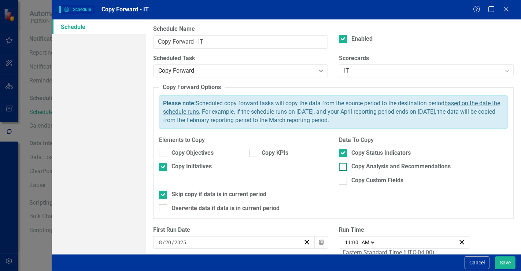
click at [348, 165] on div "Copy Analysis and Recommendations" at bounding box center [423, 166] width 169 height 8
click at [344, 165] on input "Copy Analysis and Recommendations" at bounding box center [341, 165] width 5 height 5
checkbox input "true"
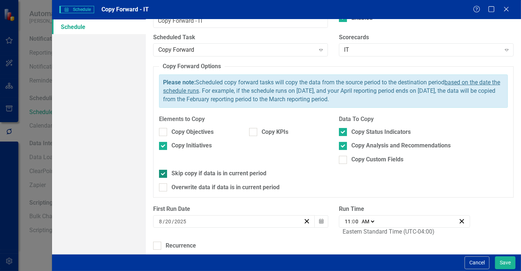
scroll to position [26, 0]
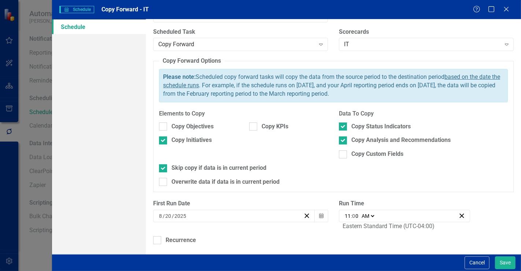
click at [179, 217] on input "2025" at bounding box center [180, 215] width 13 height 7
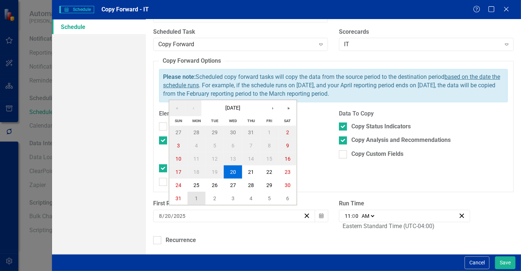
click at [197, 193] on button "1" at bounding box center [196, 198] width 18 height 13
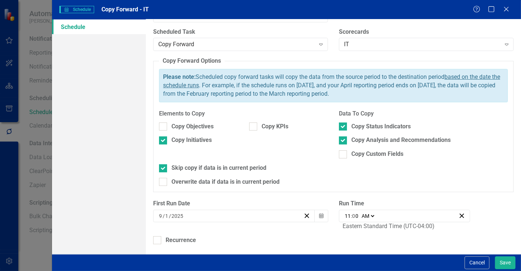
click at [348, 214] on input "11" at bounding box center [347, 215] width 7 height 7
type input "01:00"
type input "1"
type input "00:00"
type input "12"
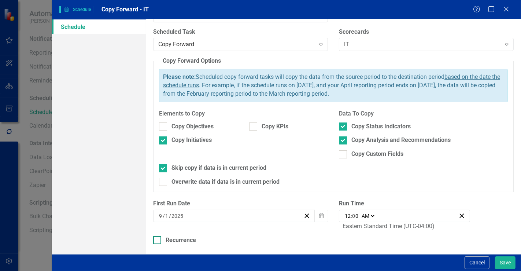
click at [173, 238] on div "Recurrence" at bounding box center [181, 240] width 30 height 8
click at [158, 238] on input "Recurrence" at bounding box center [155, 238] width 5 height 5
checkbox input "true"
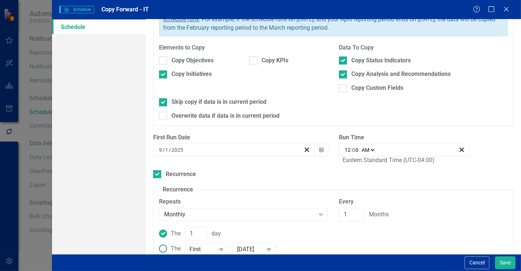
scroll to position [131, 0]
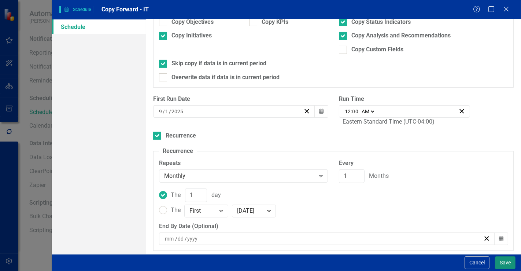
click at [503, 259] on button "Save" at bounding box center [505, 262] width 21 height 13
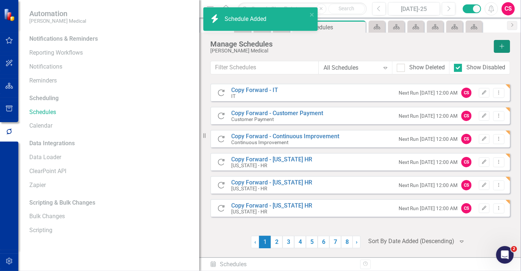
click at [502, 48] on icon "button" at bounding box center [502, 46] width 5 height 5
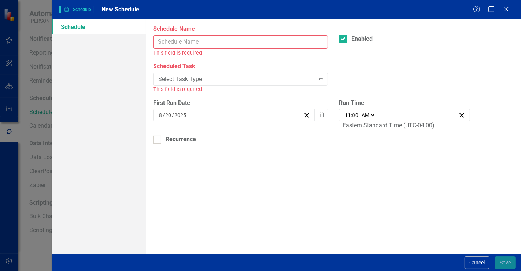
click at [207, 36] on input "Schedule Name" at bounding box center [240, 42] width 175 height 14
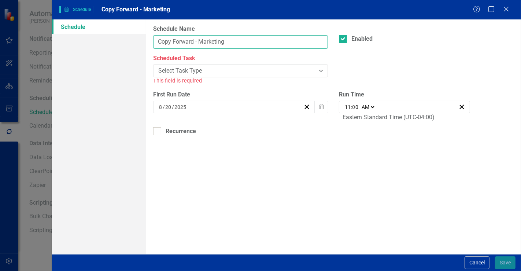
type input "Copy Forward - Marketing"
click at [218, 65] on div "Select Task Type Expand" at bounding box center [240, 70] width 175 height 13
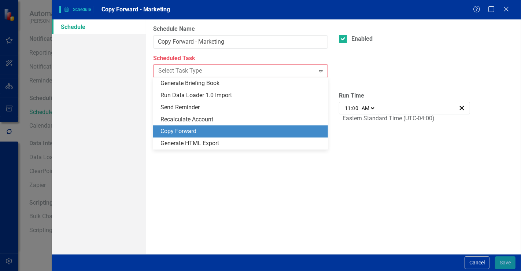
click at [182, 134] on div "Copy Forward" at bounding box center [241, 131] width 163 height 8
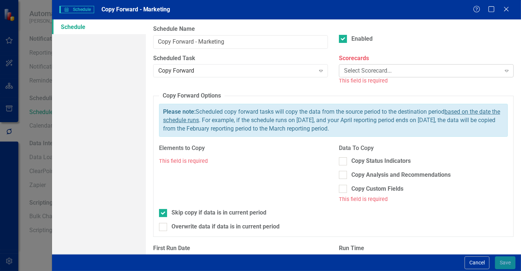
click at [360, 70] on div "Select Scorecard..." at bounding box center [422, 71] width 156 height 8
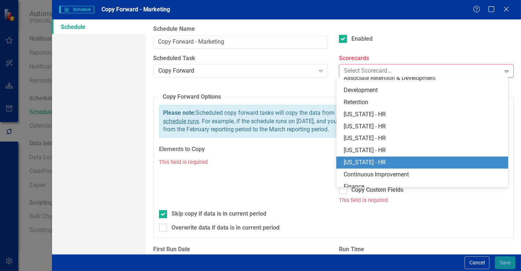
scroll to position [366, 0]
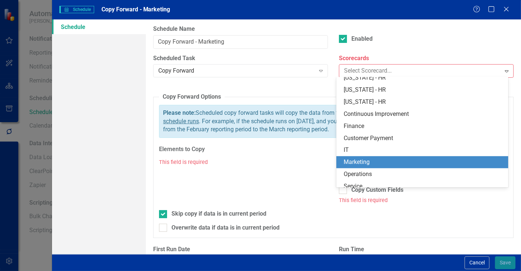
click at [358, 157] on div "Marketing" at bounding box center [422, 162] width 172 height 12
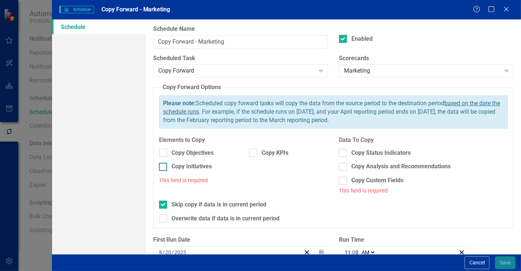
click at [189, 163] on div "Copy Initiatives" at bounding box center [191, 166] width 40 height 8
click at [164, 163] on input "Copy Initiatives" at bounding box center [161, 165] width 5 height 5
click at [189, 163] on div "Copy Initiatives" at bounding box center [191, 166] width 40 height 8
click at [164, 163] on input "Copy Initiatives" at bounding box center [161, 165] width 5 height 5
click at [193, 163] on div "Copy Initiatives" at bounding box center [191, 166] width 40 height 8
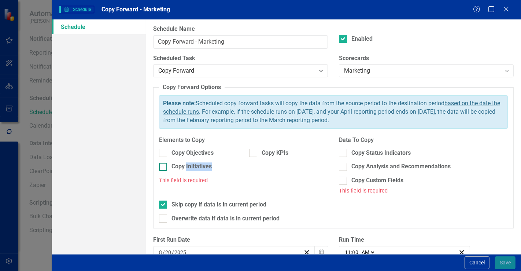
click at [164, 163] on input "Copy Initiatives" at bounding box center [161, 165] width 5 height 5
checkbox input "true"
click at [377, 147] on div "Data To Copy Copy Status Indicators Copy Analysis and Recommendations Copy Cust…" at bounding box center [423, 165] width 169 height 59
click at [364, 158] on div "Copy Status Indicators Copy Analysis and Recommendations Copy Custom Fields" at bounding box center [423, 167] width 169 height 36
click at [362, 149] on div "Copy Status Indicators" at bounding box center [380, 153] width 59 height 8
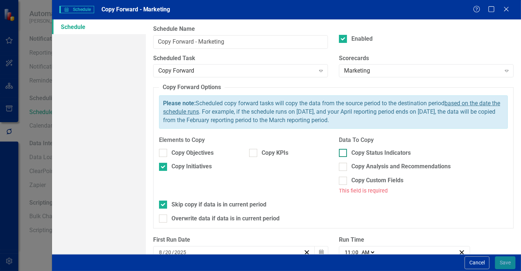
drag, startPoint x: 357, startPoint y: 166, endPoint x: 351, endPoint y: 156, distance: 12.0
click at [357, 166] on div "Copy Analysis and Recommendations" at bounding box center [400, 166] width 99 height 8
click at [344, 166] on input "Copy Analysis and Recommendations" at bounding box center [341, 165] width 5 height 5
checkbox input "true"
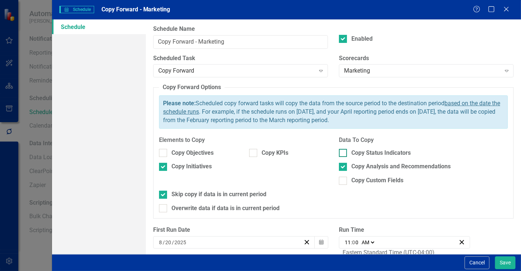
click at [351, 150] on div "Copy Status Indicators" at bounding box center [380, 153] width 59 height 8
click at [344, 150] on input "Copy Status Indicators" at bounding box center [341, 151] width 5 height 5
checkbox input "true"
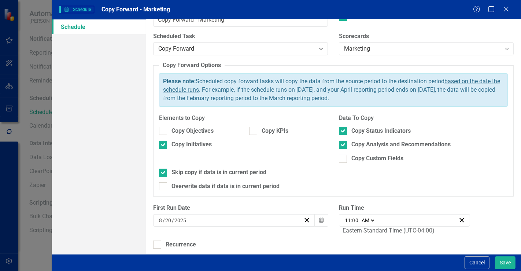
scroll to position [26, 0]
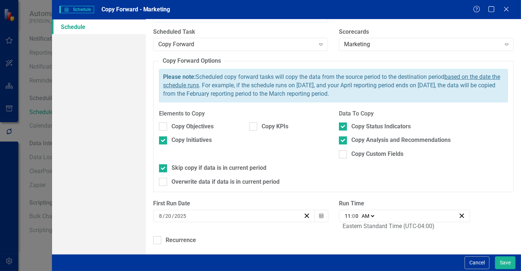
click at [203, 216] on div "8 / 20 / 2025" at bounding box center [230, 215] width 145 height 7
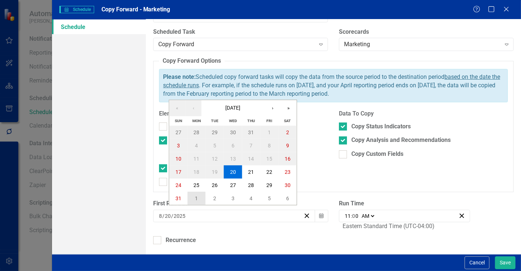
click at [199, 195] on button "1" at bounding box center [196, 198] width 18 height 13
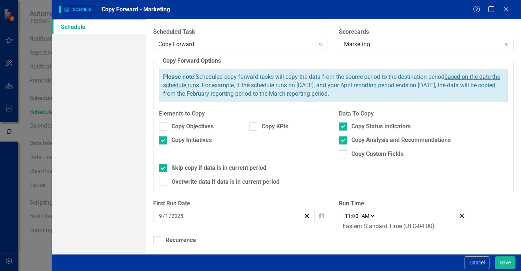
click at [351, 213] on span ":" at bounding box center [351, 215] width 1 height 7
click at [347, 213] on input "11" at bounding box center [347, 215] width 7 height 7
type input "01:00"
type input "1"
type input "00:00"
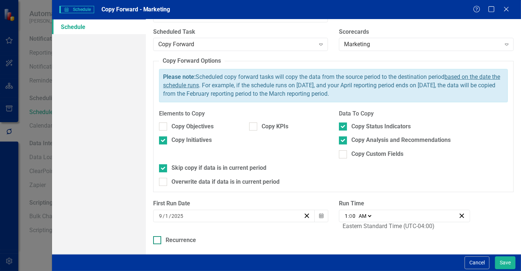
type input "12"
click at [190, 238] on div "Recurrence" at bounding box center [181, 240] width 30 height 8
click at [158, 238] on input "Recurrence" at bounding box center [155, 238] width 5 height 5
checkbox input "true"
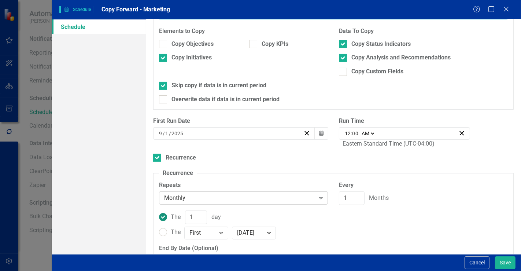
scroll to position [131, 0]
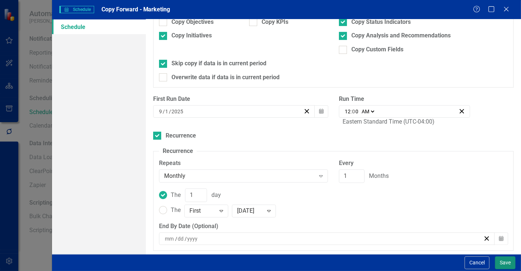
click at [510, 262] on button "Save" at bounding box center [505, 262] width 21 height 13
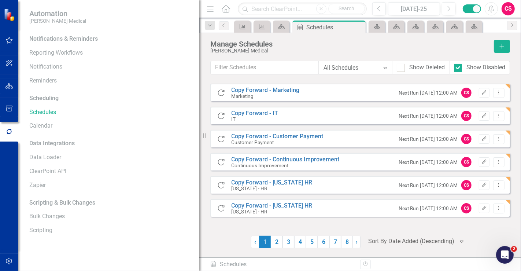
click at [179, 245] on div "Notifications & Reminders Reporting Workflows Notifications Reminders Schedulin…" at bounding box center [108, 152] width 181 height 238
click at [509, 48] on button "Add" at bounding box center [502, 46] width 16 height 13
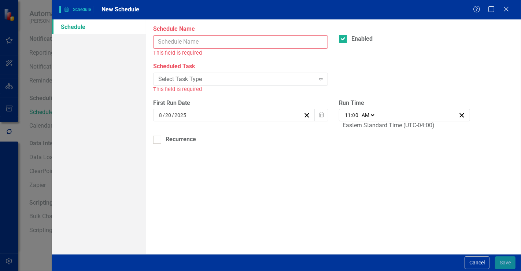
click at [245, 37] on input "Schedule Name" at bounding box center [240, 42] width 175 height 14
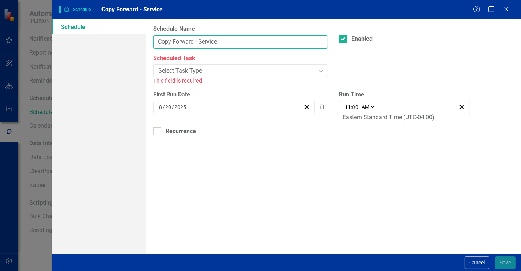
type input "Copy Forward - Service"
drag, startPoint x: 195, startPoint y: 54, endPoint x: 194, endPoint y: 71, distance: 17.6
click at [195, 55] on label "Scheduled Task" at bounding box center [240, 58] width 175 height 8
click at [198, 77] on div "Select Task Type Expand" at bounding box center [240, 70] width 175 height 13
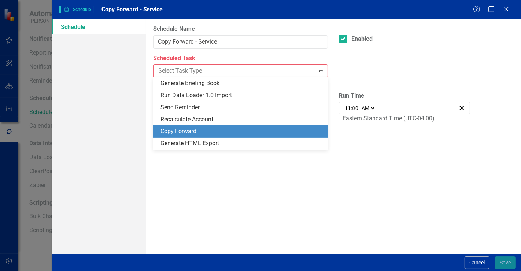
click at [199, 130] on div "Copy Forward" at bounding box center [241, 131] width 163 height 8
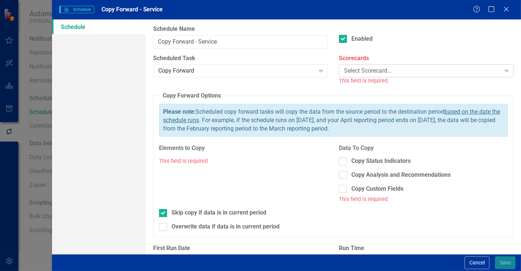
click at [376, 71] on div "Select Scorecard..." at bounding box center [422, 71] width 156 height 8
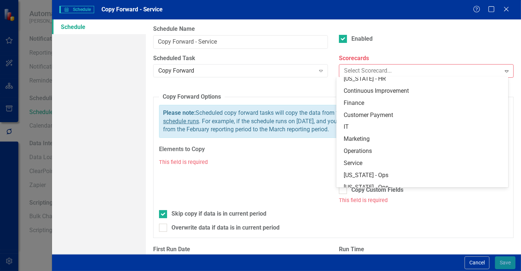
scroll to position [407, 0]
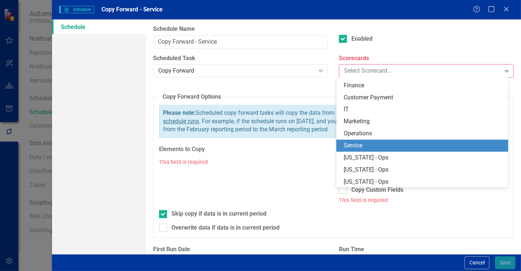
click at [363, 145] on div "Service" at bounding box center [424, 145] width 160 height 8
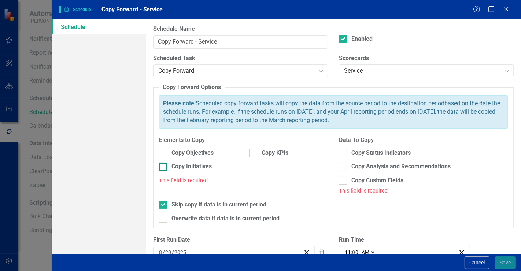
click at [204, 165] on div "Copy Initiatives" at bounding box center [191, 166] width 40 height 8
click at [164, 165] on input "Copy Initiatives" at bounding box center [161, 165] width 5 height 5
checkbox input "true"
click at [346, 155] on div "Copy Status Indicators" at bounding box center [423, 153] width 169 height 8
click at [344, 153] on input "Copy Status Indicators" at bounding box center [341, 151] width 5 height 5
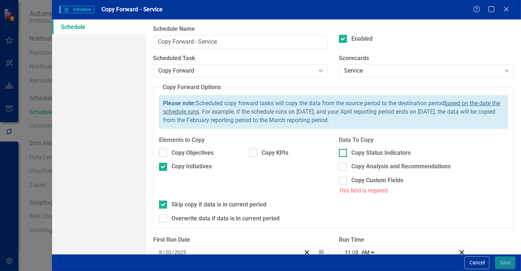
checkbox input "true"
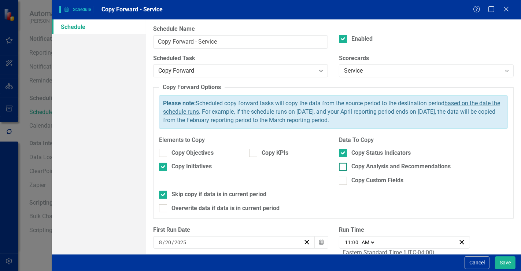
click at [342, 164] on div at bounding box center [343, 167] width 8 height 8
click at [342, 164] on input "Copy Analysis and Recommendations" at bounding box center [341, 165] width 5 height 5
checkbox input "true"
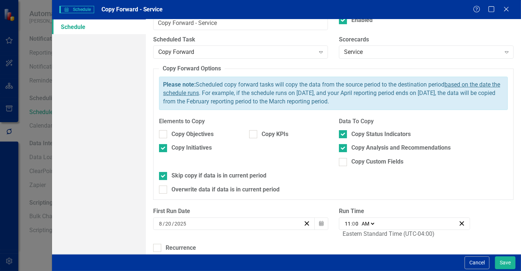
scroll to position [26, 0]
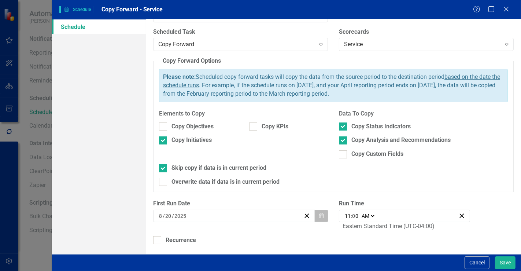
click at [324, 212] on button "Calendar" at bounding box center [321, 216] width 14 height 12
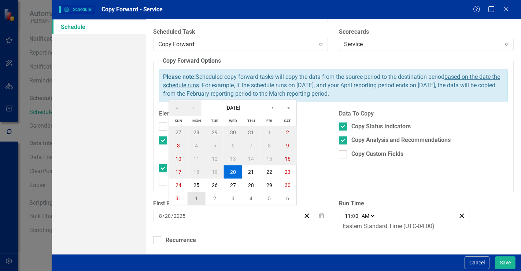
click at [196, 194] on button "1" at bounding box center [196, 198] width 18 height 13
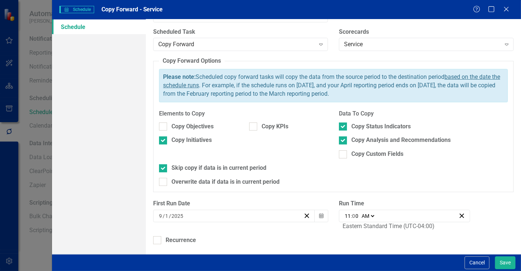
click at [348, 213] on input "11" at bounding box center [347, 215] width 7 height 7
type input "01:00"
type input "1"
type input "00:00"
type input "12"
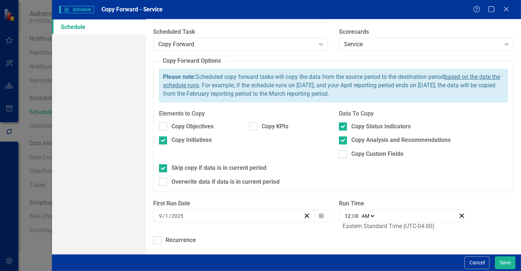
drag, startPoint x: 300, startPoint y: 235, endPoint x: 284, endPoint y: 225, distance: 19.4
click at [300, 236] on div "Recurrence" at bounding box center [333, 240] width 360 height 8
click at [158, 236] on input "Recurrence" at bounding box center [155, 238] width 5 height 5
checkbox input "true"
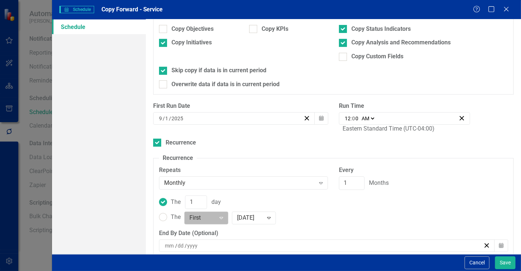
scroll to position [131, 0]
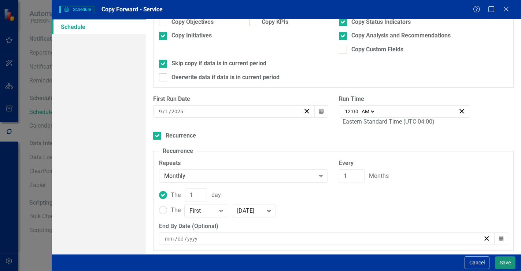
click at [503, 262] on button "Save" at bounding box center [505, 262] width 21 height 13
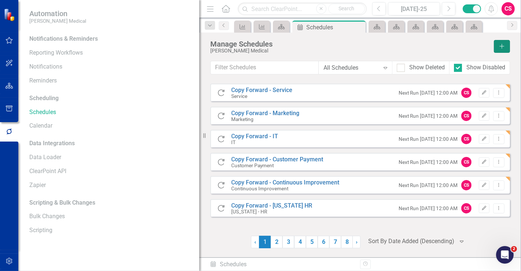
click at [504, 48] on icon "Add" at bounding box center [502, 46] width 7 height 5
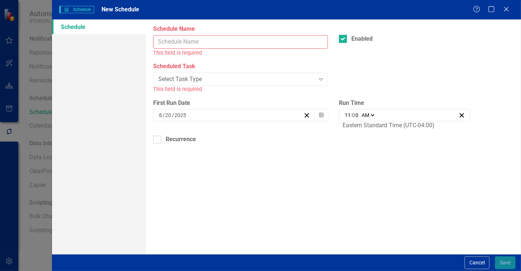
drag, startPoint x: 187, startPoint y: 44, endPoint x: 179, endPoint y: 39, distance: 9.2
click at [187, 44] on input "Schedule Name" at bounding box center [240, 42] width 175 height 14
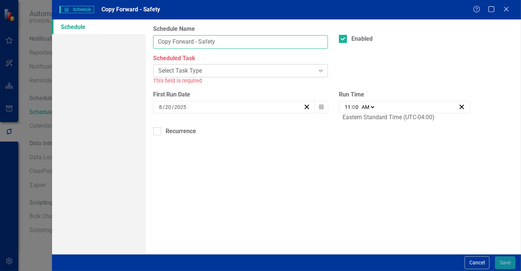
type input "Copy Forward - Safety"
click at [220, 68] on div "Select Task Type" at bounding box center [236, 71] width 156 height 8
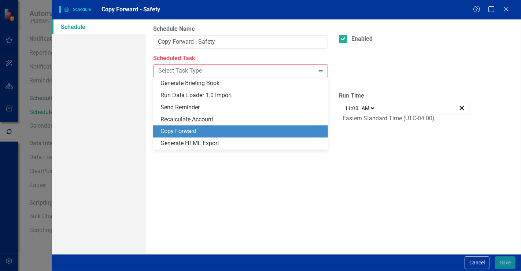
click at [195, 132] on div "Copy Forward" at bounding box center [241, 131] width 163 height 8
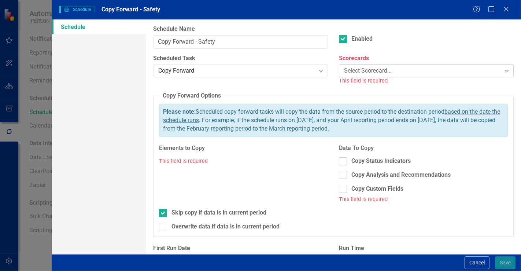
click at [359, 67] on div "Select Scorecard..." at bounding box center [422, 71] width 156 height 8
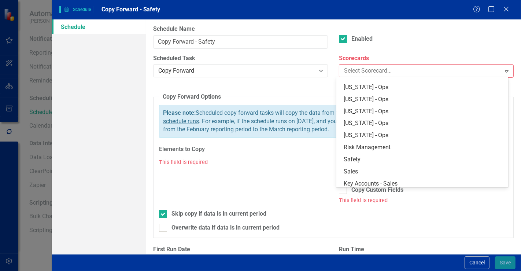
scroll to position [488, 0]
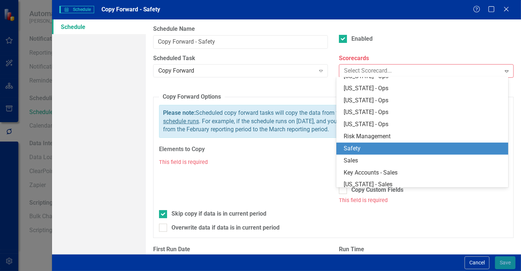
click at [354, 144] on div "Safety" at bounding box center [424, 148] width 160 height 8
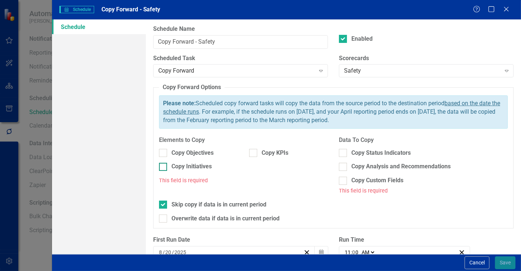
click at [200, 162] on div "Copy Initiatives" at bounding box center [191, 166] width 40 height 8
click at [164, 163] on input "Copy Initiatives" at bounding box center [161, 165] width 5 height 5
checkbox input "true"
drag, startPoint x: 396, startPoint y: 155, endPoint x: 384, endPoint y: 157, distance: 12.2
click at [395, 155] on div "Copy Status Indicators" at bounding box center [380, 153] width 59 height 8
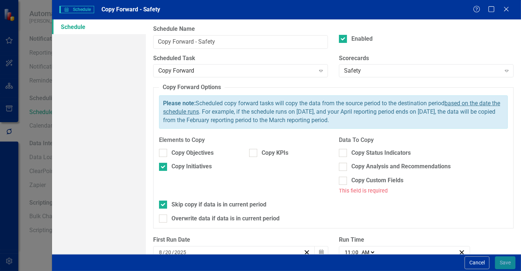
click at [344, 153] on input "Copy Status Indicators" at bounding box center [341, 151] width 5 height 5
checkbox input "true"
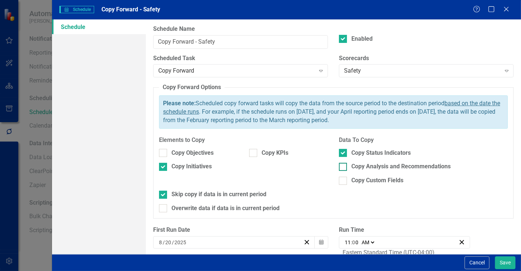
click at [374, 167] on div "Copy Analysis and Recommendations" at bounding box center [400, 166] width 99 height 8
click at [344, 167] on input "Copy Analysis and Recommendations" at bounding box center [341, 165] width 5 height 5
checkbox input "true"
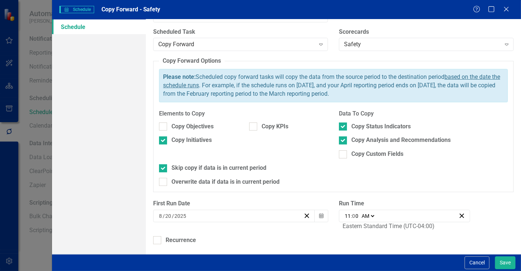
click at [199, 214] on div "8 / 20 / 2025" at bounding box center [230, 215] width 145 height 7
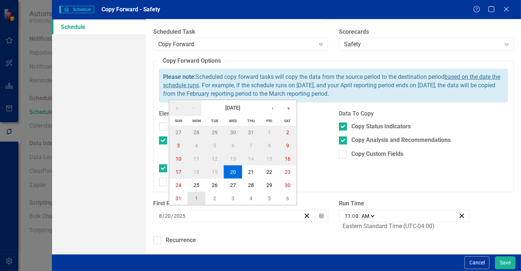
click at [200, 201] on button "1" at bounding box center [196, 198] width 18 height 13
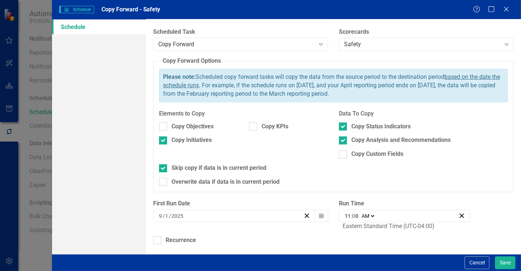
drag, startPoint x: 352, startPoint y: 213, endPoint x: 348, endPoint y: 212, distance: 5.0
click at [352, 213] on input "0" at bounding box center [355, 215] width 7 height 7
click at [347, 212] on input "11" at bounding box center [347, 215] width 7 height 7
type input "01:00"
type input "1"
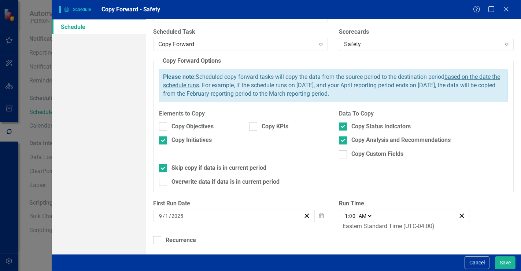
type input "00:00"
type input "12"
click at [196, 236] on div "Recurrence" at bounding box center [333, 240] width 360 height 8
click at [158, 236] on input "Recurrence" at bounding box center [155, 238] width 5 height 5
checkbox input "true"
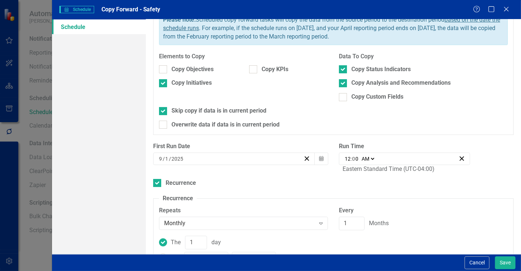
scroll to position [131, 0]
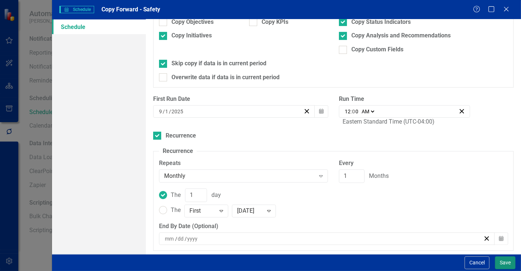
click at [504, 262] on button "Save" at bounding box center [505, 262] width 21 height 13
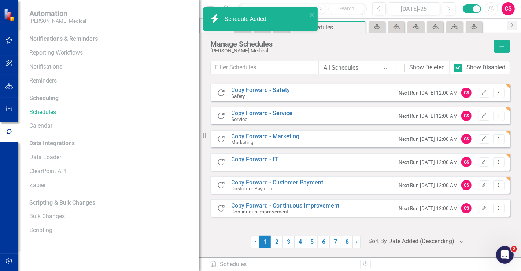
drag, startPoint x: 504, startPoint y: 53, endPoint x: 499, endPoint y: 52, distance: 4.8
click at [504, 53] on div "Manage Schedules Nixon Medical Add" at bounding box center [360, 50] width 300 height 21
click at [503, 49] on button "Add" at bounding box center [502, 46] width 16 height 13
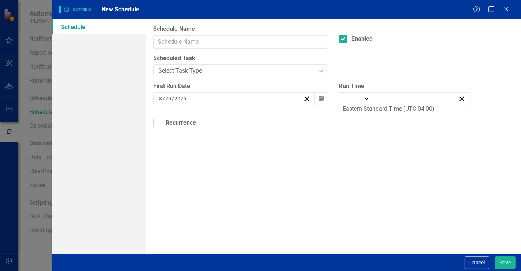
type input "11:00"
type input "11"
type input "0"
select select "am"
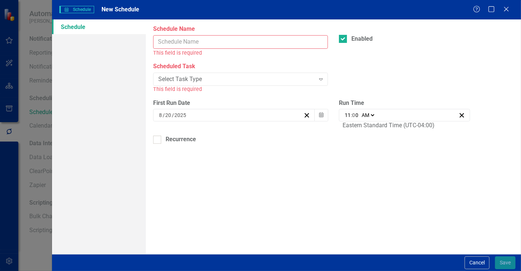
click at [191, 40] on input "Schedule Name" at bounding box center [240, 42] width 175 height 14
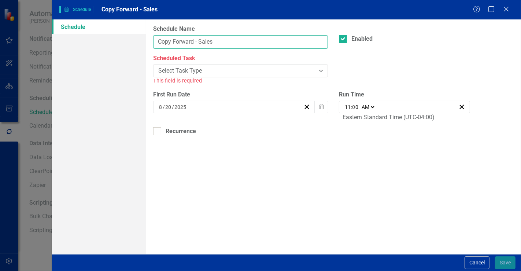
type input "Copy Forward - Sales"
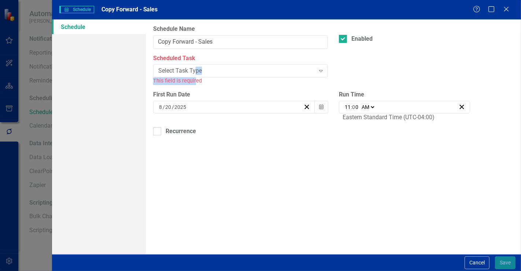
click at [195, 78] on div "Scheduled Task Select Task Type Expand This field is required" at bounding box center [240, 69] width 175 height 31
click at [196, 66] on div "Select Task Type Expand" at bounding box center [240, 70] width 175 height 13
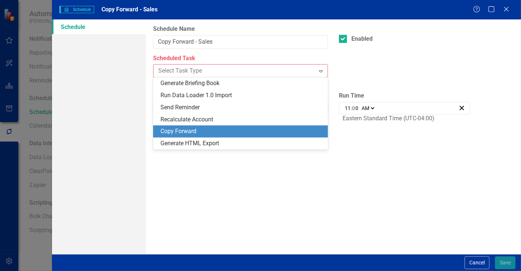
click at [182, 135] on div "Copy Forward" at bounding box center [241, 131] width 163 height 8
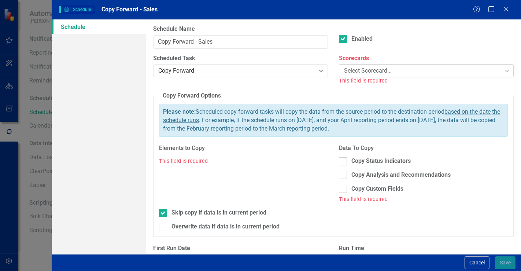
click at [346, 74] on div "Select Scorecard..." at bounding box center [422, 71] width 156 height 8
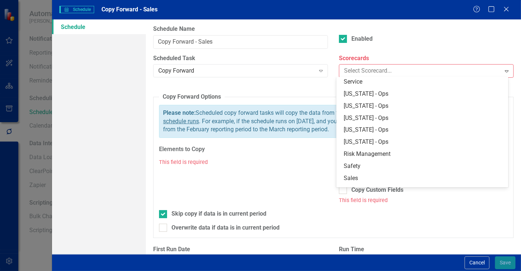
scroll to position [488, 0]
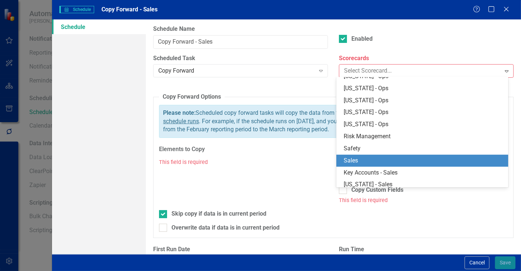
click at [362, 162] on div "Sales" at bounding box center [424, 160] width 160 height 8
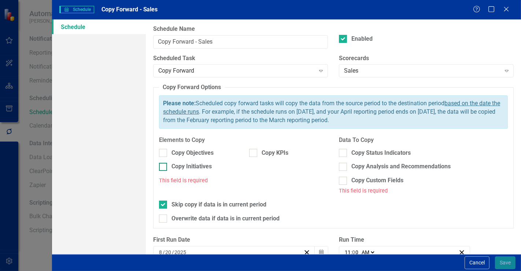
click at [197, 164] on div "Copy Initiatives" at bounding box center [191, 166] width 40 height 8
click at [164, 164] on input "Copy Initiatives" at bounding box center [161, 165] width 5 height 5
checkbox input "true"
drag, startPoint x: 361, startPoint y: 152, endPoint x: 356, endPoint y: 158, distance: 8.6
click at [362, 152] on div "Copy Status Indicators" at bounding box center [380, 153] width 59 height 8
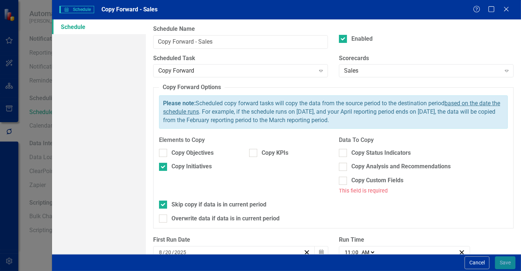
click at [344, 152] on input "Copy Status Indicators" at bounding box center [341, 151] width 5 height 5
checkbox input "true"
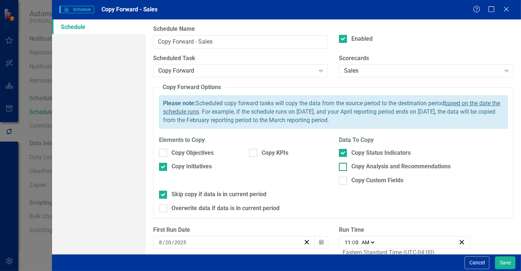
click at [354, 167] on div "Copy Analysis and Recommendations" at bounding box center [400, 166] width 99 height 8
click at [344, 167] on input "Copy Analysis and Recommendations" at bounding box center [341, 165] width 5 height 5
checkbox input "true"
click at [208, 237] on div "8 / 20 / 2025" at bounding box center [234, 242] width 162 height 12
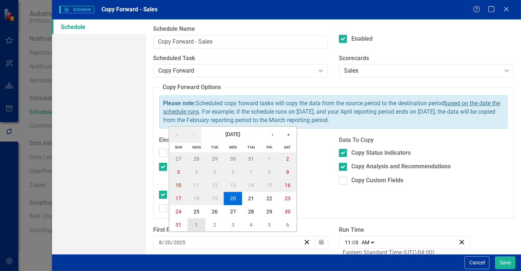
click at [193, 221] on button "1" at bounding box center [196, 224] width 18 height 13
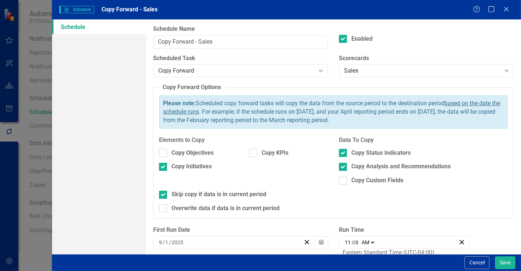
click at [344, 240] on input "11" at bounding box center [347, 241] width 7 height 7
type input "01:00"
type input "1"
type input "00:00"
type input "12"
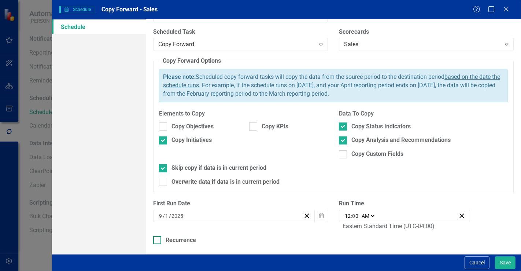
click at [190, 240] on div "Recurrence" at bounding box center [181, 240] width 30 height 8
click at [158, 240] on input "Recurrence" at bounding box center [155, 238] width 5 height 5
checkbox input "true"
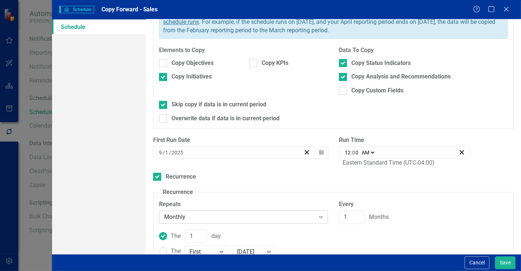
scroll to position [131, 0]
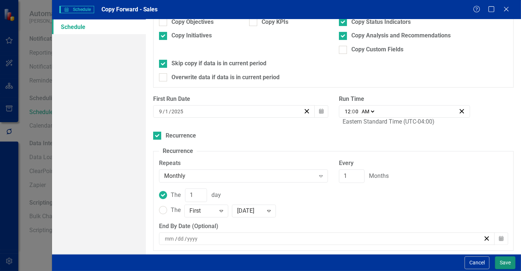
click at [503, 260] on button "Save" at bounding box center [505, 262] width 21 height 13
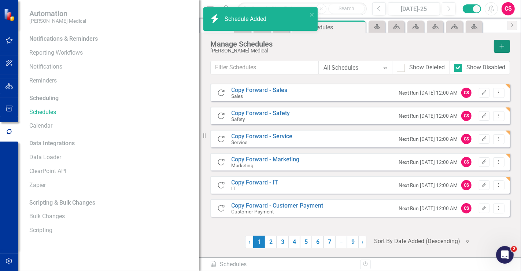
click at [507, 48] on button "Add" at bounding box center [502, 46] width 16 height 13
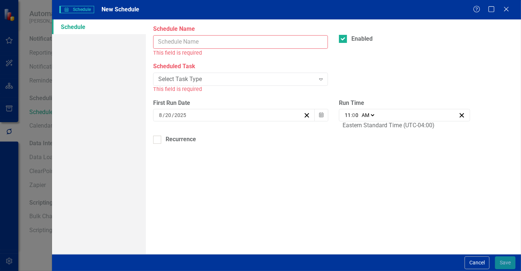
click at [210, 45] on input "Schedule Name" at bounding box center [240, 42] width 175 height 14
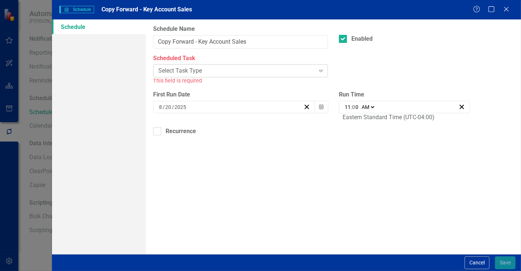
click at [198, 71] on div "Select Task Type" at bounding box center [236, 71] width 156 height 8
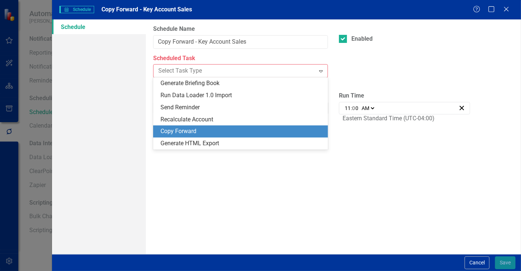
click at [186, 136] on div "Copy Forward" at bounding box center [241, 131] width 163 height 8
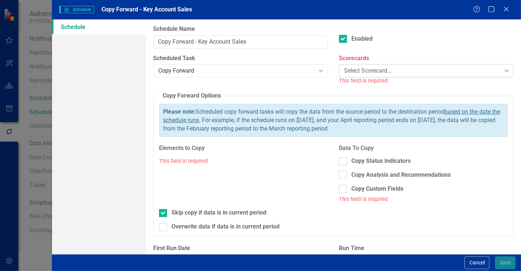
click at [354, 76] on div "Select Scorecard... Expand" at bounding box center [426, 70] width 175 height 13
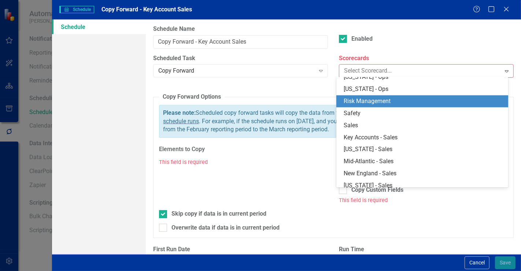
scroll to position [529, 0]
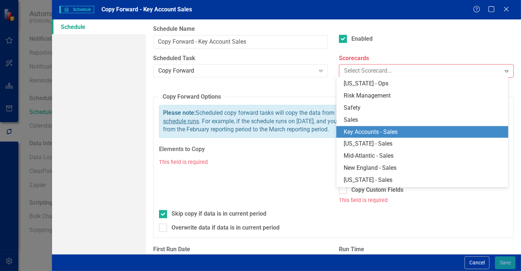
click at [375, 129] on div "Key Accounts - Sales" at bounding box center [424, 132] width 160 height 8
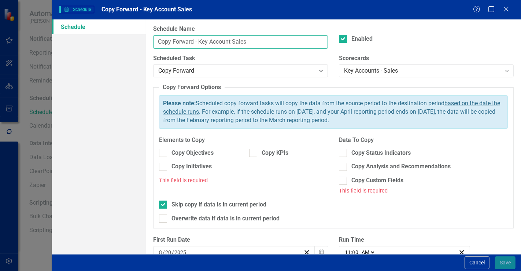
click at [228, 42] on input "Copy Forward - Key Account Sales" at bounding box center [240, 42] width 175 height 14
click at [229, 42] on input "Copy Forward - Key Account Sales" at bounding box center [240, 42] width 175 height 14
click at [230, 42] on input "Copy Forward - Key Account Sales" at bounding box center [240, 42] width 175 height 14
type input "Copy Forward - Key Accounts Sales"
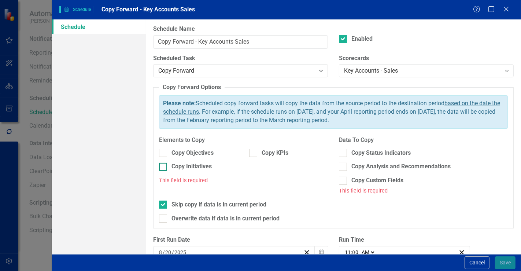
click at [222, 164] on div "Copy Initiatives" at bounding box center [198, 166] width 79 height 8
click at [164, 164] on input "Copy Initiatives" at bounding box center [161, 165] width 5 height 5
checkbox input "true"
click at [371, 151] on div "Copy Status Indicators" at bounding box center [380, 153] width 59 height 8
click at [344, 151] on input "Copy Status Indicators" at bounding box center [341, 151] width 5 height 5
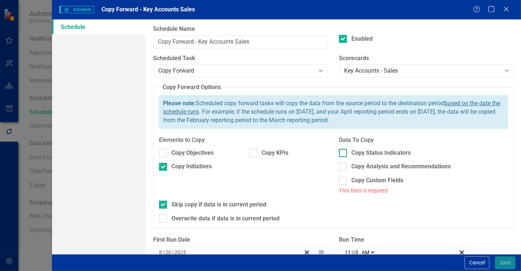
checkbox input "true"
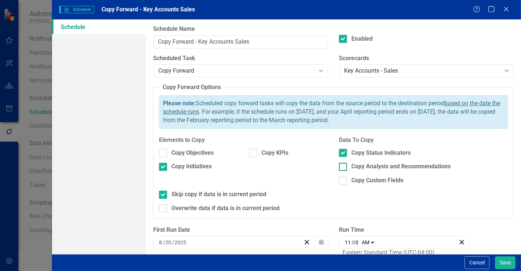
click at [371, 164] on div "Copy Analysis and Recommendations" at bounding box center [400, 166] width 99 height 8
click at [344, 164] on input "Copy Analysis and Recommendations" at bounding box center [341, 165] width 5 height 5
checkbox input "true"
click at [209, 242] on div "8 / 20 / 2025" at bounding box center [230, 241] width 145 height 7
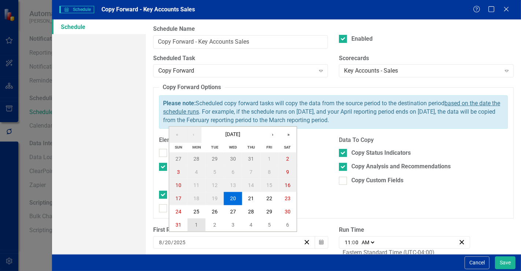
click at [198, 220] on button "1" at bounding box center [196, 224] width 18 height 13
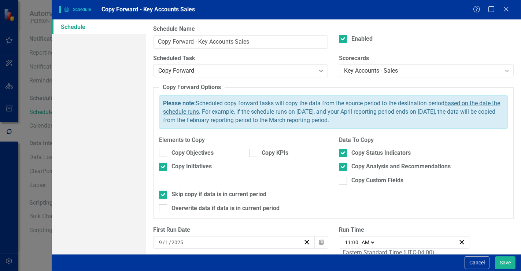
click at [345, 239] on input "11" at bounding box center [347, 241] width 7 height 7
type input "01:00"
type input "1"
type input "00:00"
type input "12"
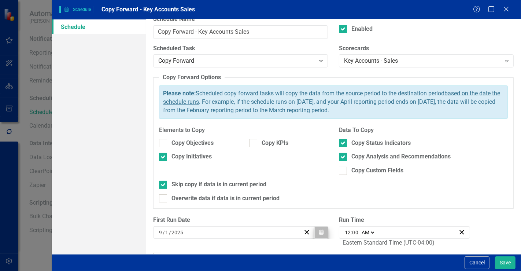
scroll to position [26, 0]
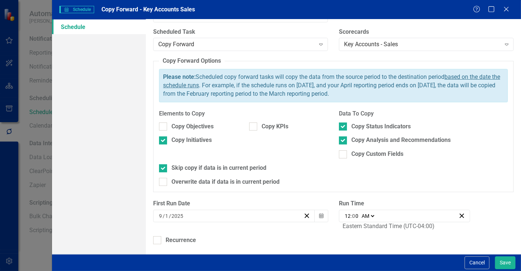
click at [184, 244] on div "Schedule Name Copy Forward - Key Accounts Sales Enabled Scheduled Task Copy For…" at bounding box center [333, 136] width 375 height 234
click at [183, 237] on div "Recurrence" at bounding box center [181, 240] width 30 height 8
click at [158, 237] on input "Recurrence" at bounding box center [155, 238] width 5 height 5
checkbox input "true"
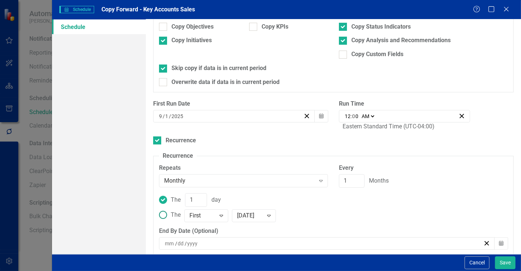
scroll to position [131, 0]
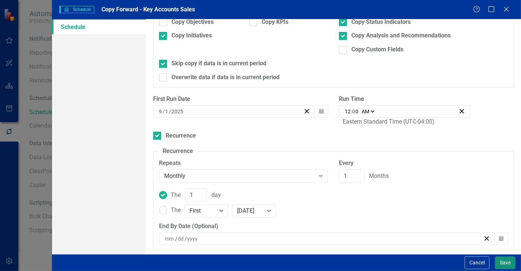
click at [501, 264] on button "Save" at bounding box center [505, 262] width 21 height 13
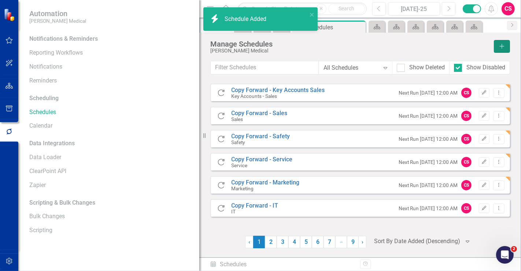
click at [503, 48] on icon "Add" at bounding box center [502, 46] width 7 height 5
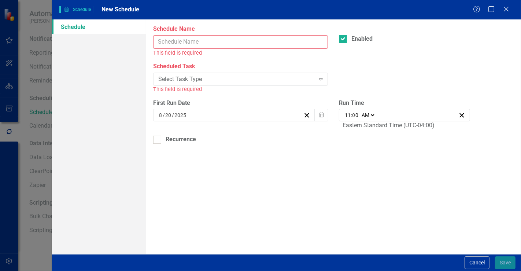
click at [266, 40] on input "Schedule Name" at bounding box center [240, 42] width 175 height 14
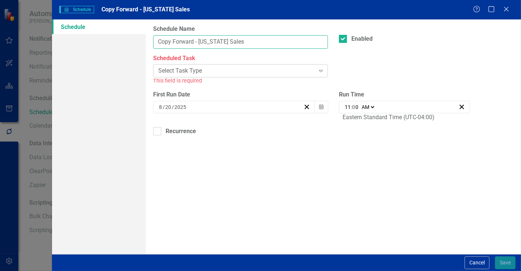
type input "Copy Forward - Florida Sales"
click at [190, 74] on div "Select Task Type" at bounding box center [236, 71] width 156 height 8
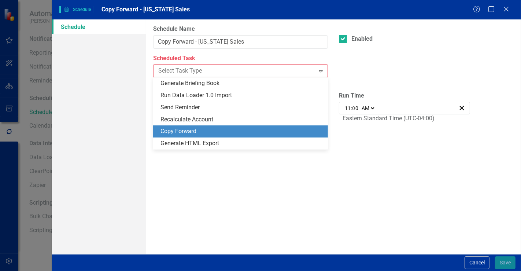
click at [192, 129] on div "Copy Forward" at bounding box center [241, 131] width 163 height 8
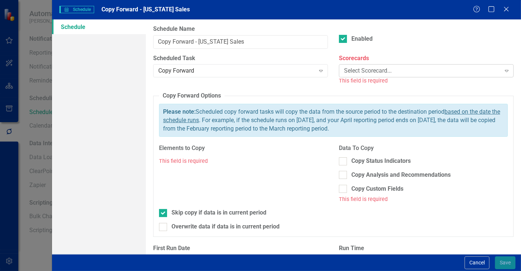
click at [357, 73] on div "Select Scorecard..." at bounding box center [422, 71] width 156 height 8
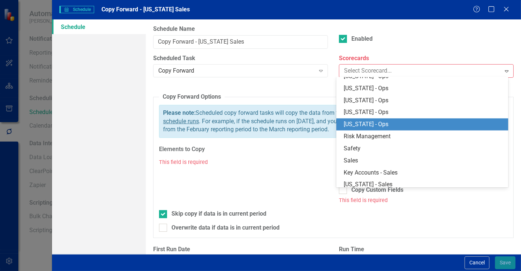
scroll to position [529, 0]
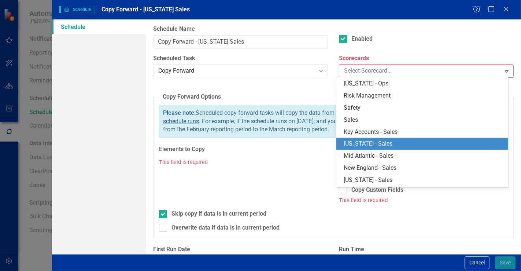
click at [360, 141] on div "[US_STATE] - Sales" at bounding box center [424, 144] width 160 height 8
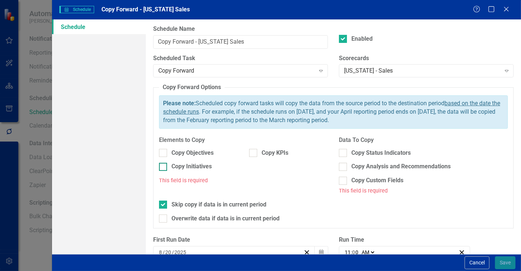
click at [193, 170] on div "Copy Initiatives" at bounding box center [191, 166] width 40 height 8
click at [164, 167] on input "Copy Initiatives" at bounding box center [161, 165] width 5 height 5
checkbox input "true"
click at [352, 154] on div "Copy Status Indicators" at bounding box center [380, 153] width 59 height 8
click at [344, 153] on input "Copy Status Indicators" at bounding box center [341, 151] width 5 height 5
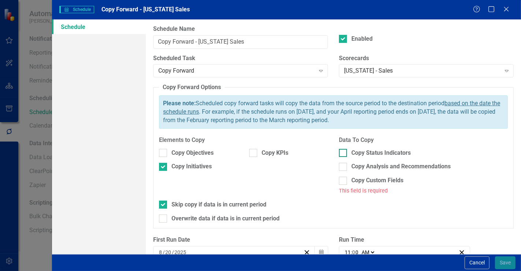
checkbox input "true"
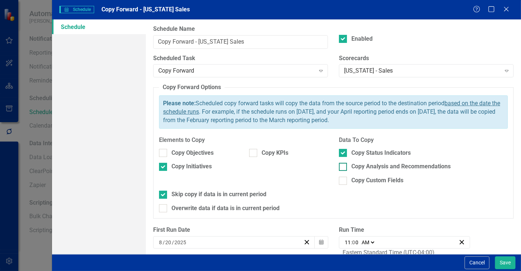
click at [346, 165] on div "Copy Analysis and Recommendations" at bounding box center [423, 166] width 169 height 8
click at [344, 165] on input "Copy Analysis and Recommendations" at bounding box center [341, 165] width 5 height 5
checkbox input "true"
drag, startPoint x: 195, startPoint y: 251, endPoint x: 195, endPoint y: 241, distance: 9.5
click at [196, 251] on div "First Run Date 8 / 20 / 2025 Calendar" at bounding box center [241, 240] width 186 height 28
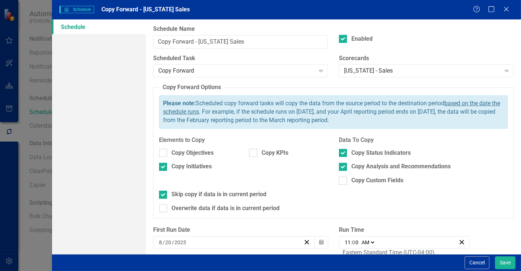
click at [196, 235] on span "First Run Date 8 / 20 / 2025 Calendar" at bounding box center [240, 237] width 175 height 23
click at [200, 244] on div "8 / 20 / 2025" at bounding box center [230, 241] width 145 height 7
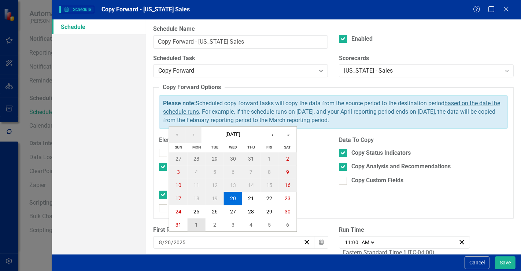
click at [196, 226] on abbr "1" at bounding box center [196, 225] width 3 height 6
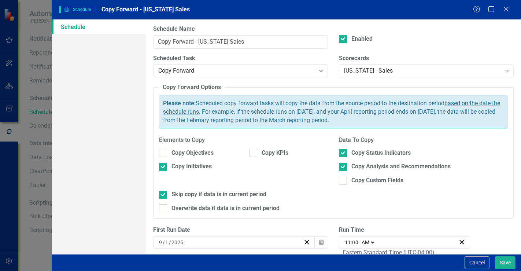
click at [347, 241] on input "11" at bounding box center [347, 241] width 7 height 7
type input "01:00"
type input "1"
type input "00:00"
type input "12"
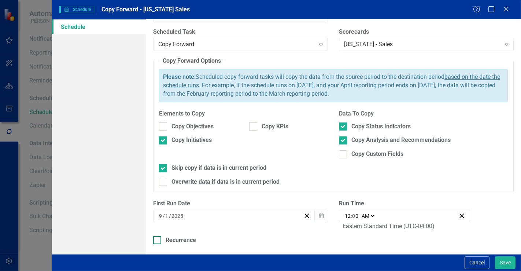
click at [203, 239] on div "Recurrence" at bounding box center [333, 240] width 360 height 8
click at [158, 239] on input "Recurrence" at bounding box center [155, 238] width 5 height 5
checkbox input "true"
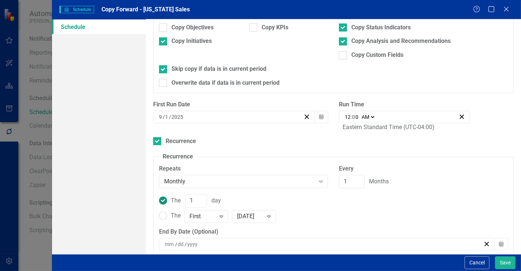
scroll to position [131, 0]
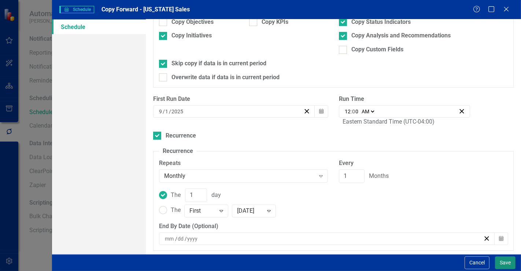
click at [500, 262] on button "Save" at bounding box center [505, 262] width 21 height 13
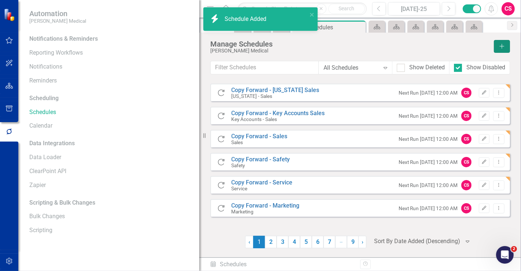
click at [501, 48] on button "Add" at bounding box center [502, 46] width 16 height 13
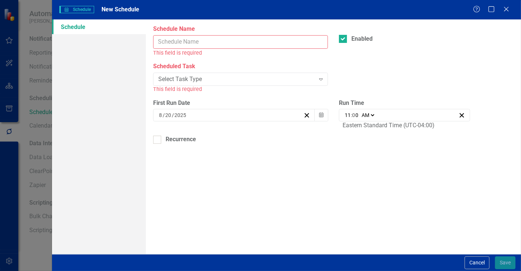
click at [191, 45] on input "Schedule Name" at bounding box center [240, 42] width 175 height 14
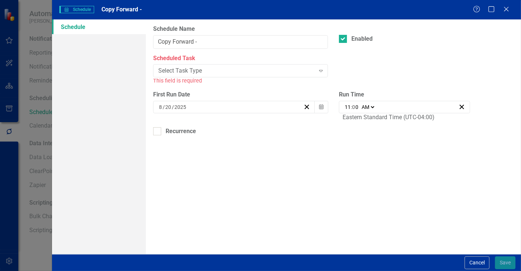
click at [220, 81] on div "This field is required" at bounding box center [240, 81] width 175 height 8
drag, startPoint x: 220, startPoint y: 80, endPoint x: 221, endPoint y: 75, distance: 5.6
click at [221, 77] on div "Scheduled Task Select Task Type Expand This field is required" at bounding box center [240, 69] width 175 height 31
click at [221, 75] on div "Select Task Type" at bounding box center [236, 71] width 156 height 8
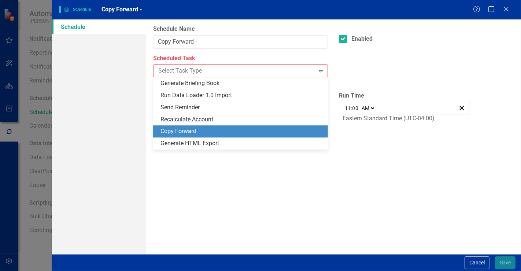
click at [204, 133] on div "Copy Forward" at bounding box center [241, 131] width 163 height 8
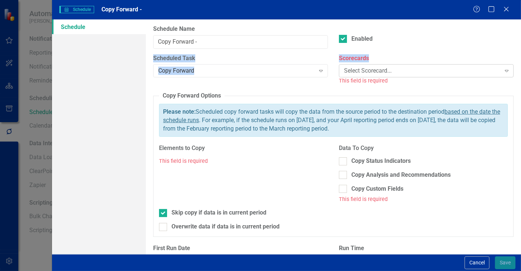
click at [377, 56] on div "Schedule Name Copy Forward - Enabled Scheduled Task Copy Forward Expand Scoreca…" at bounding box center [333, 136] width 375 height 234
click at [373, 70] on div "Select Scorecard..." at bounding box center [422, 71] width 156 height 8
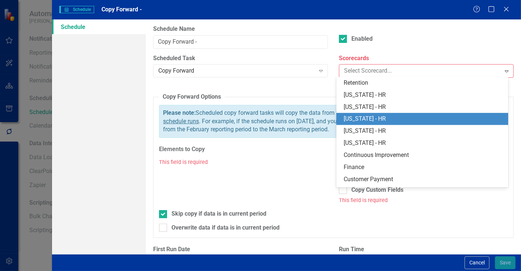
scroll to position [539, 0]
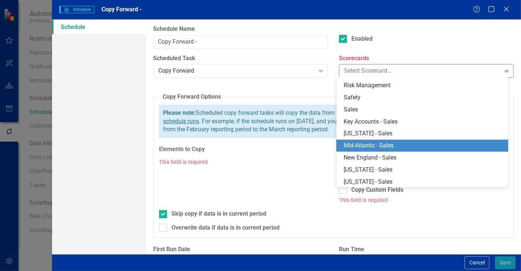
drag, startPoint x: 392, startPoint y: 148, endPoint x: 348, endPoint y: 112, distance: 57.6
click at [392, 148] on div "Mid-Atlantic - Sales" at bounding box center [424, 145] width 160 height 8
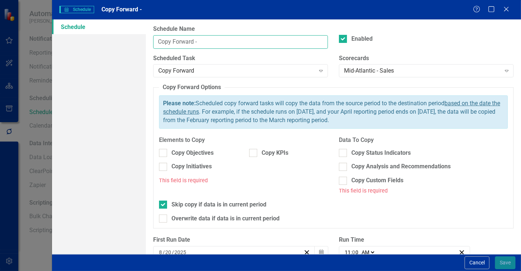
click at [226, 42] on input "Copy Forward -" at bounding box center [240, 42] width 175 height 14
type input "Copy Forward - Mid-Atlantic Sales"
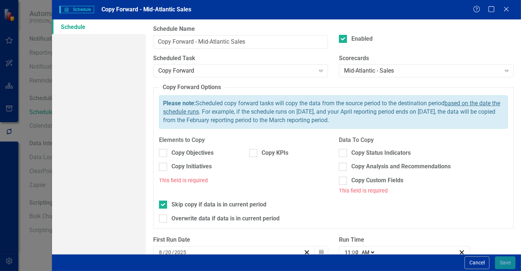
click at [197, 171] on div "Copy Initiatives" at bounding box center [198, 169] width 90 height 14
click at [197, 167] on div "Copy Initiatives" at bounding box center [191, 166] width 40 height 8
click at [164, 167] on input "Copy Initiatives" at bounding box center [161, 165] width 5 height 5
checkbox input "true"
click at [341, 155] on div at bounding box center [343, 153] width 8 height 8
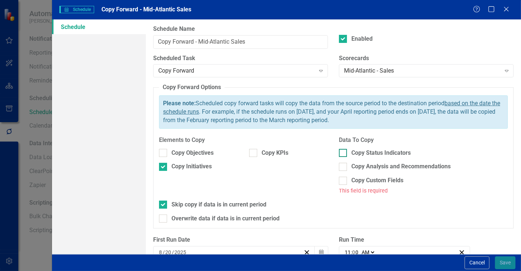
click at [341, 153] on input "Copy Status Indicators" at bounding box center [341, 151] width 5 height 5
checkbox input "true"
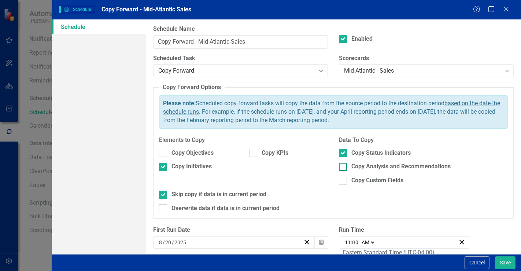
click at [342, 168] on div at bounding box center [343, 167] width 8 height 8
click at [342, 167] on input "Copy Analysis and Recommendations" at bounding box center [341, 165] width 5 height 5
checkbox input "true"
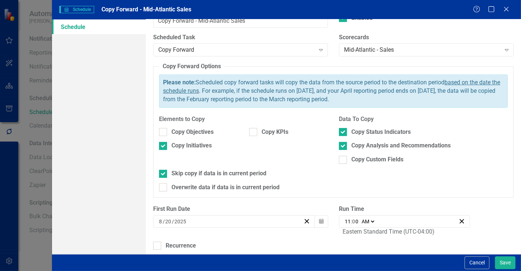
scroll to position [26, 0]
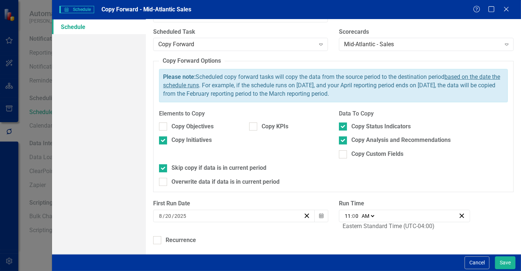
click at [187, 216] on div "8 / 20 / 2025" at bounding box center [230, 215] width 145 height 7
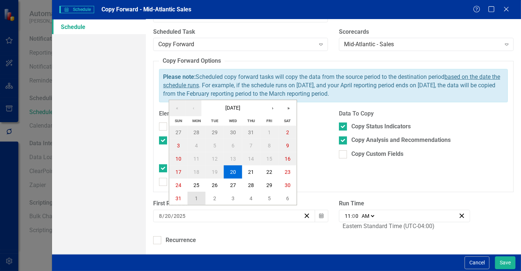
click at [192, 195] on button "1" at bounding box center [196, 198] width 18 height 13
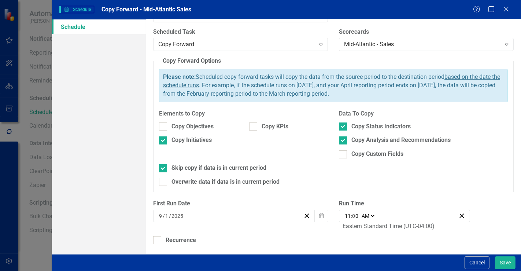
click at [344, 217] on input "11" at bounding box center [347, 215] width 7 height 7
type input "01:00"
type input "1"
type input "00:00"
type input "12"
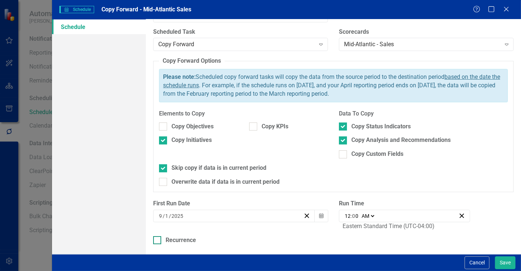
click at [176, 236] on div "Recurrence" at bounding box center [181, 240] width 30 height 8
click at [158, 236] on input "Recurrence" at bounding box center [155, 238] width 5 height 5
checkbox input "true"
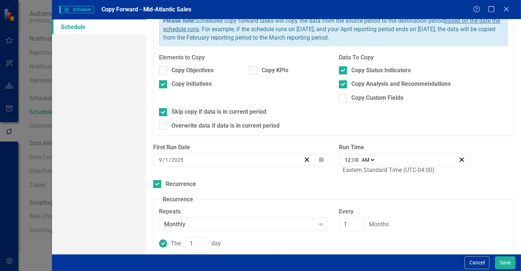
scroll to position [131, 0]
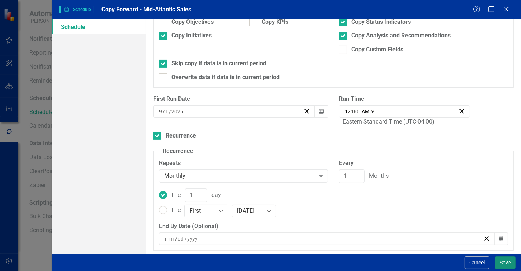
click at [505, 260] on button "Save" at bounding box center [505, 262] width 21 height 13
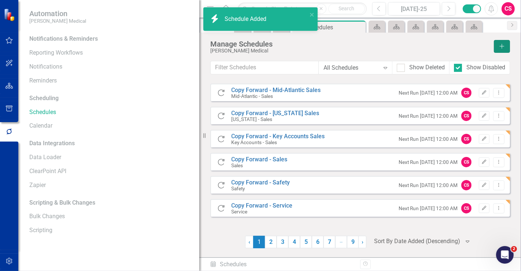
click at [507, 42] on button "Add" at bounding box center [502, 46] width 16 height 13
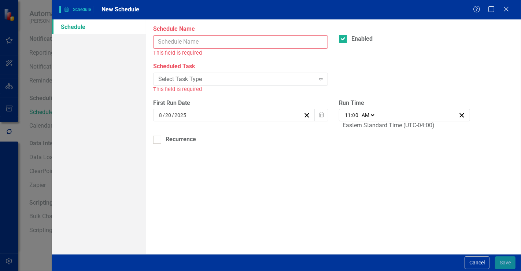
click at [247, 38] on input "Schedule Name" at bounding box center [240, 42] width 175 height 14
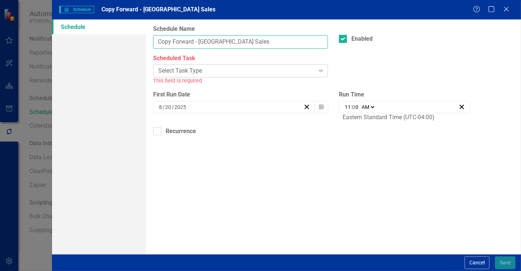
type input "Copy Forward - New England Sales"
click at [172, 69] on div "Select Task Type" at bounding box center [236, 71] width 156 height 8
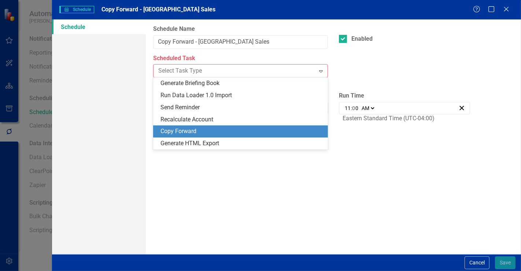
click at [183, 131] on div "Copy Forward" at bounding box center [241, 131] width 163 height 8
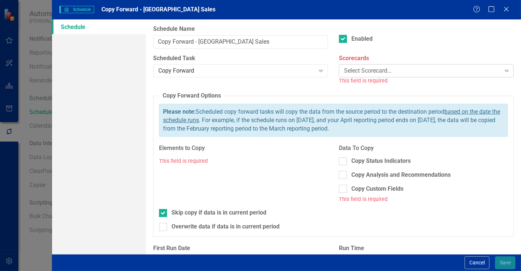
click at [352, 69] on div "Select Scorecard..." at bounding box center [422, 71] width 156 height 8
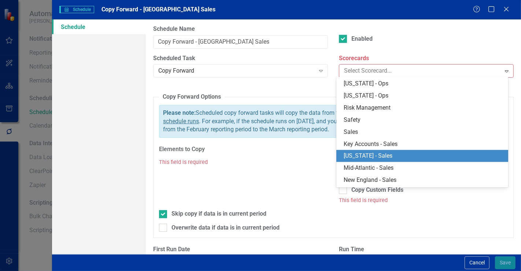
scroll to position [539, 0]
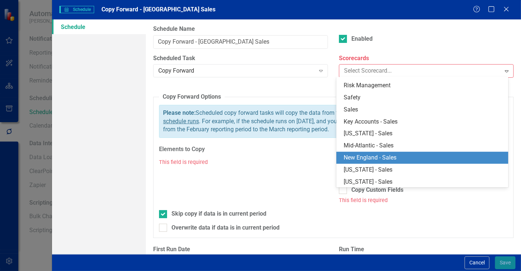
click at [399, 160] on div "New England - Sales" at bounding box center [424, 157] width 160 height 8
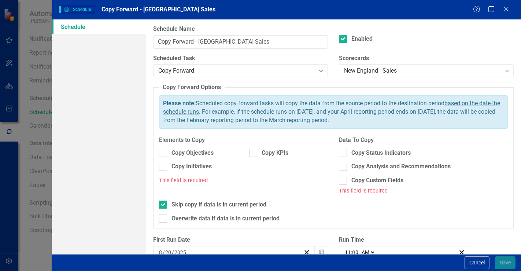
click at [221, 161] on div "Copy Objectives" at bounding box center [198, 156] width 90 height 14
click at [204, 168] on div "Copy Initiatives" at bounding box center [191, 166] width 40 height 8
click at [164, 167] on input "Copy Initiatives" at bounding box center [161, 165] width 5 height 5
checkbox input "true"
click at [358, 158] on div "Copy Status Indicators Copy Analysis and Recommendations Copy Custom Fields" at bounding box center [423, 167] width 169 height 36
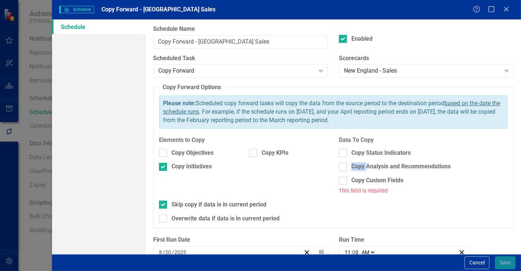
click at [357, 158] on div "Copy Status Indicators Copy Analysis and Recommendations Copy Custom Fields" at bounding box center [423, 167] width 169 height 36
click at [356, 152] on div "Copy Status Indicators" at bounding box center [380, 153] width 59 height 8
click at [344, 152] on input "Copy Status Indicators" at bounding box center [341, 151] width 5 height 5
checkbox input "true"
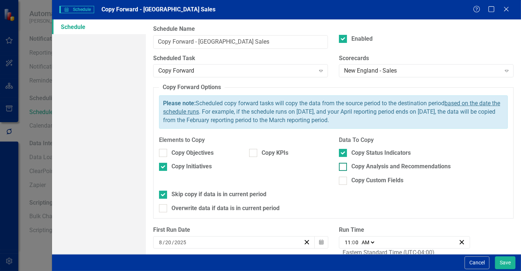
click at [351, 163] on div "Copy Analysis and Recommendations" at bounding box center [400, 166] width 99 height 8
click at [344, 163] on input "Copy Analysis and Recommendations" at bounding box center [341, 165] width 5 height 5
checkbox input "true"
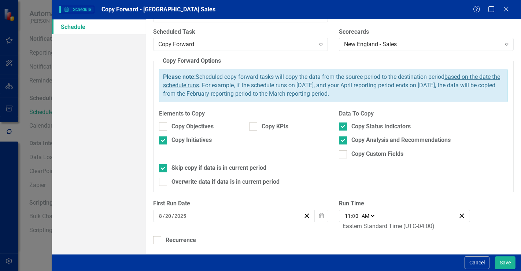
click at [224, 212] on div "8 / 20 / 2025" at bounding box center [230, 215] width 145 height 7
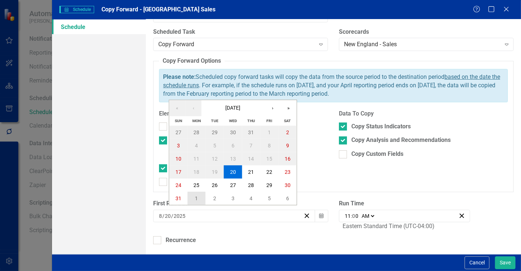
click at [201, 196] on button "1" at bounding box center [196, 198] width 18 height 13
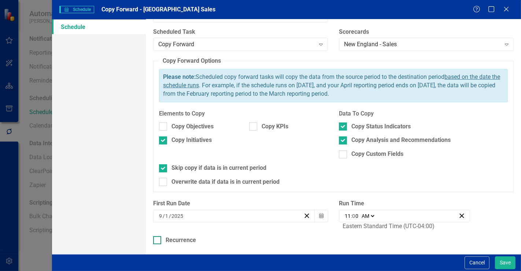
click at [180, 240] on div "Recurrence" at bounding box center [181, 240] width 30 height 8
click at [158, 240] on input "Recurrence" at bounding box center [155, 238] width 5 height 5
checkbox input "true"
drag, startPoint x: 347, startPoint y: 211, endPoint x: 343, endPoint y: 211, distance: 4.8
click at [347, 212] on input "11" at bounding box center [347, 215] width 7 height 7
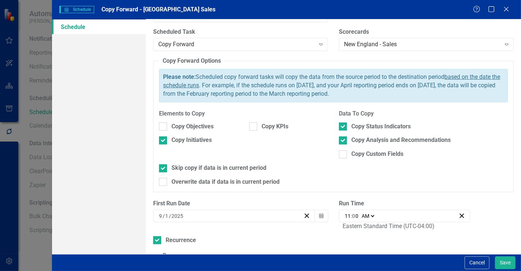
type input "01:00"
type input "1"
type input "00:00"
type input "12"
click at [323, 233] on div "First Run Date 9 / 1 / 2025 Calendar Run Time 00:00 12 : 0 0 AM PM Eastern Stan…" at bounding box center [333, 217] width 371 height 37
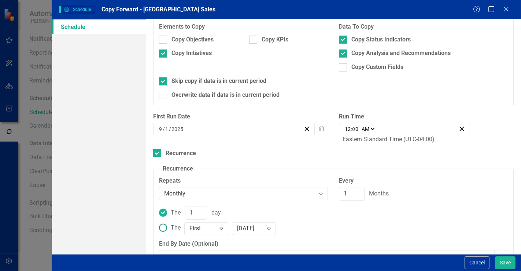
scroll to position [131, 0]
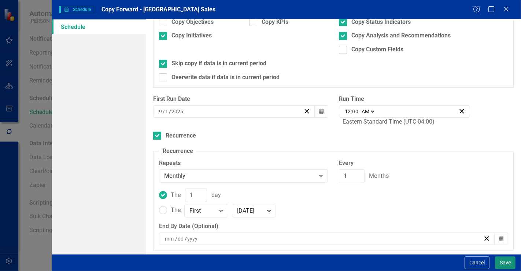
click at [502, 261] on button "Save" at bounding box center [505, 262] width 21 height 13
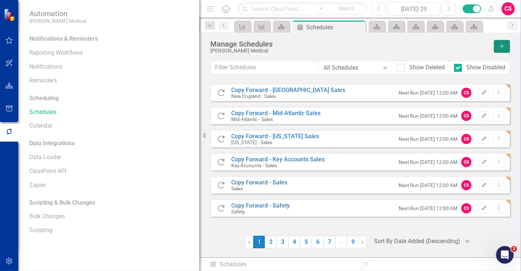
click at [502, 48] on icon "Add" at bounding box center [502, 46] width 7 height 5
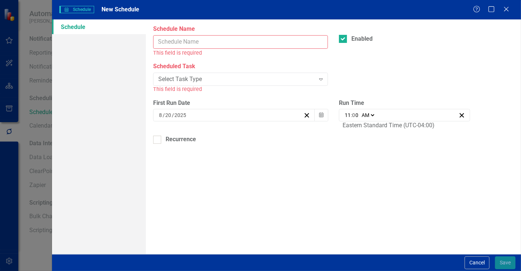
click at [265, 44] on input "Schedule Name" at bounding box center [240, 42] width 175 height 14
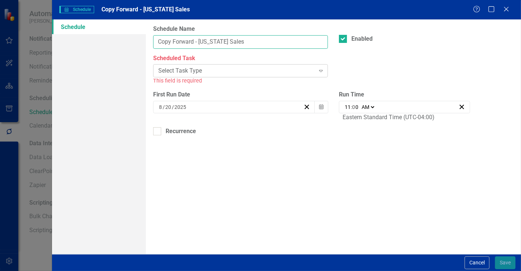
type input "Copy Forward - New York Sales"
click at [198, 69] on div "Select Task Type" at bounding box center [236, 71] width 156 height 8
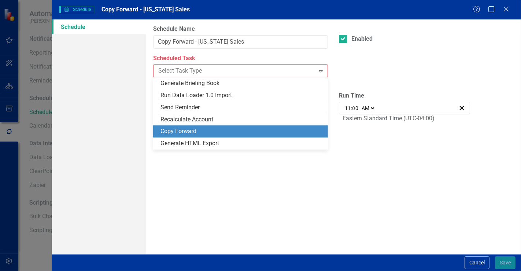
click at [195, 127] on div "Copy Forward" at bounding box center [241, 131] width 163 height 8
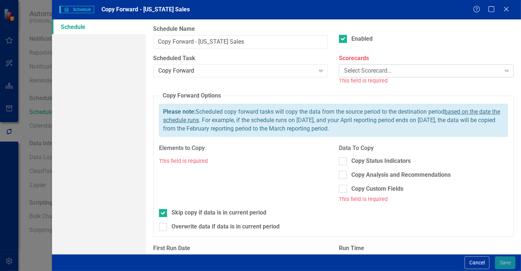
click at [362, 67] on div "Select Scorecard..." at bounding box center [422, 71] width 156 height 8
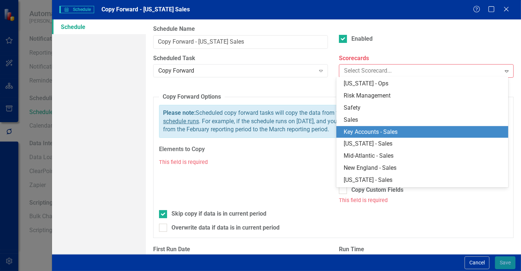
scroll to position [539, 0]
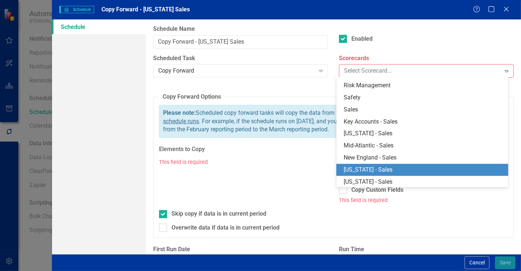
click at [381, 172] on div "[US_STATE] - Sales" at bounding box center [424, 170] width 160 height 8
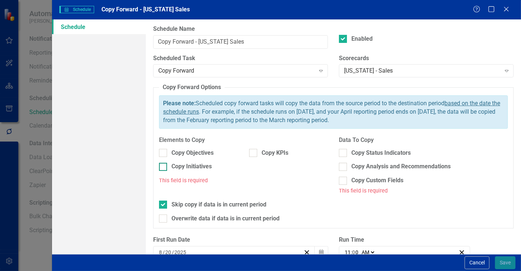
click at [213, 163] on div "Copy Initiatives" at bounding box center [198, 166] width 79 height 8
click at [164, 163] on input "Copy Initiatives" at bounding box center [161, 165] width 5 height 5
checkbox input "true"
click at [371, 151] on div "Copy Status Indicators" at bounding box center [380, 153] width 59 height 8
click at [344, 151] on input "Copy Status Indicators" at bounding box center [341, 151] width 5 height 5
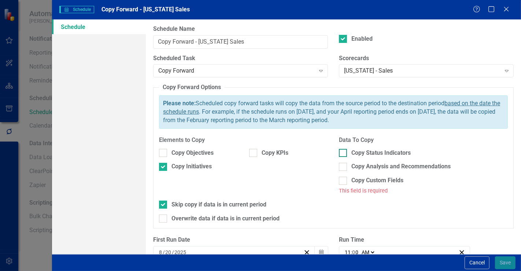
checkbox input "true"
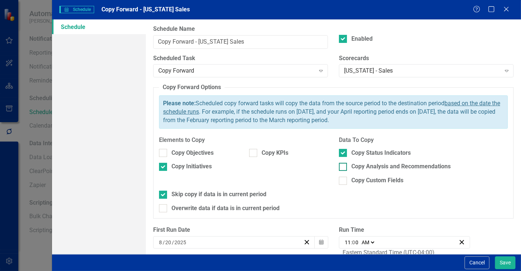
click at [368, 169] on div "Copy Analysis and Recommendations" at bounding box center [400, 166] width 99 height 8
click at [344, 167] on input "Copy Analysis and Recommendations" at bounding box center [341, 165] width 5 height 5
checkbox input "true"
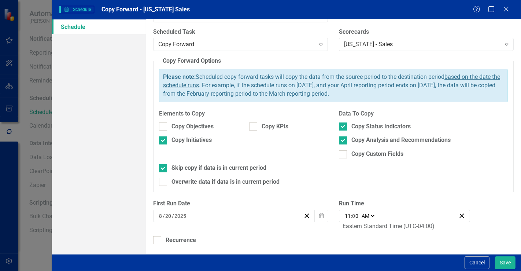
click at [188, 216] on div "8 / 20 / 2025" at bounding box center [230, 215] width 145 height 7
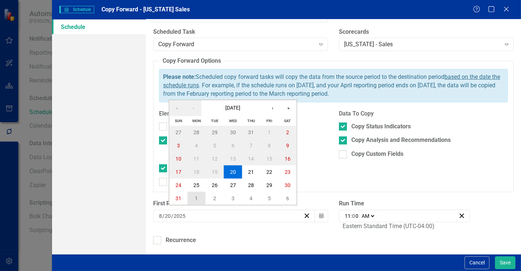
click at [195, 200] on abbr "1" at bounding box center [196, 198] width 3 height 6
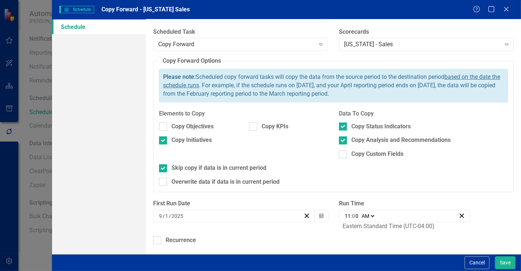
click at [346, 216] on input "11" at bounding box center [347, 215] width 7 height 7
type input "01:00"
click at [168, 240] on div "Recurrence" at bounding box center [181, 240] width 30 height 8
click at [158, 240] on input "Recurrence" at bounding box center [155, 238] width 5 height 5
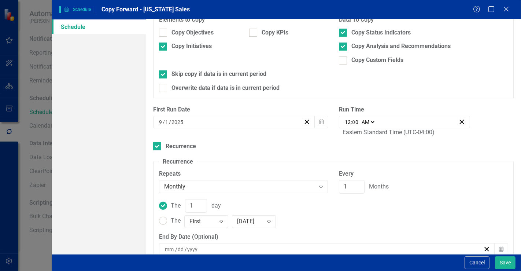
scroll to position [122, 0]
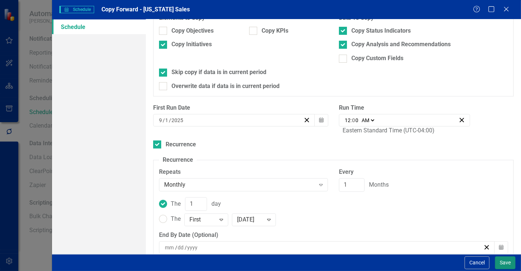
click at [500, 262] on button "Save" at bounding box center [505, 262] width 21 height 13
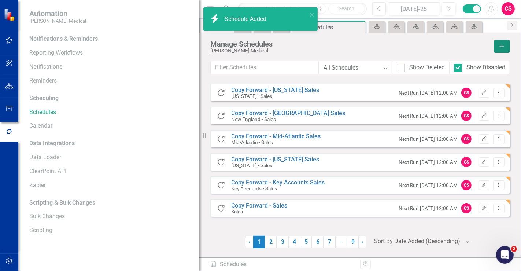
click at [499, 45] on icon "Add" at bounding box center [502, 46] width 7 height 5
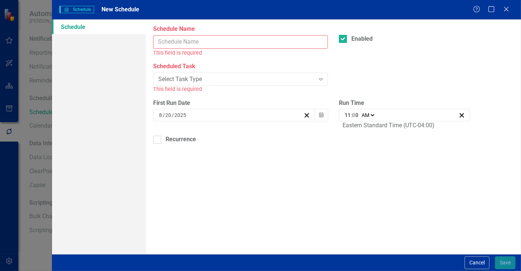
click at [251, 42] on input "Schedule Name" at bounding box center [240, 42] width 175 height 14
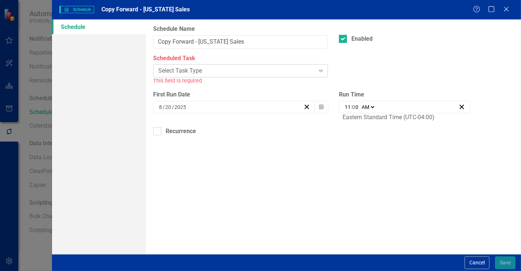
click at [206, 75] on div "Select Task Type Expand" at bounding box center [240, 70] width 175 height 13
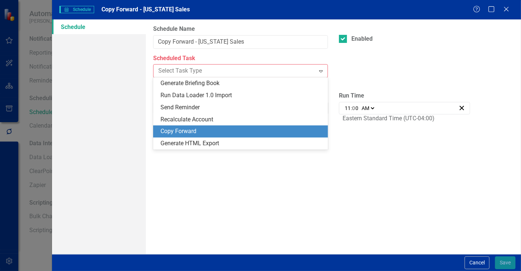
click at [203, 127] on div "Copy Forward" at bounding box center [241, 131] width 163 height 8
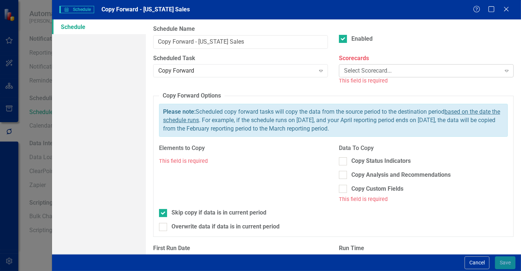
click at [353, 69] on div "Select Scorecard..." at bounding box center [422, 71] width 156 height 8
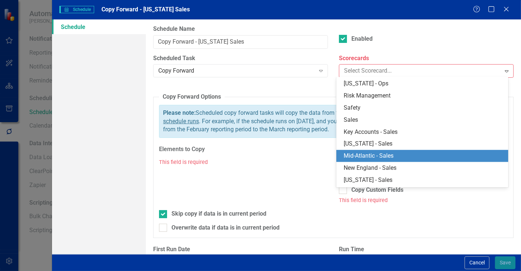
scroll to position [539, 0]
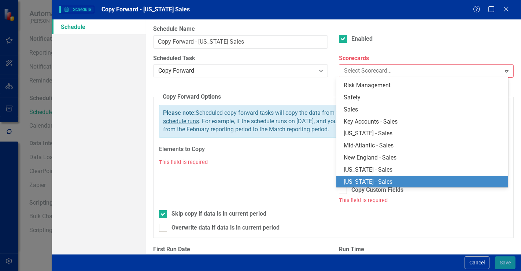
click at [370, 179] on div "[US_STATE] - Sales" at bounding box center [424, 182] width 160 height 8
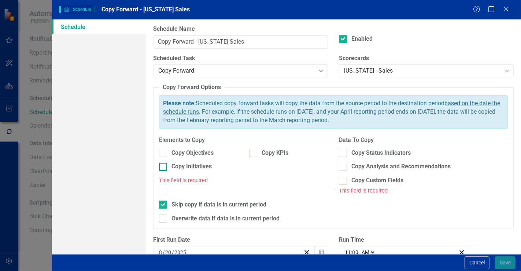
click at [201, 162] on div "Copy Initiatives" at bounding box center [191, 166] width 40 height 8
click at [164, 163] on input "Copy Initiatives" at bounding box center [161, 165] width 5 height 5
click at [339, 156] on div at bounding box center [343, 153] width 8 height 8
click at [339, 153] on input "Copy Status Indicators" at bounding box center [341, 151] width 5 height 5
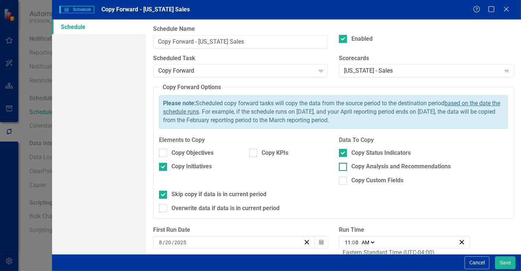
click at [342, 164] on div at bounding box center [343, 167] width 8 height 8
click at [342, 164] on input "Copy Analysis and Recommendations" at bounding box center [341, 165] width 5 height 5
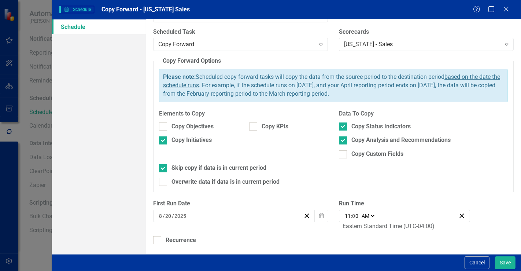
click at [201, 214] on div "8 / 20 / 2025" at bounding box center [230, 215] width 145 height 7
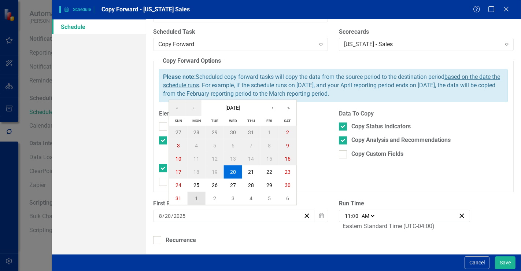
click at [198, 196] on button "1" at bounding box center [196, 198] width 18 height 13
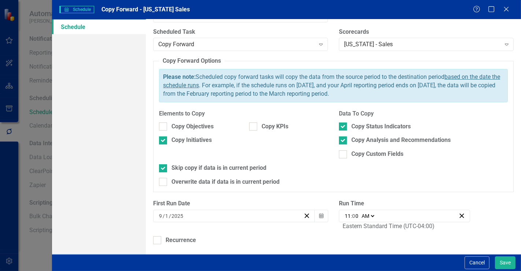
click at [340, 211] on div "11:00 11 : 0 0 AM PM" at bounding box center [404, 216] width 131 height 12
click at [344, 211] on div "11:00 11 : 0 0 AM PM" at bounding box center [404, 216] width 131 height 12
click at [344, 212] on input "11" at bounding box center [347, 215] width 7 height 7
click at [186, 242] on div "Recurrence" at bounding box center [181, 240] width 30 height 8
click at [158, 241] on input "Recurrence" at bounding box center [155, 238] width 5 height 5
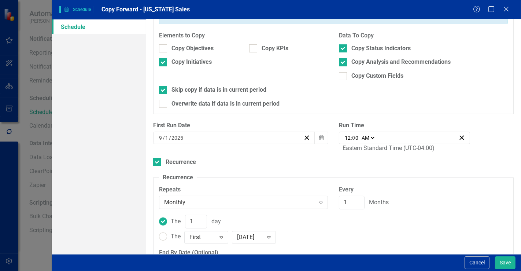
scroll to position [131, 0]
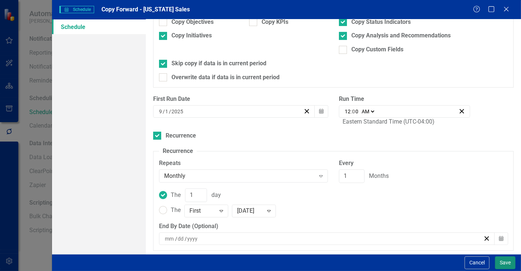
click at [504, 260] on button "Save" at bounding box center [505, 262] width 21 height 13
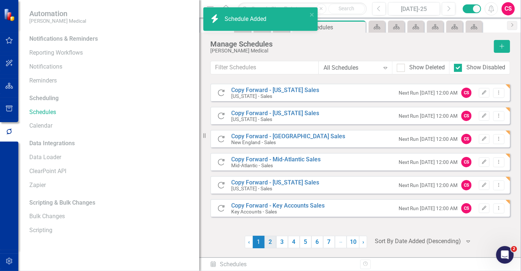
click at [274, 242] on link "2" at bounding box center [270, 242] width 12 height 12
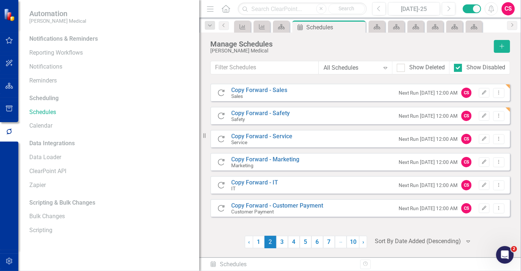
click at [281, 235] on div "Copy Forward Copy Forward - Sales Sales Next Run Mon, Sep 1, 2025 12:00 AM CS E…" at bounding box center [360, 166] width 300 height 164
click at [285, 239] on link "3" at bounding box center [282, 242] width 12 height 12
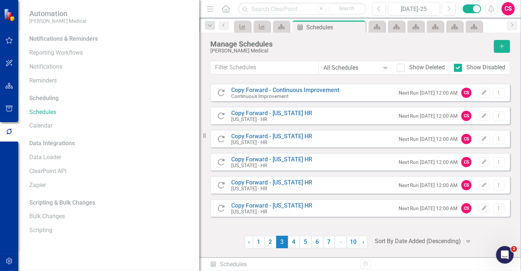
click at [292, 235] on div "Copy Forward Copy Forward - Continuous Improvement Continuous Improvement Next …" at bounding box center [360, 166] width 300 height 164
click at [294, 241] on link "4" at bounding box center [294, 242] width 12 height 12
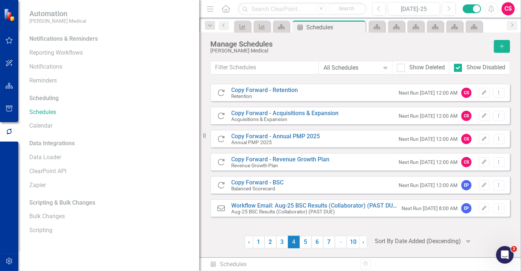
click at [11, 86] on icon "button" at bounding box center [9, 86] width 8 height 6
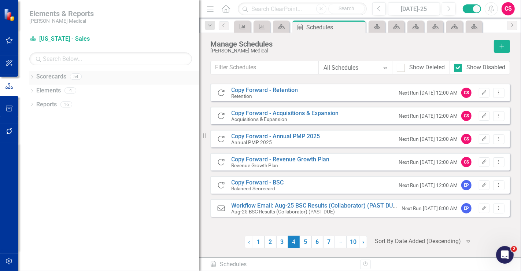
click at [54, 78] on link "Scorecards" at bounding box center [51, 77] width 30 height 8
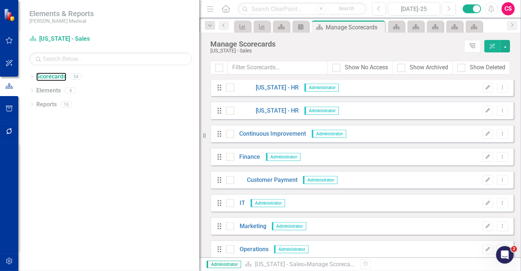
scroll to position [977, 0]
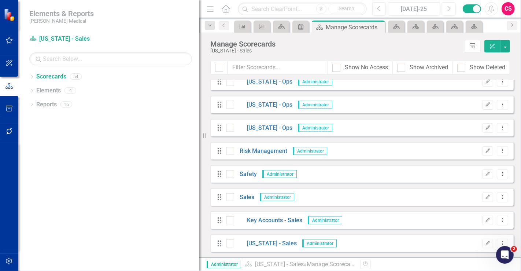
click at [265, 110] on div "Drag Maryland - Ops Administrator Edit Dropdown Menu" at bounding box center [361, 105] width 303 height 18
click at [265, 104] on link "[US_STATE] - Ops" at bounding box center [263, 105] width 58 height 8
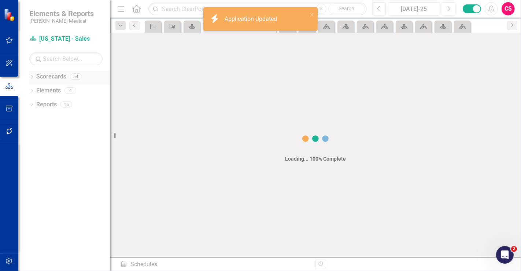
click at [55, 75] on link "Scorecards" at bounding box center [51, 77] width 30 height 8
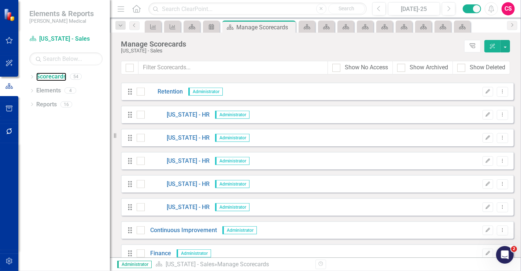
scroll to position [498, 0]
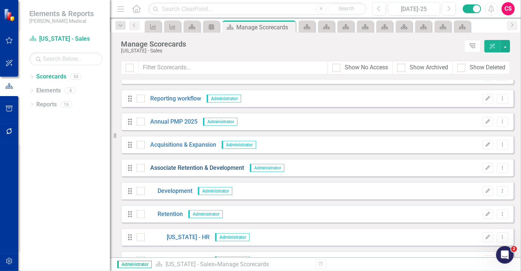
click at [170, 167] on link "Associate Retention & Development" at bounding box center [195, 168] width 100 height 8
